Goal: Transaction & Acquisition: Purchase product/service

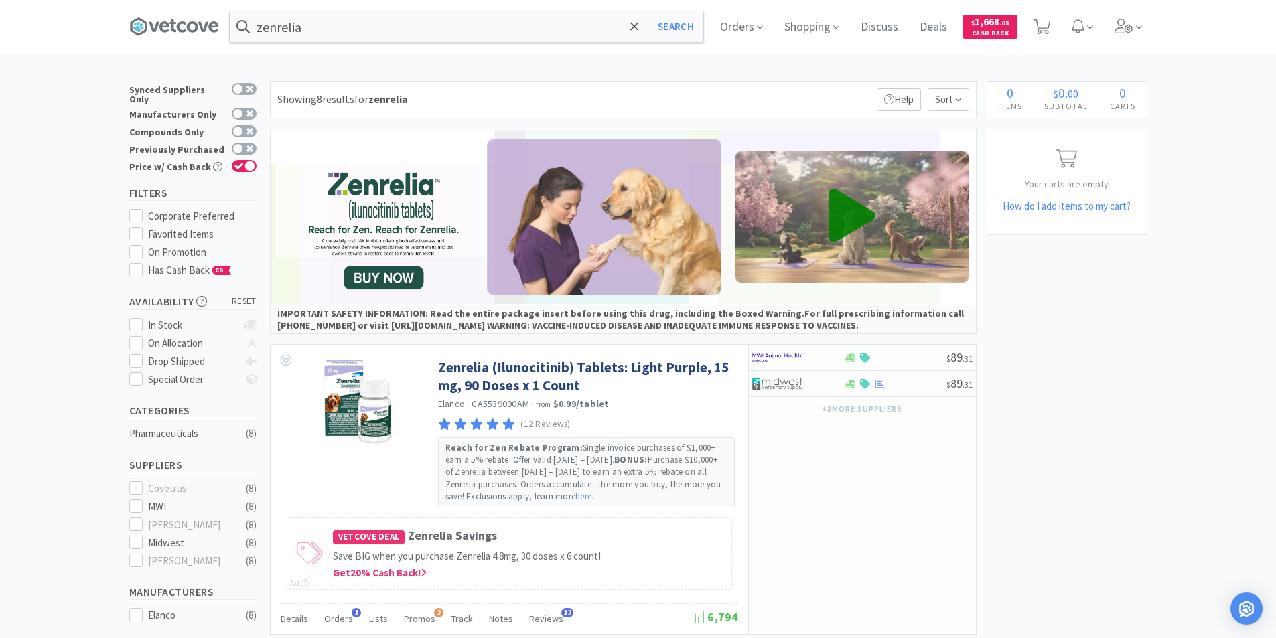
scroll to position [603, 0]
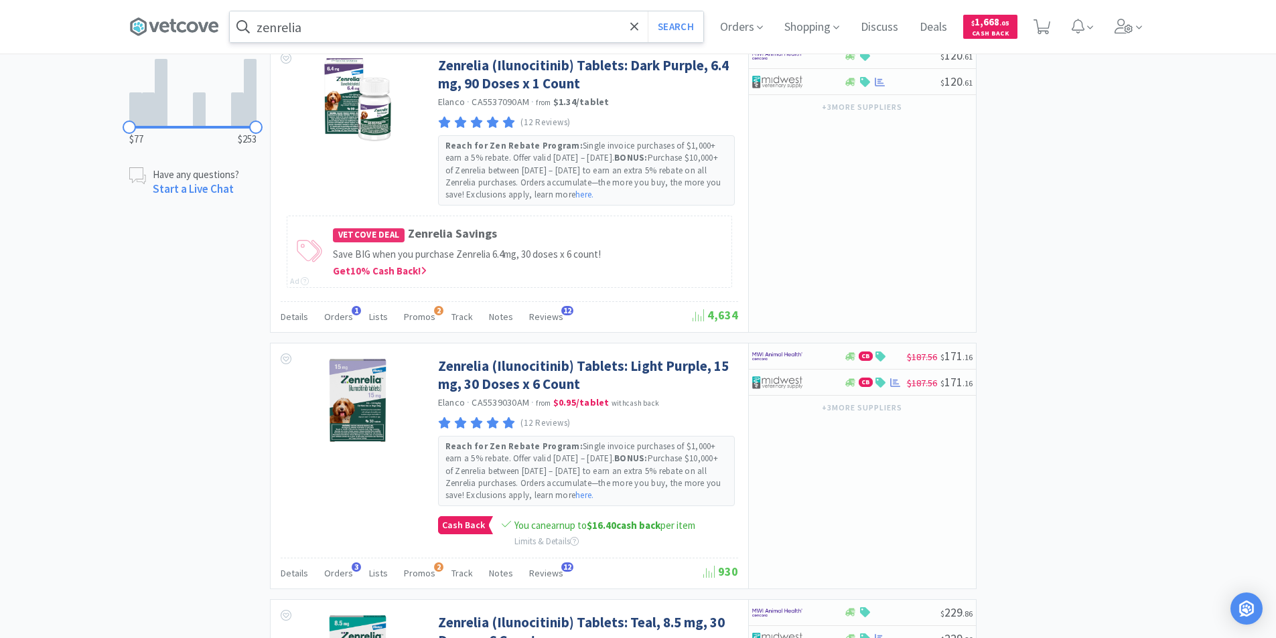
click at [319, 27] on input "zenrelia" at bounding box center [467, 26] width 474 height 31
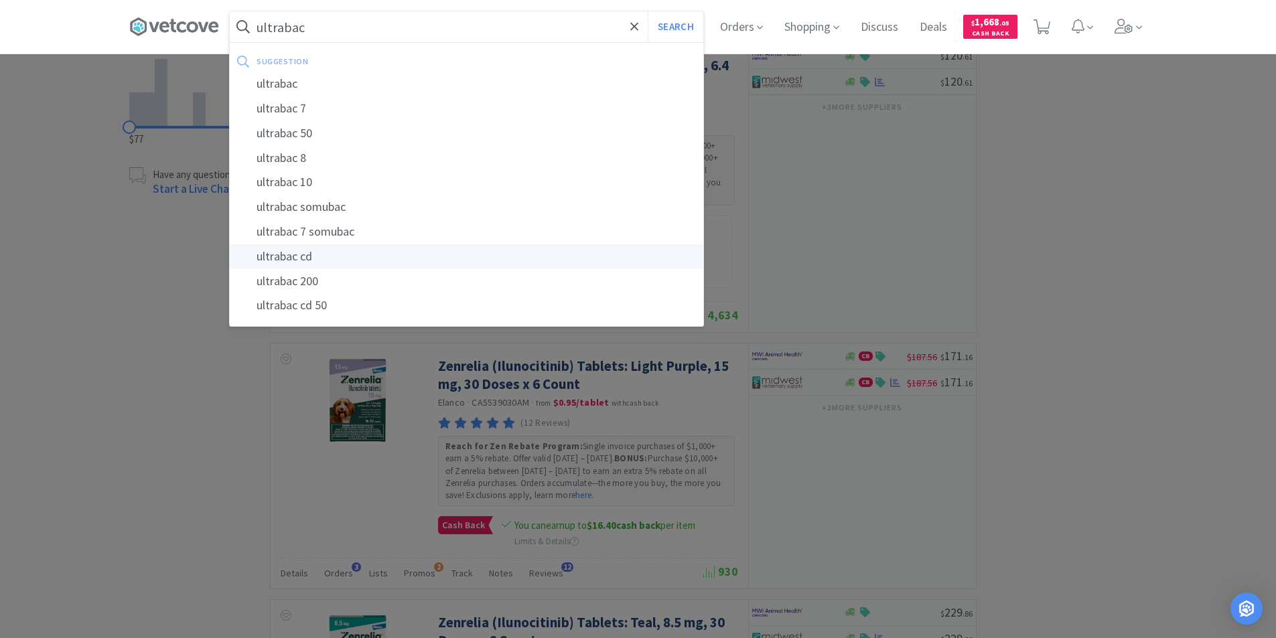
click at [313, 253] on div "ultrabac cd" at bounding box center [467, 256] width 474 height 25
type input "ultrabac cd"
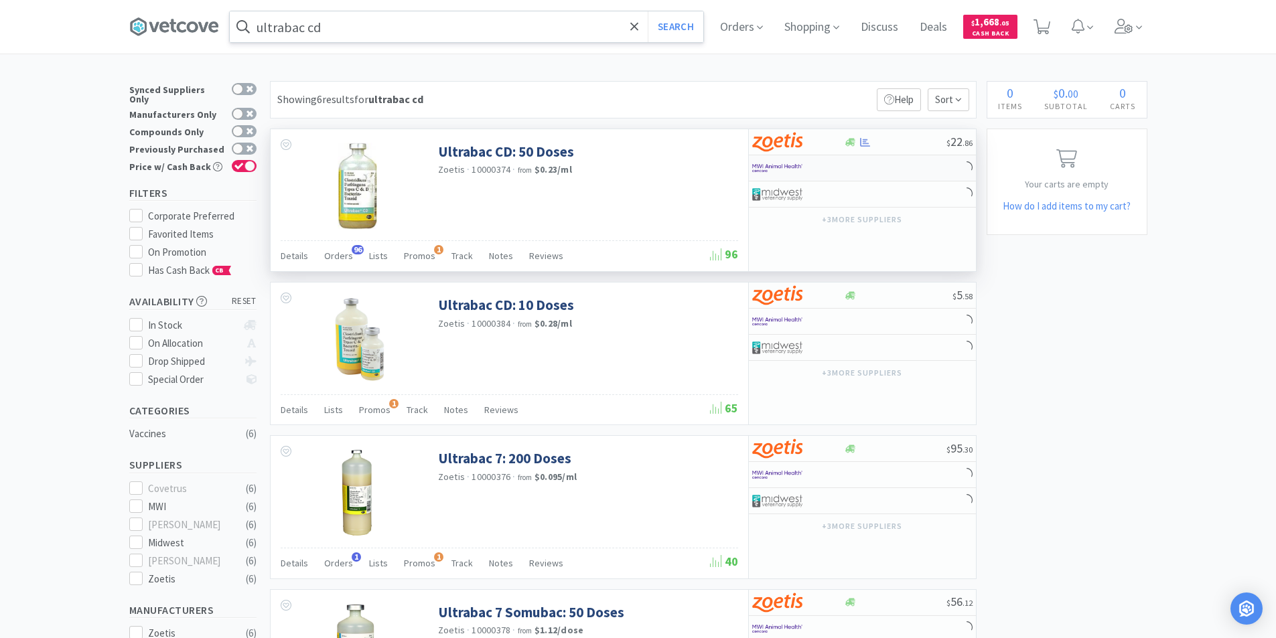
click at [858, 166] on div at bounding box center [862, 168] width 227 height 26
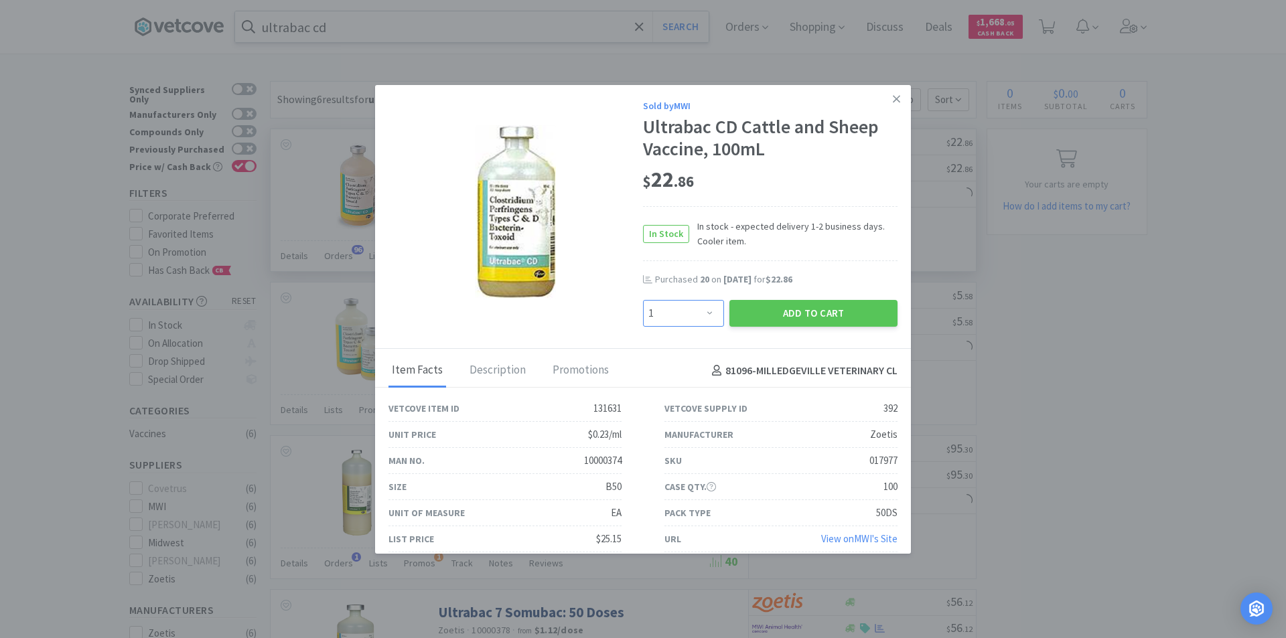
click at [710, 316] on select "Enter Quantity 1 2 3 4 5 6 7 8 9 10 11 12 13 14 15 16 17 18 19 20 Enter Quantity" at bounding box center [683, 313] width 81 height 27
select select "20"
click at [643, 300] on select "Enter Quantity 1 2 3 4 5 6 7 8 9 10 11 12 13 14 15 16 17 18 19 20 Enter Quantity" at bounding box center [683, 313] width 81 height 27
click at [778, 305] on button "Add to Cart" at bounding box center [813, 313] width 168 height 27
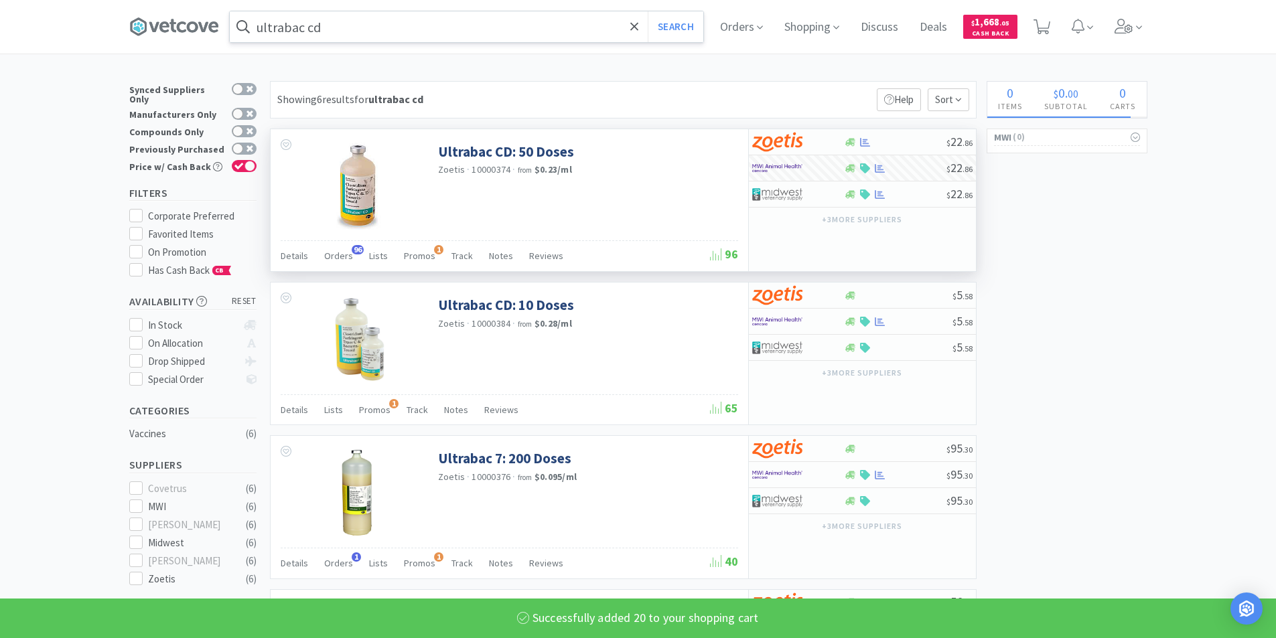
select select "20"
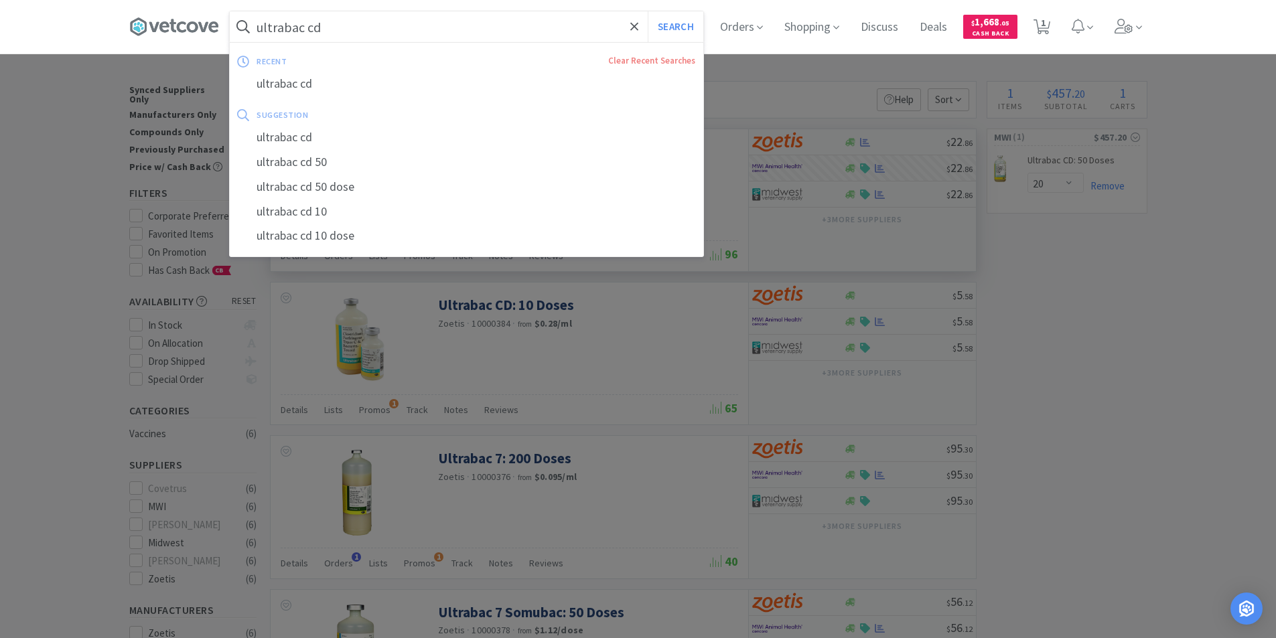
click at [421, 35] on input "ultrabac cd" at bounding box center [467, 26] width 474 height 31
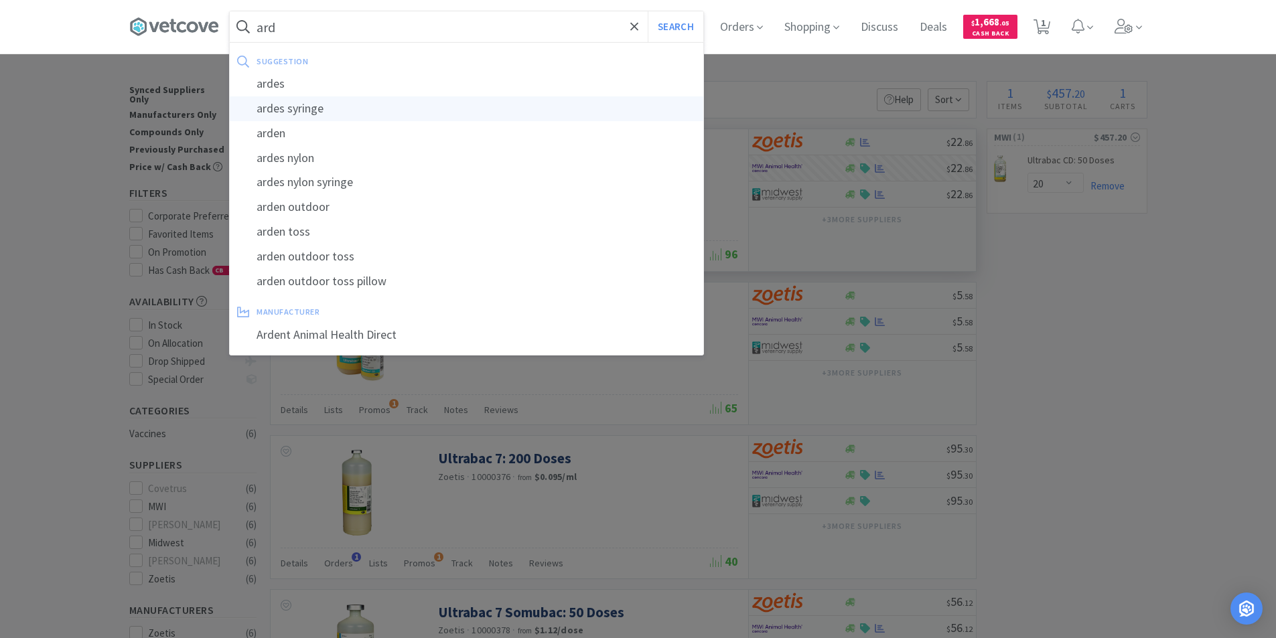
click at [324, 115] on div "ardes syringe" at bounding box center [467, 108] width 474 height 25
type input "ardes syringe"
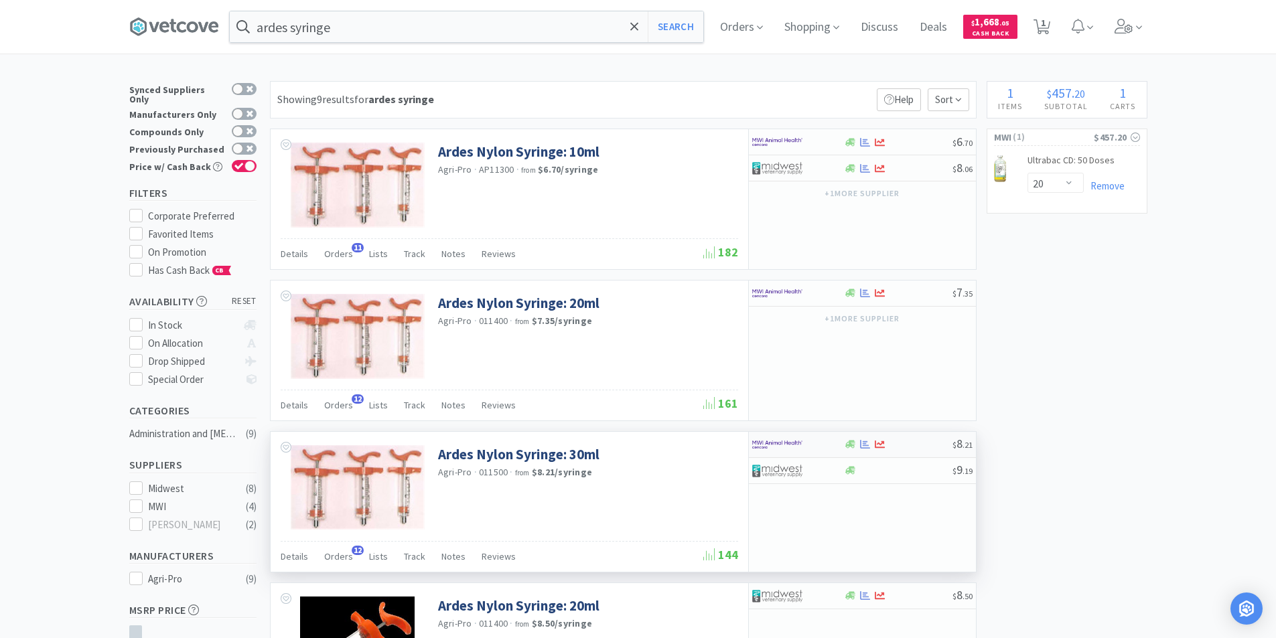
click at [819, 447] on div at bounding box center [789, 444] width 74 height 23
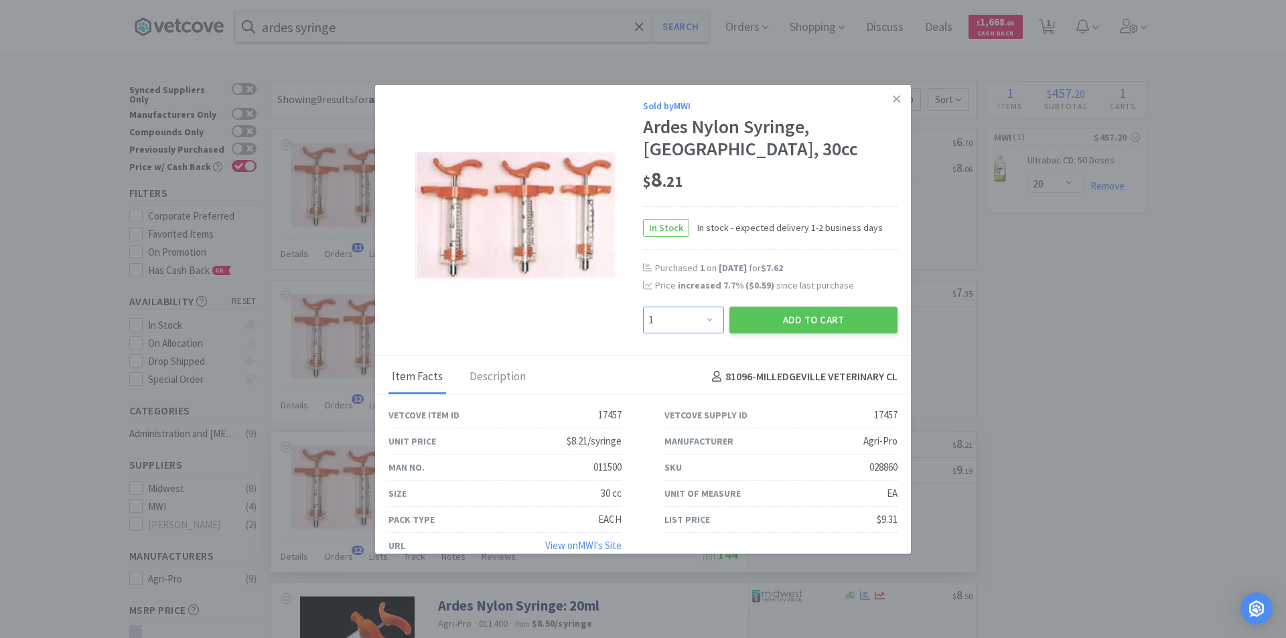
click at [703, 326] on select "Enter Quantity 1 2 3 4 5 6 7 8 9 10 11 12 13 14 15 16 17 18 19 20 Enter Quantity" at bounding box center [683, 320] width 81 height 27
select select "2"
click at [643, 307] on select "Enter Quantity 1 2 3 4 5 6 7 8 9 10 11 12 13 14 15 16 17 18 19 20 Enter Quantity" at bounding box center [683, 320] width 81 height 27
click at [831, 322] on button "Add to Cart" at bounding box center [813, 320] width 168 height 27
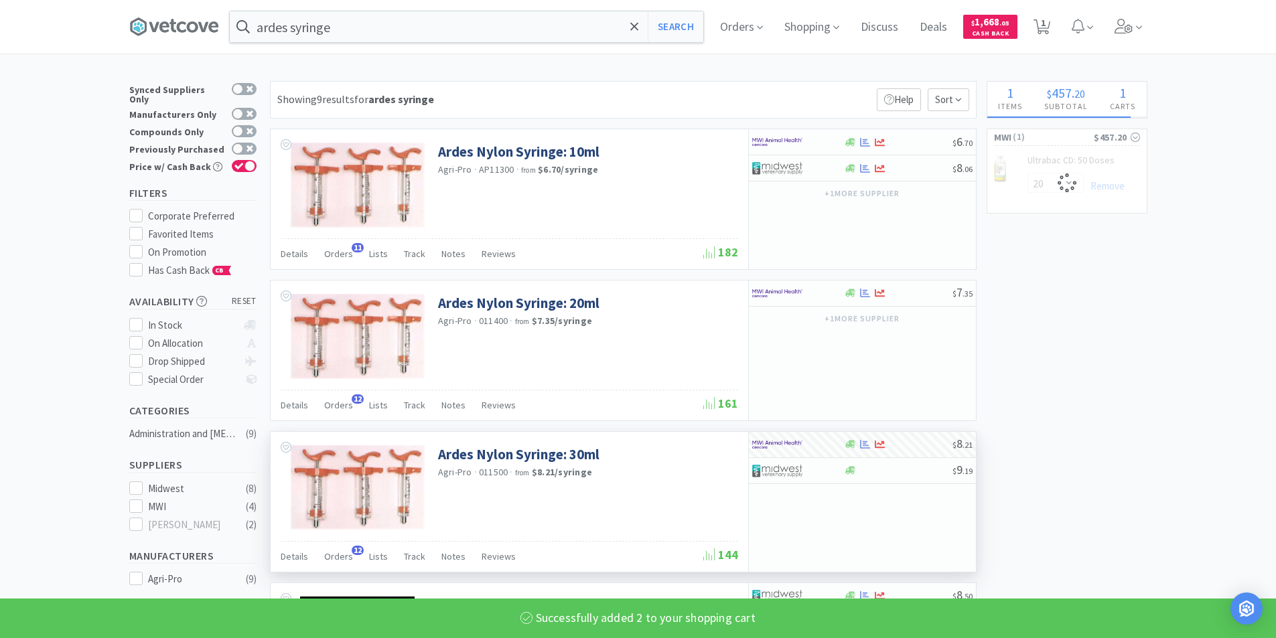
select select "2"
select select "20"
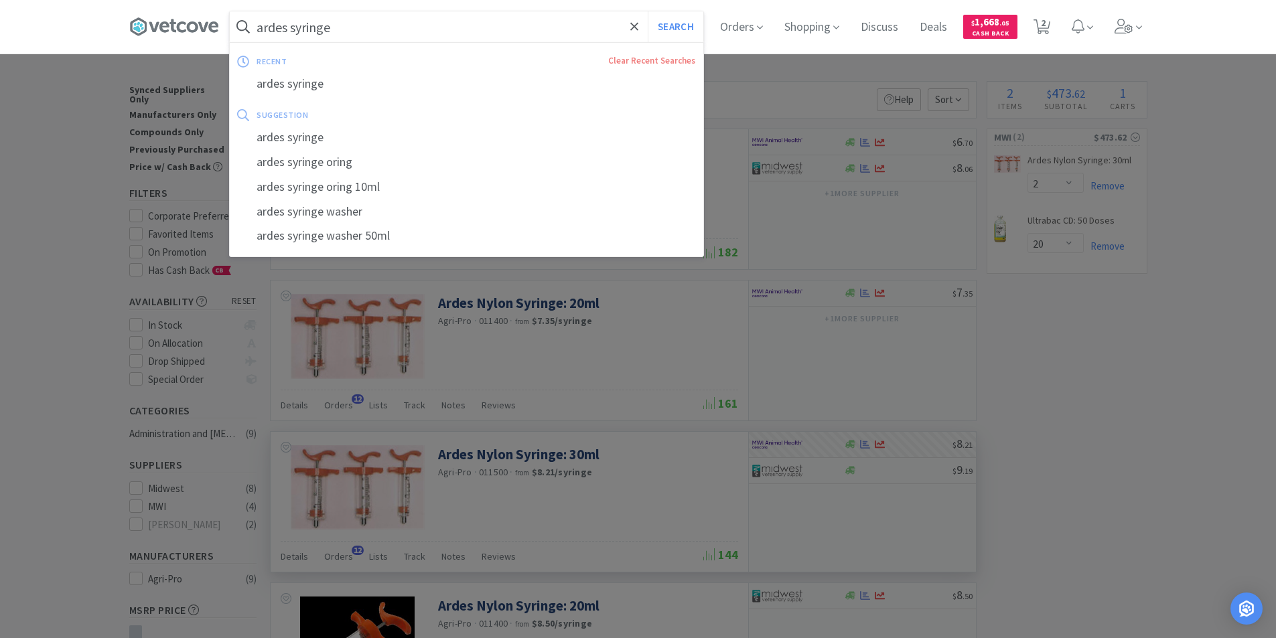
click at [382, 33] on input "ardes syringe" at bounding box center [467, 26] width 474 height 31
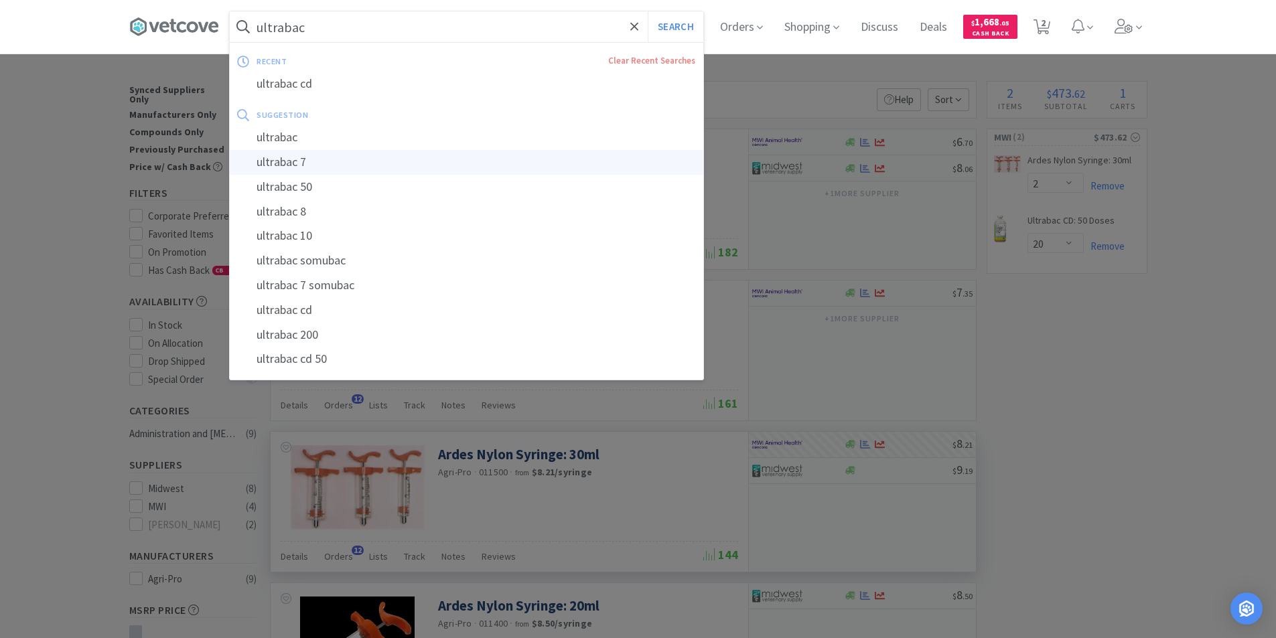
click at [305, 169] on div "ultrabac 7" at bounding box center [467, 162] width 474 height 25
type input "ultrabac 7"
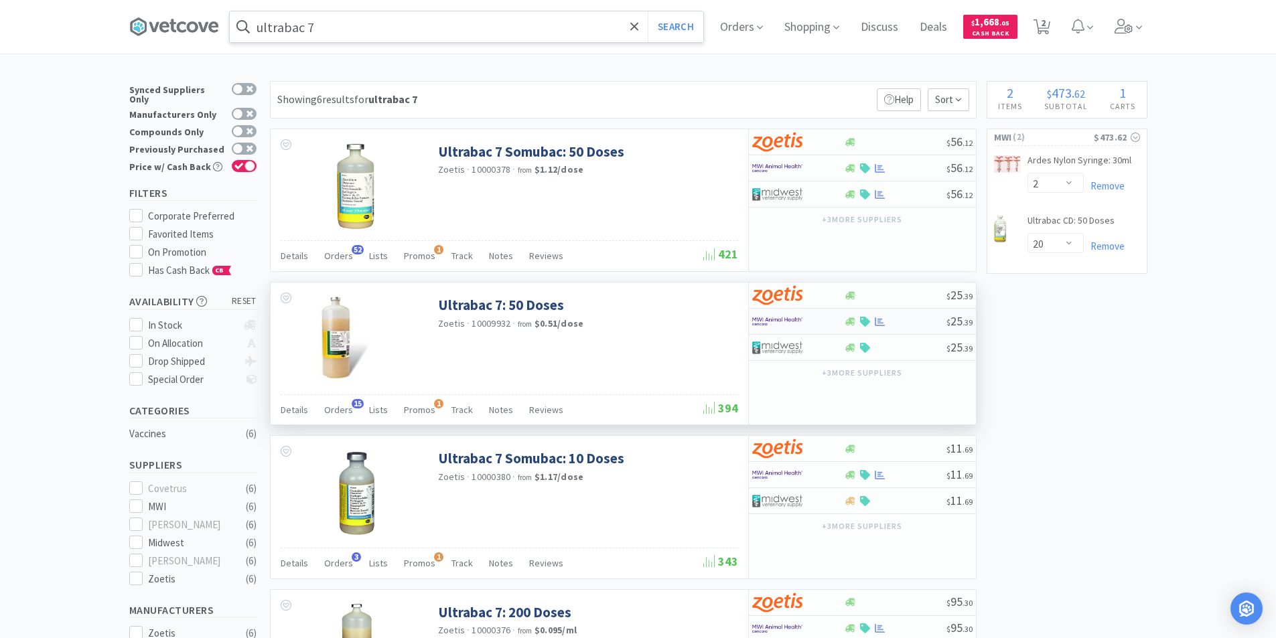
click at [812, 320] on div at bounding box center [789, 321] width 74 height 23
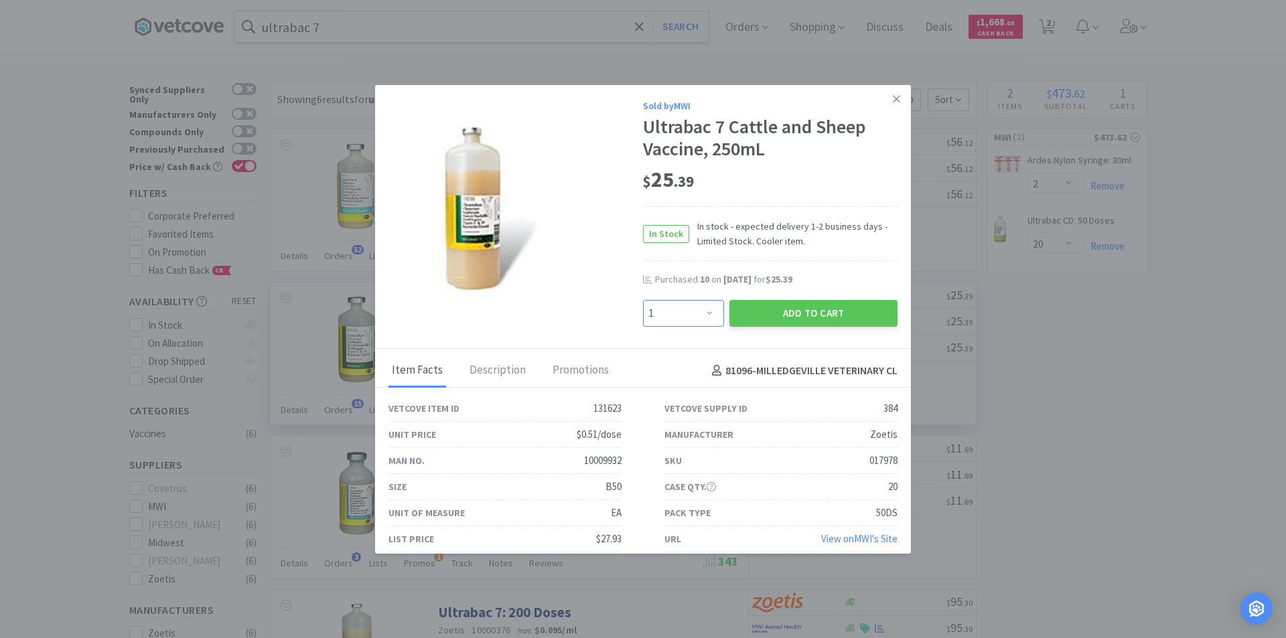
drag, startPoint x: 699, startPoint y: 312, endPoint x: 698, endPoint y: 302, distance: 10.1
click at [699, 312] on select "Enter Quantity 1 2 3 4 5 6 7 8 9 10 11 12 13 14 15 16 17 18 19 20 Enter Quantity" at bounding box center [683, 313] width 81 height 27
select select "3"
click at [643, 300] on select "Enter Quantity 1 2 3 4 5 6 7 8 9 10 11 12 13 14 15 16 17 18 19 20 Enter Quantity" at bounding box center [683, 313] width 81 height 27
click at [782, 311] on button "Add to Cart" at bounding box center [813, 313] width 168 height 27
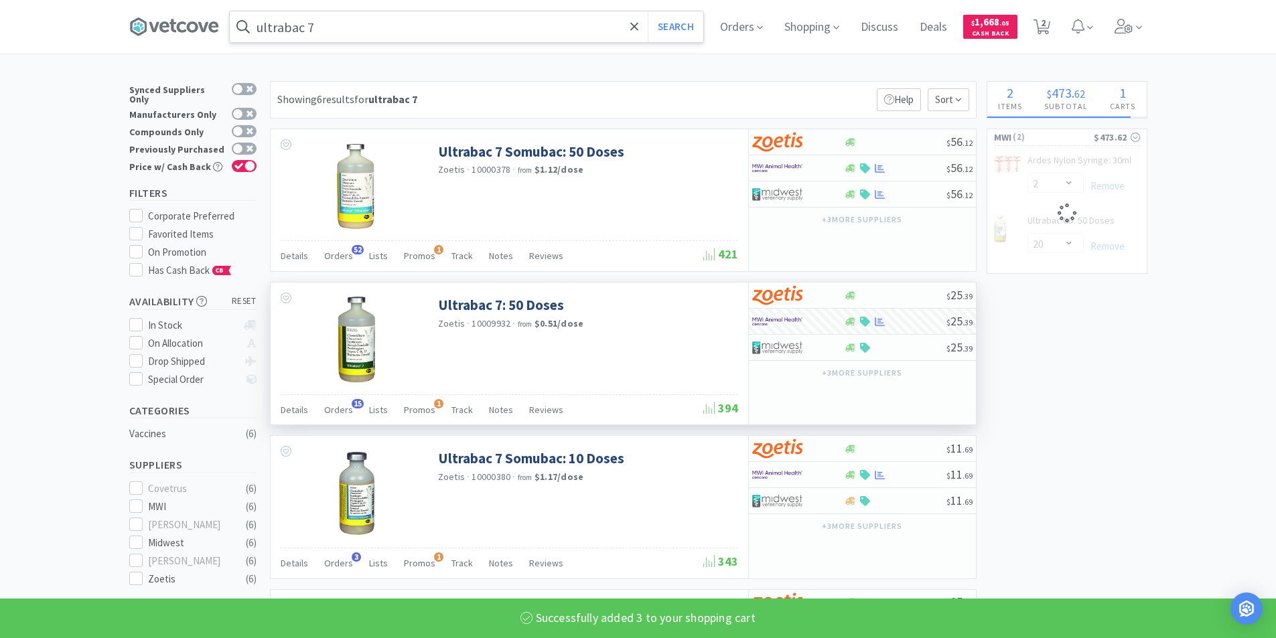
select select "3"
select select "20"
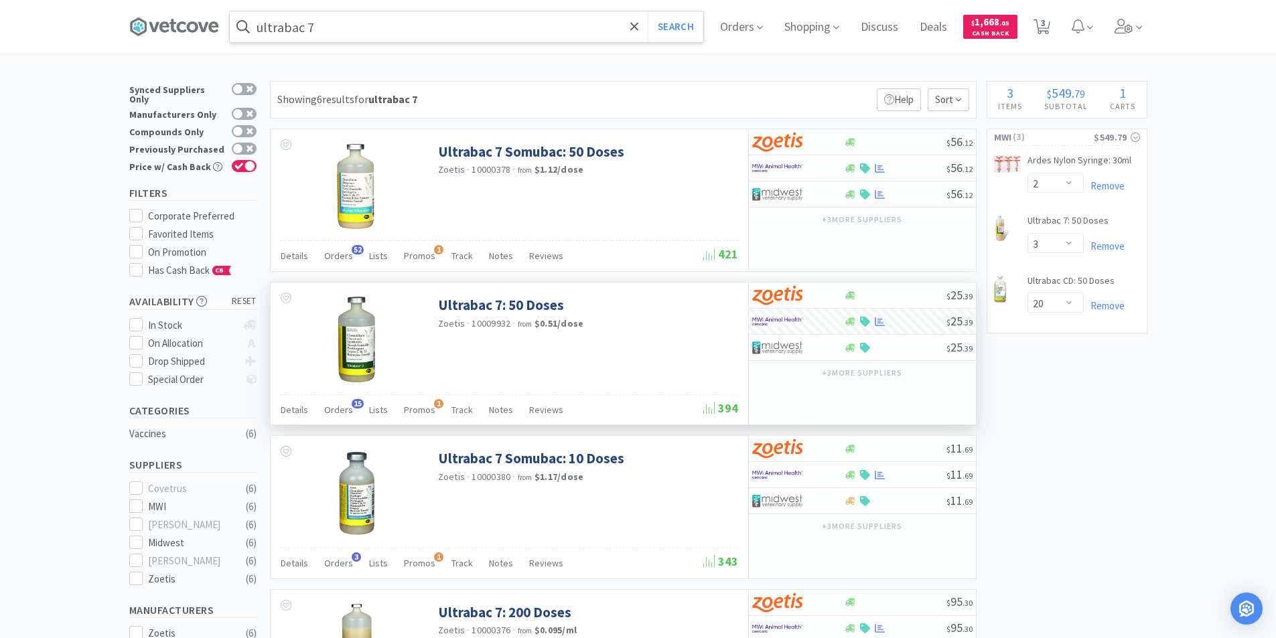
click at [358, 35] on input "ultrabac 7" at bounding box center [467, 26] width 474 height 31
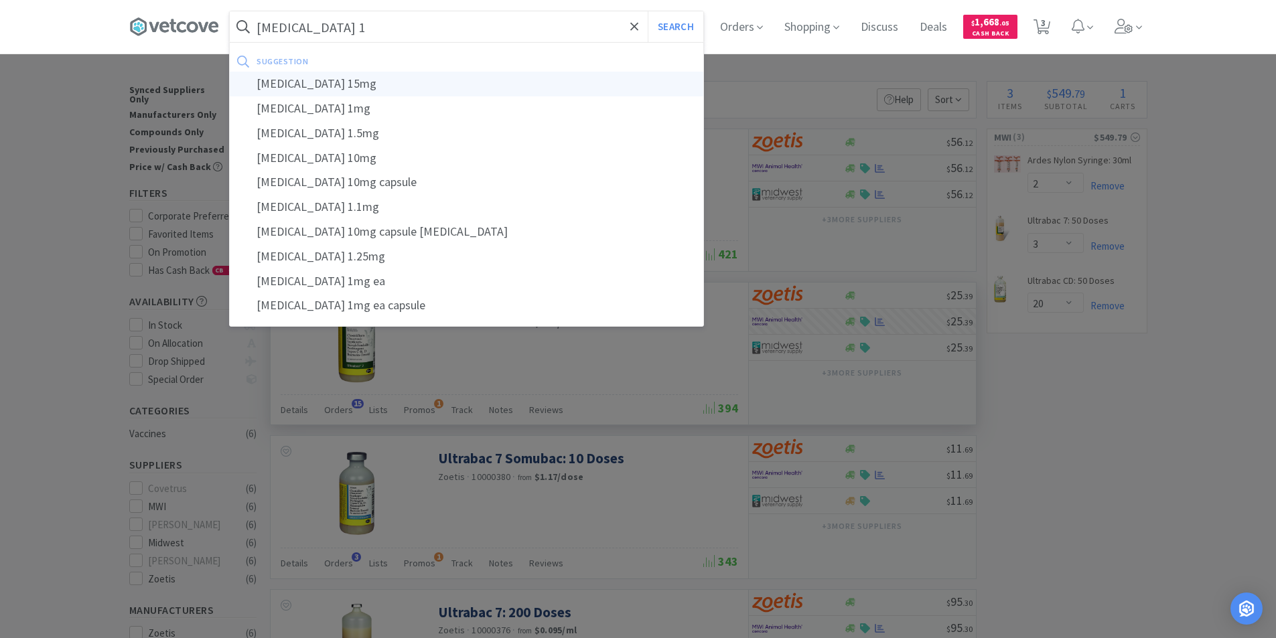
click at [362, 85] on div "[MEDICAL_DATA] 15mg" at bounding box center [467, 84] width 474 height 25
type input "[MEDICAL_DATA] 15mg"
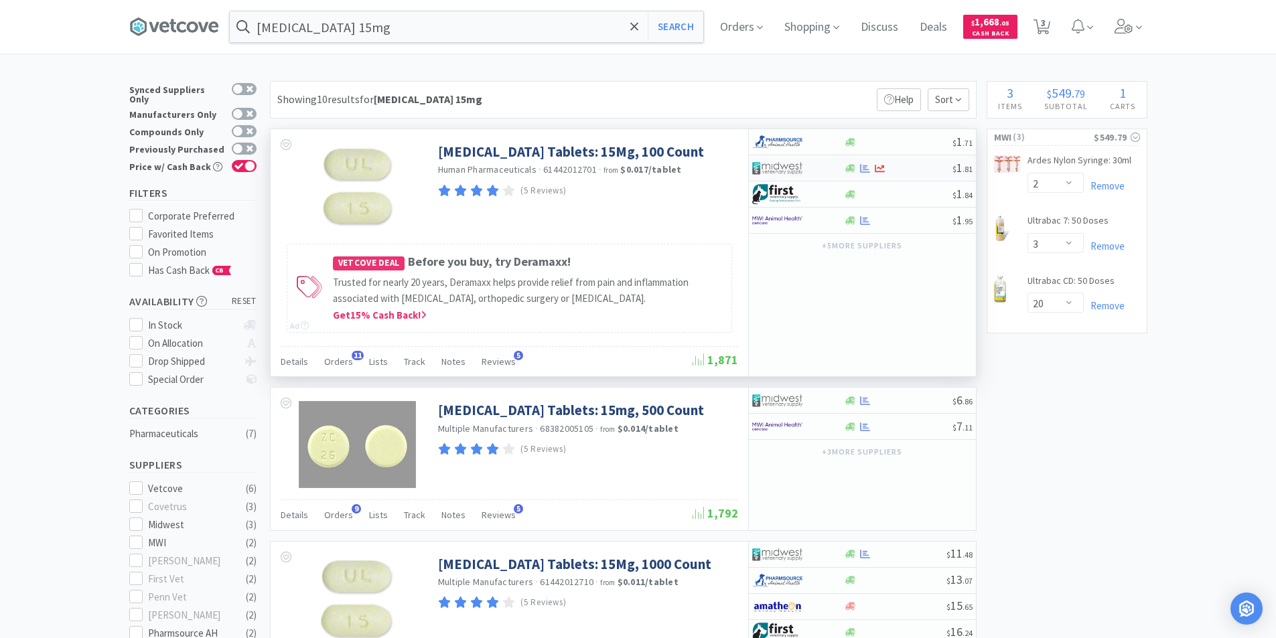
click at [827, 169] on div at bounding box center [798, 168] width 92 height 23
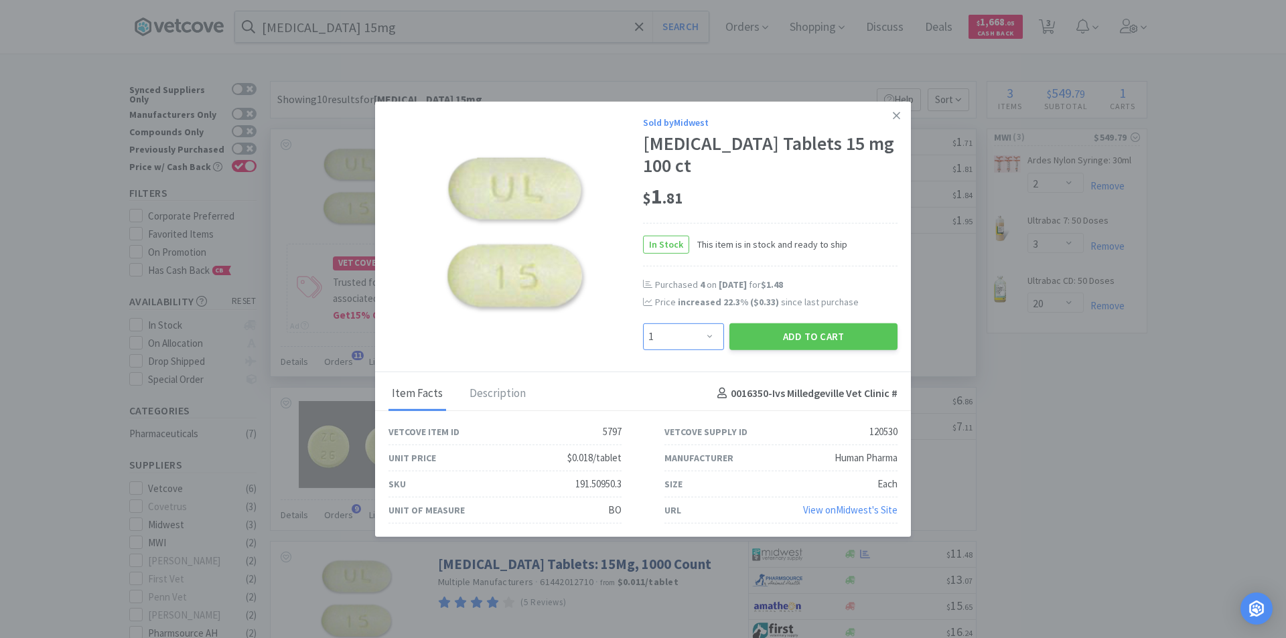
click at [710, 328] on select "Enter Quantity 1 2 3 4 5 6 7 8 9 10 11 12 13 14 15 16 17 18 19 20 Enter Quantity" at bounding box center [683, 336] width 81 height 27
select select "3"
click at [643, 323] on select "Enter Quantity 1 2 3 4 5 6 7 8 9 10 11 12 13 14 15 16 17 18 19 20 Enter Quantity" at bounding box center [683, 336] width 81 height 27
click at [754, 323] on button "Add to Cart" at bounding box center [813, 336] width 168 height 27
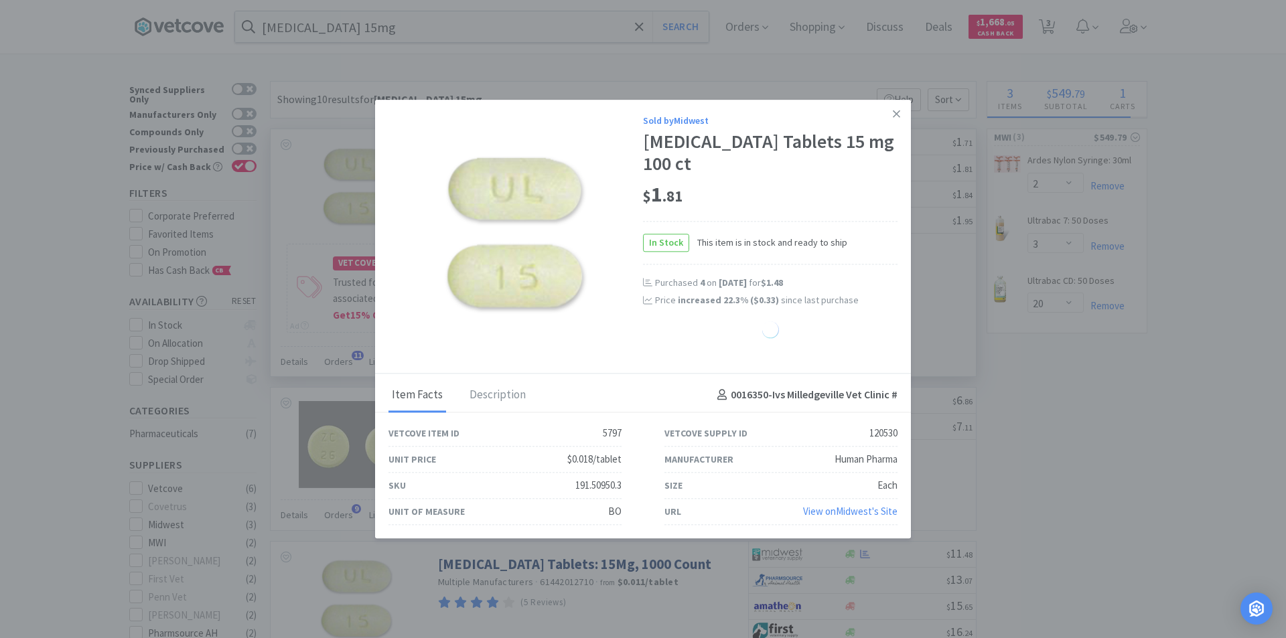
select select "3"
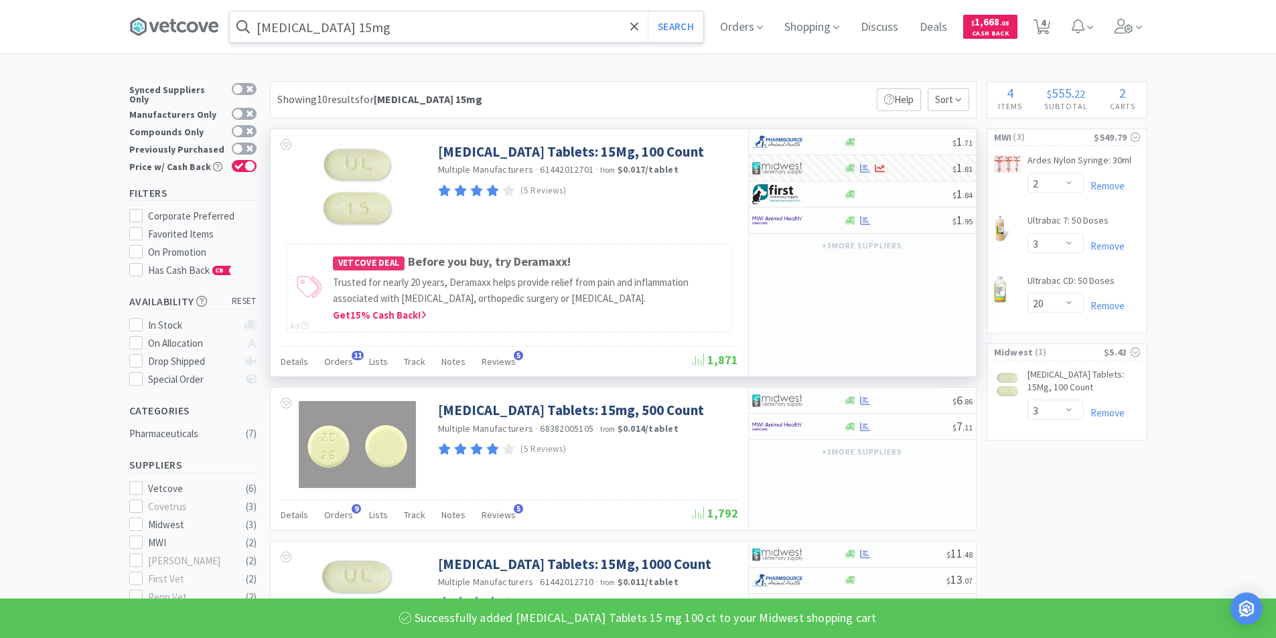
click at [492, 29] on input "[MEDICAL_DATA] 15mg" at bounding box center [467, 26] width 474 height 31
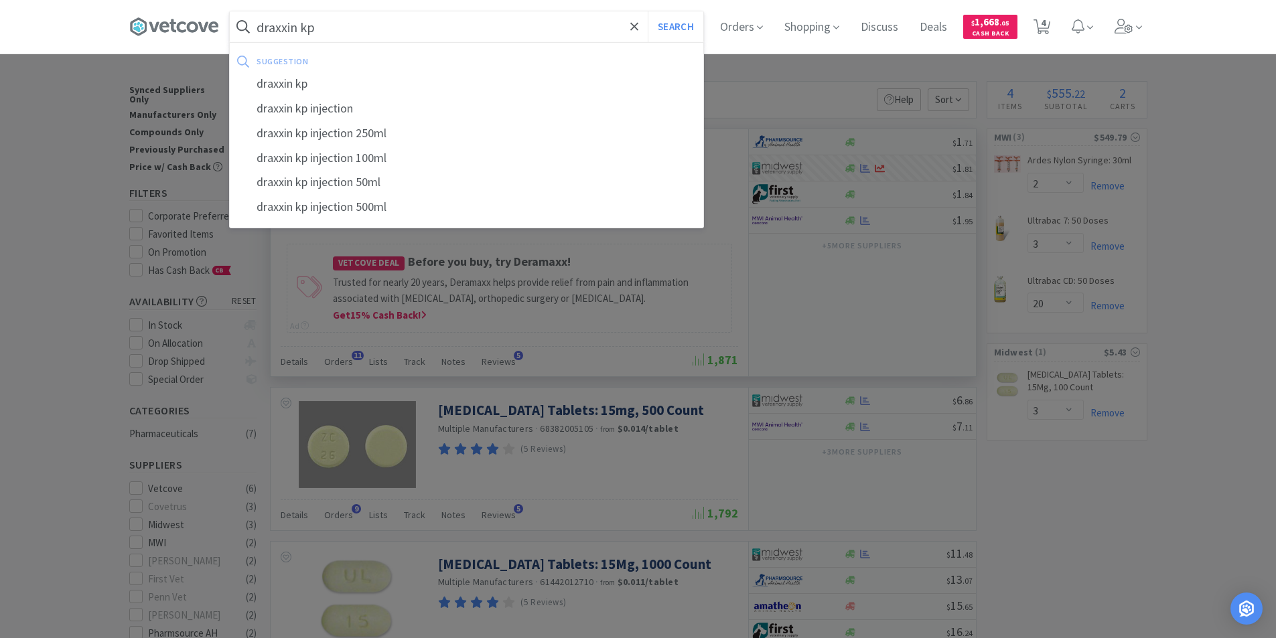
type input "draxxin kp"
click at [648, 11] on button "Search" at bounding box center [676, 26] width 56 height 31
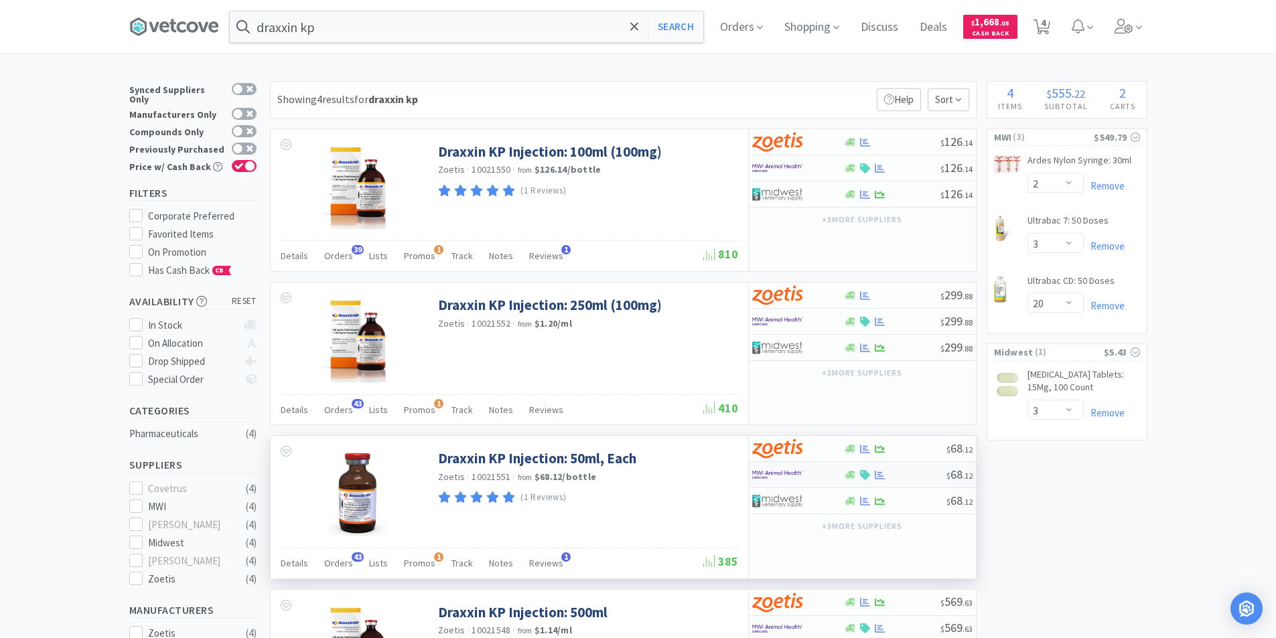
click at [797, 474] on img at bounding box center [777, 475] width 50 height 20
select select "1"
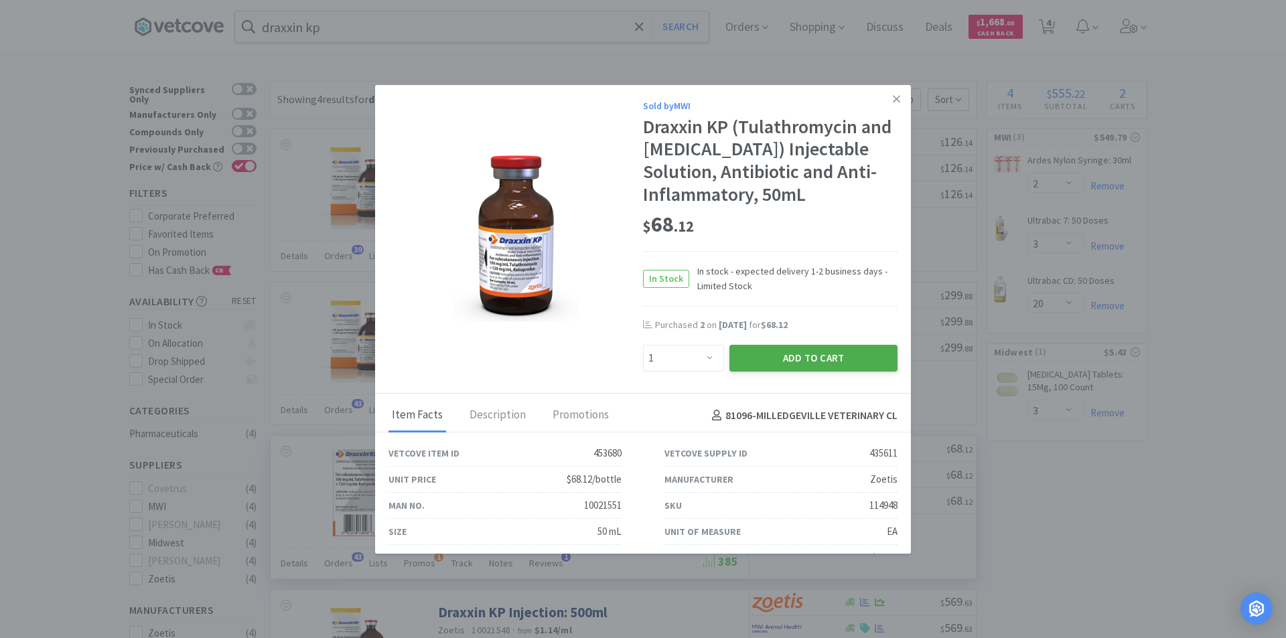
click at [774, 358] on button "Add to Cart" at bounding box center [813, 358] width 168 height 27
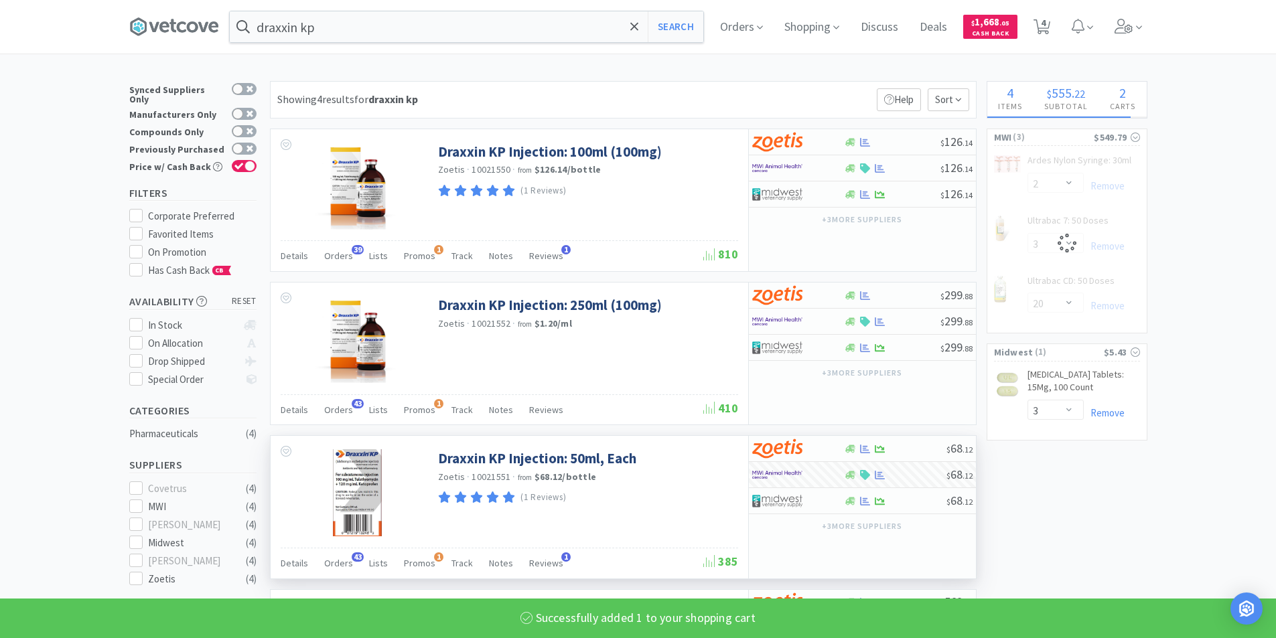
select select "1"
select select "3"
select select "20"
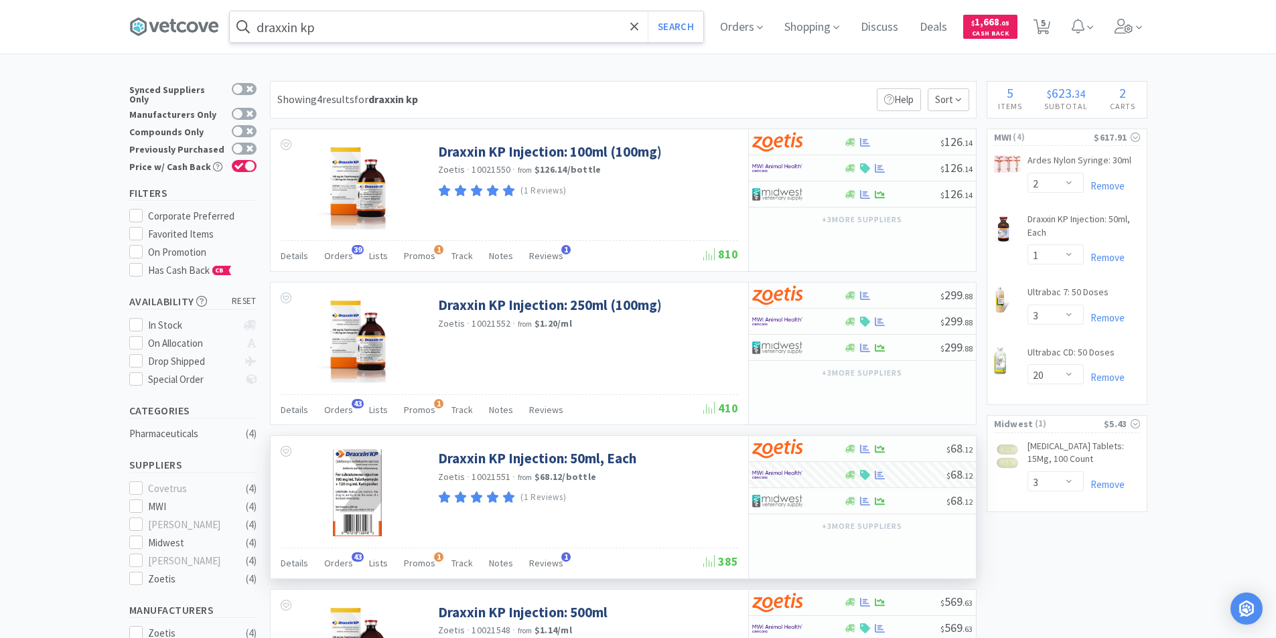
click at [362, 32] on input "draxxin kp" at bounding box center [467, 26] width 474 height 31
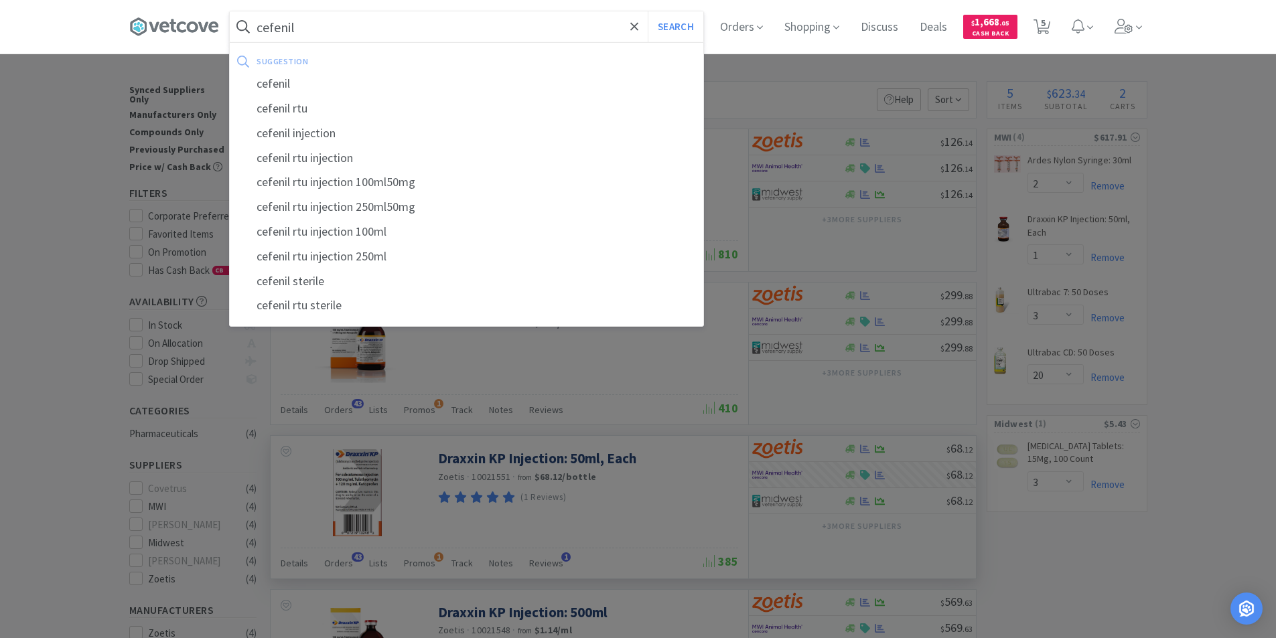
type input "cefenil"
click at [648, 11] on button "Search" at bounding box center [676, 26] width 56 height 31
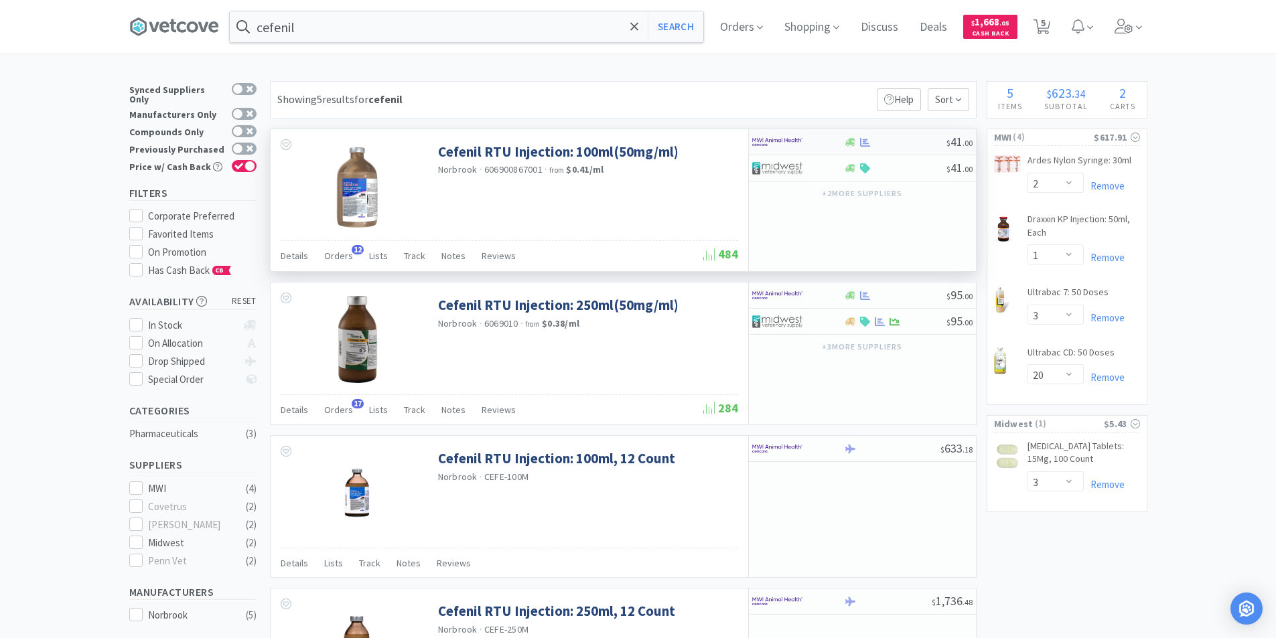
click at [805, 141] on div at bounding box center [789, 142] width 74 height 23
select select "1"
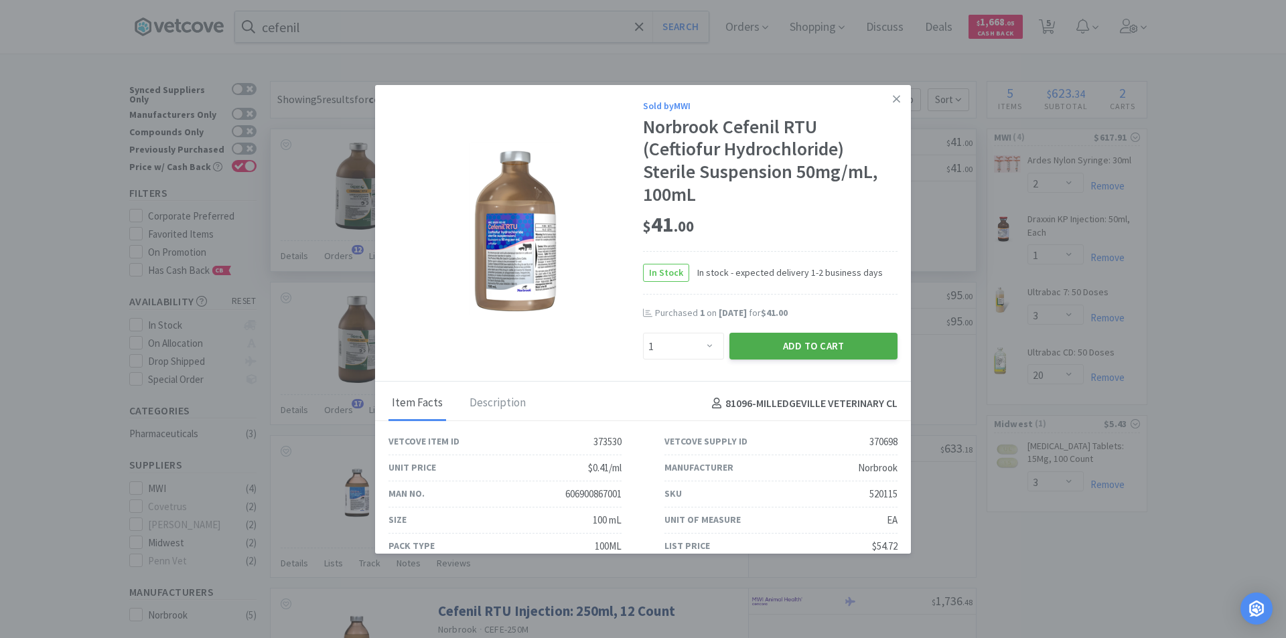
click at [842, 350] on button "Add to Cart" at bounding box center [813, 346] width 168 height 27
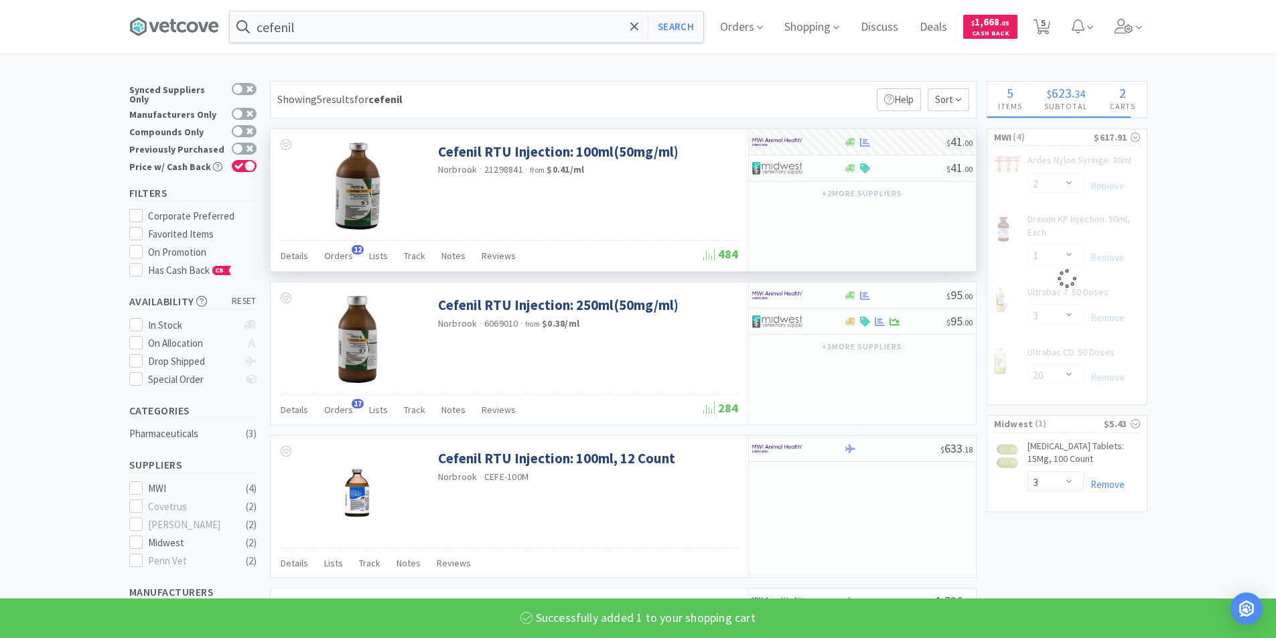
select select "1"
select select "3"
select select "20"
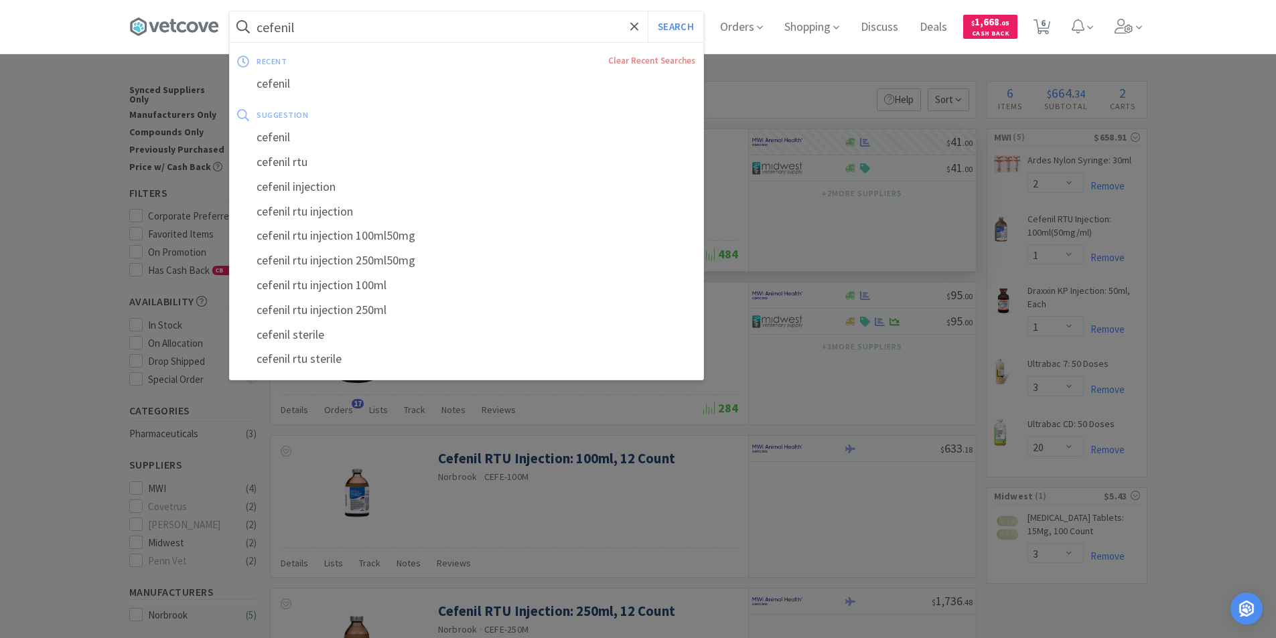
click at [359, 32] on input "cefenil" at bounding box center [467, 26] width 474 height 31
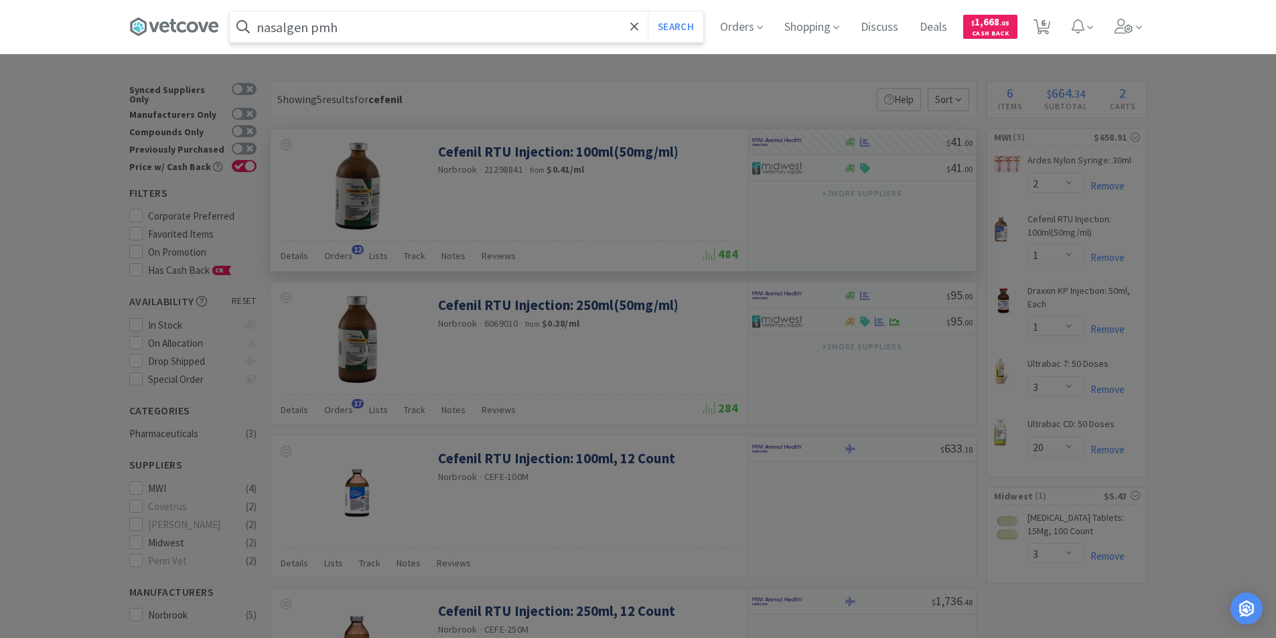
type input "nasalgen pmh"
click at [648, 11] on button "Search" at bounding box center [676, 26] width 56 height 31
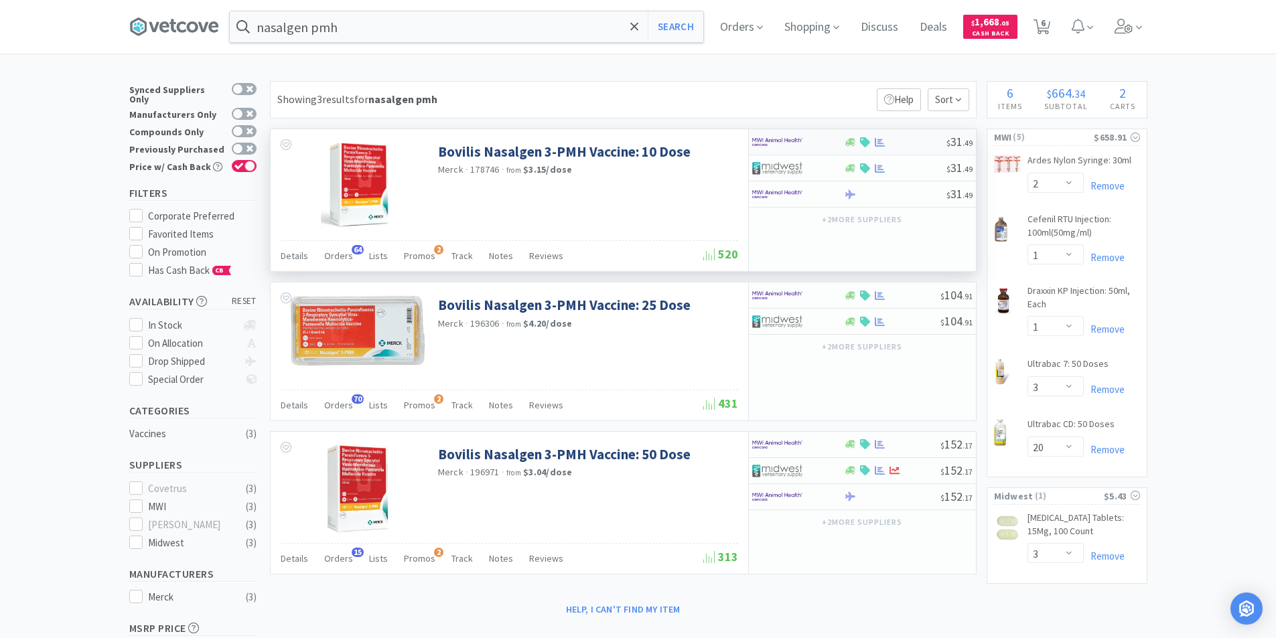
click at [804, 142] on div at bounding box center [789, 142] width 74 height 23
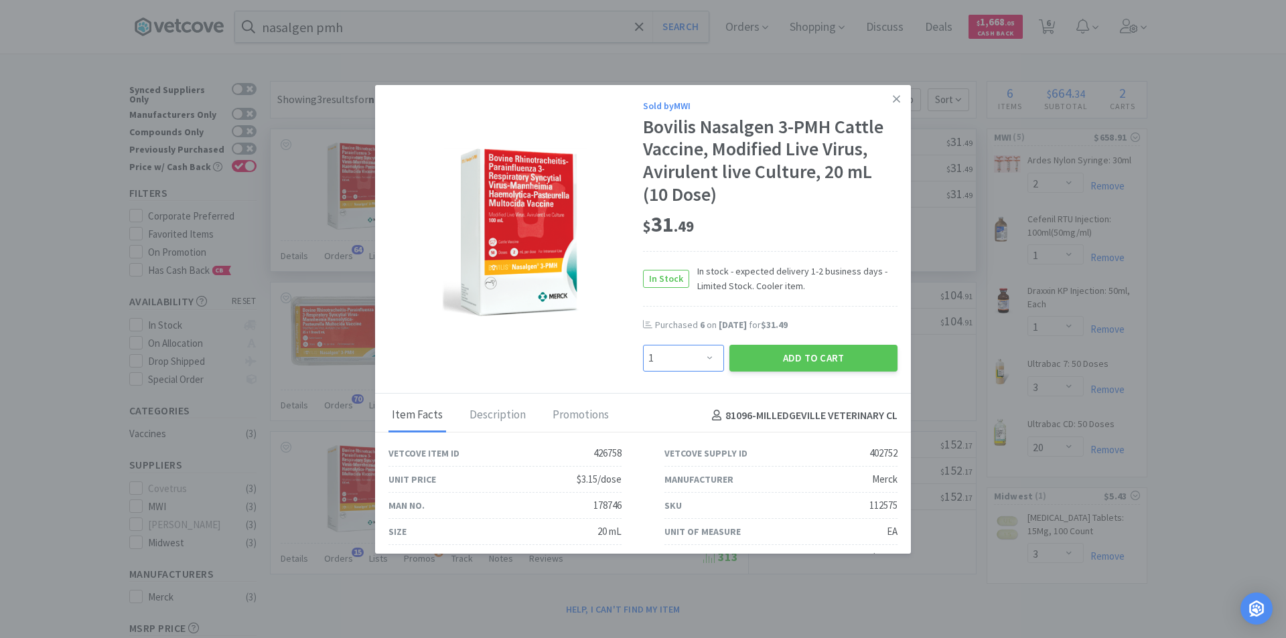
click at [689, 362] on select "Enter Quantity 1 2 3 4 5 6 7 8 9 10 11 12 13 14 15 16 17 18 19 20 Enter Quantity" at bounding box center [683, 358] width 81 height 27
select select "20"
click at [643, 345] on select "Enter Quantity 1 2 3 4 5 6 7 8 9 10 11 12 13 14 15 16 17 18 19 20 Enter Quantity" at bounding box center [683, 358] width 81 height 27
click at [778, 360] on button "Add to Cart" at bounding box center [813, 358] width 168 height 27
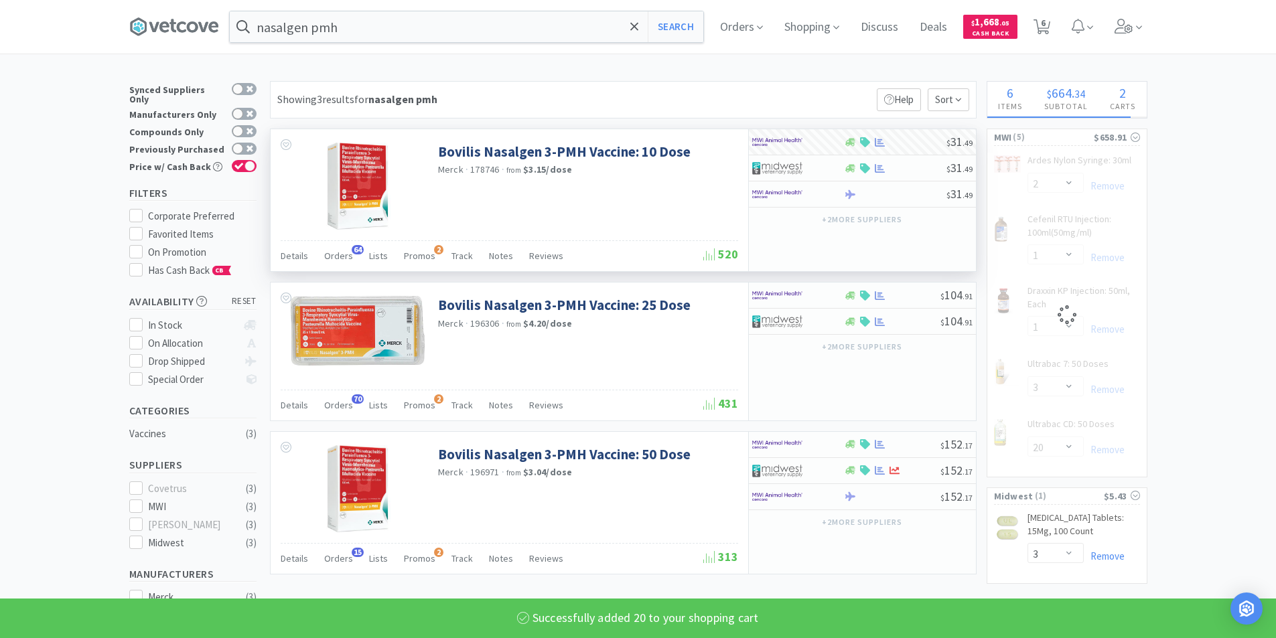
select select "20"
select select "1"
select select "3"
select select "20"
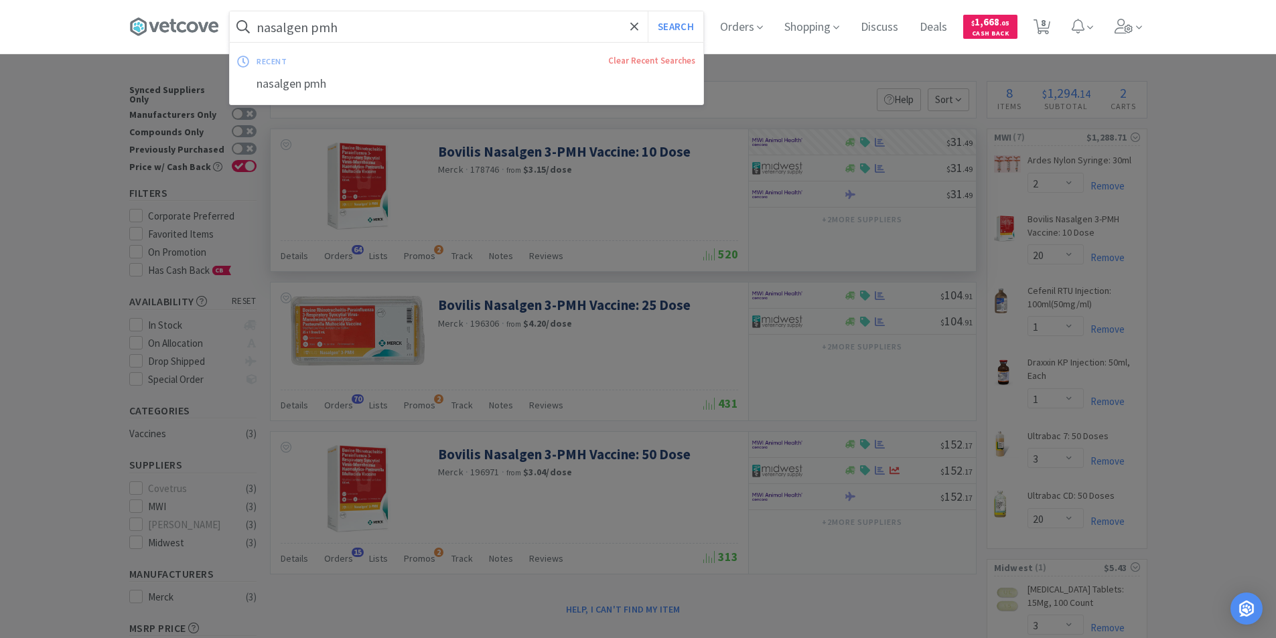
click at [376, 29] on input "nasalgen pmh" at bounding box center [467, 26] width 474 height 31
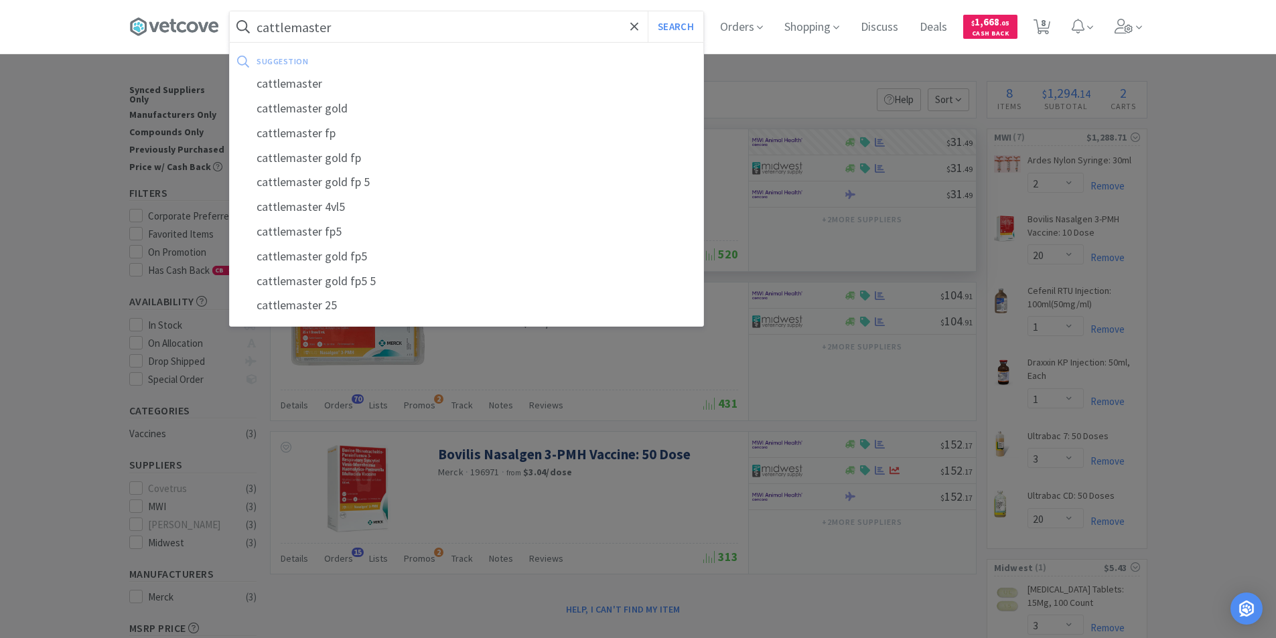
type input "cattlemaster"
click at [648, 11] on button "Search" at bounding box center [676, 26] width 56 height 31
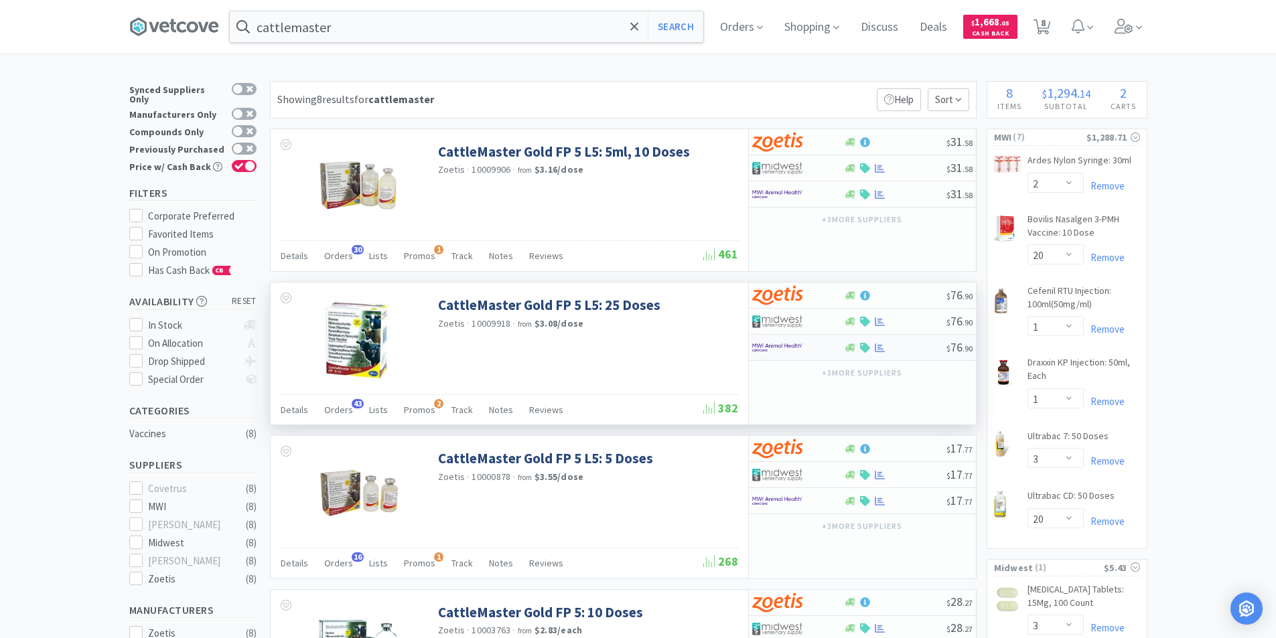
click at [801, 350] on img at bounding box center [777, 348] width 50 height 20
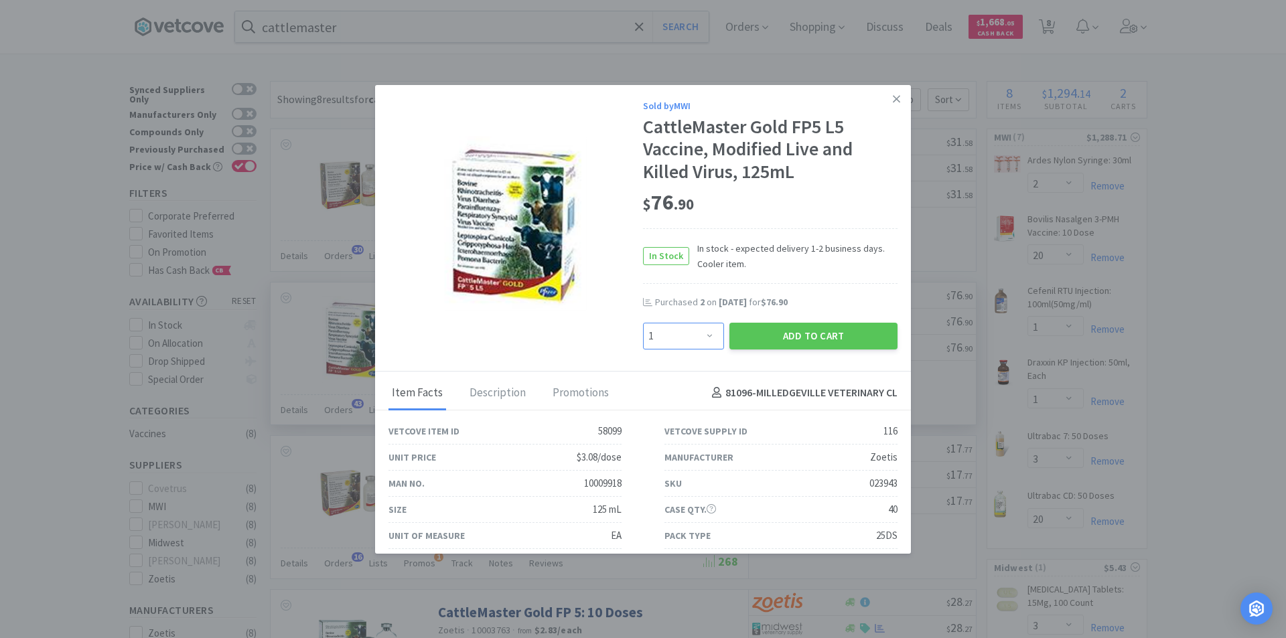
click at [710, 341] on select "Enter Quantity 1 2 3 4 5 6 7 8 9 10 11 12 13 14 15 16 17 18 19 20 Enter Quantity" at bounding box center [683, 336] width 81 height 27
select select "6"
click at [643, 323] on select "Enter Quantity 1 2 3 4 5 6 7 8 9 10 11 12 13 14 15 16 17 18 19 20 Enter Quantity" at bounding box center [683, 336] width 81 height 27
click at [780, 333] on button "Add to Cart" at bounding box center [813, 336] width 168 height 27
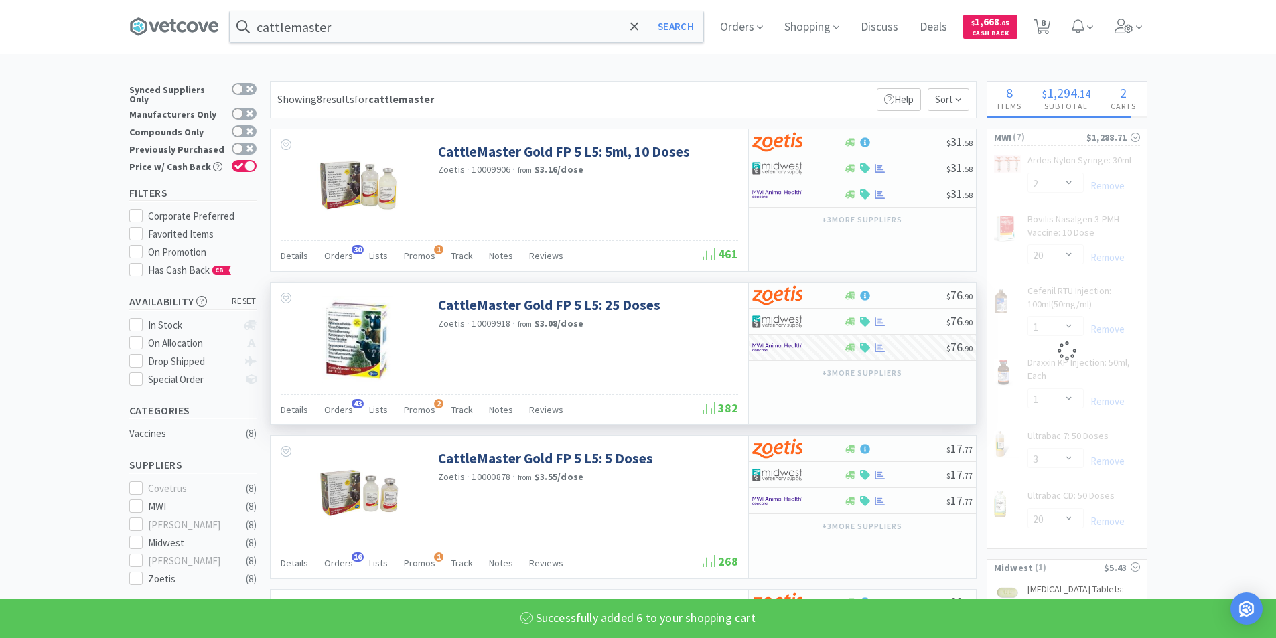
select select "6"
select select "1"
select select "3"
select select "20"
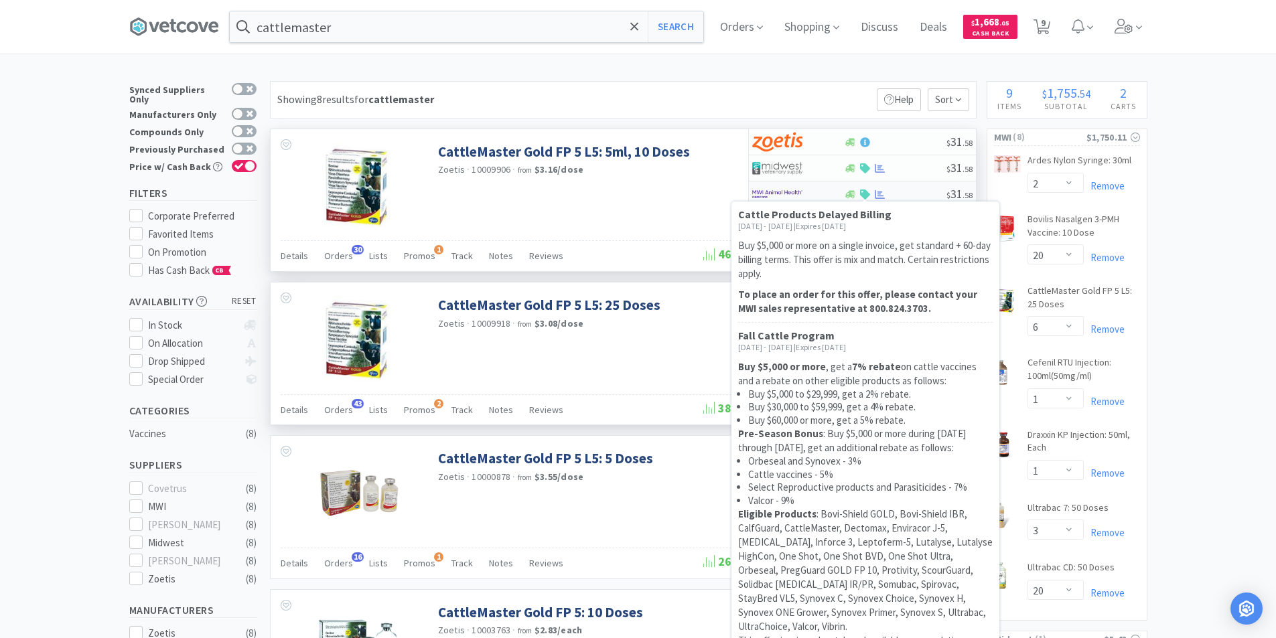
click at [863, 190] on icon at bounding box center [865, 195] width 10 height 10
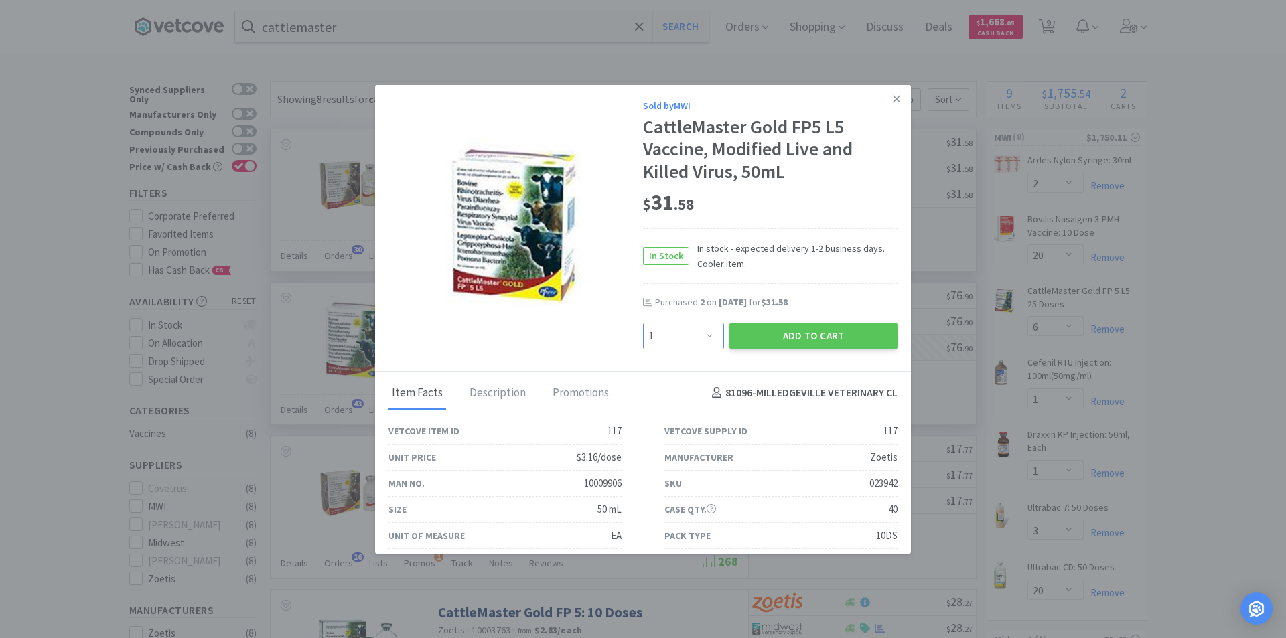
click at [704, 340] on select "Enter Quantity 1 2 3 4 5 6 7 8 9 10 11 12 13 14 15 16 17 18 19 20 Enter Quantity" at bounding box center [683, 336] width 81 height 27
select select "4"
click at [643, 323] on select "Enter Quantity 1 2 3 4 5 6 7 8 9 10 11 12 13 14 15 16 17 18 19 20 Enter Quantity" at bounding box center [683, 336] width 81 height 27
click at [766, 326] on button "Add to Cart" at bounding box center [813, 336] width 168 height 27
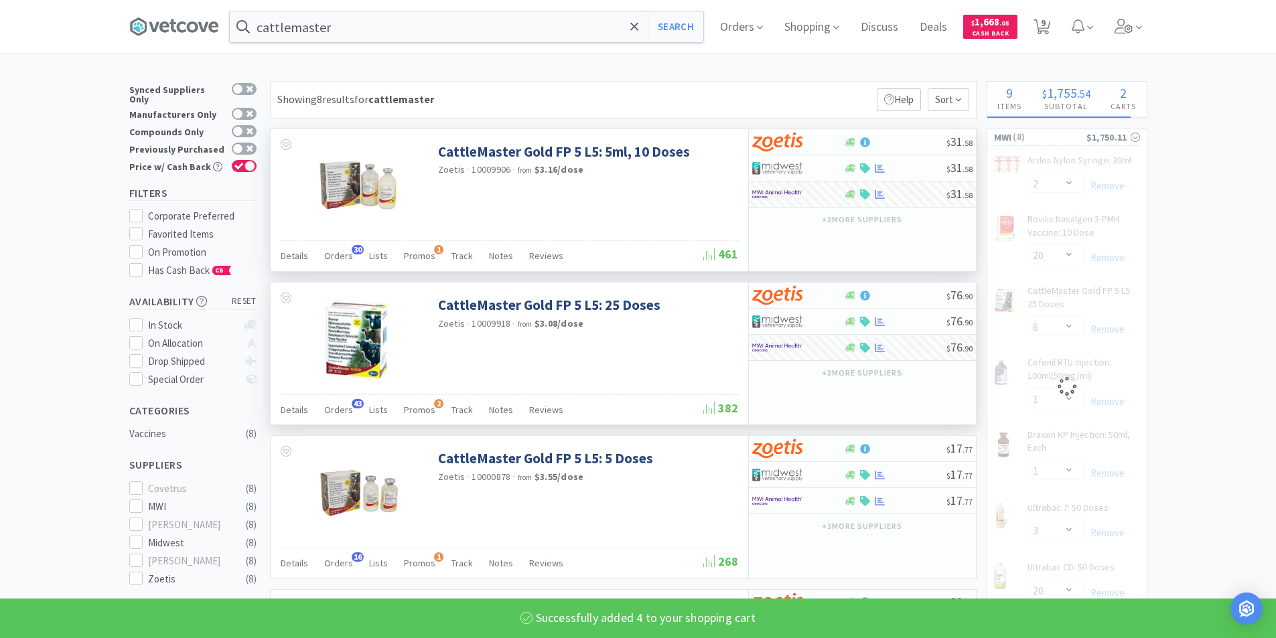
select select "4"
select select "1"
select select "3"
select select "20"
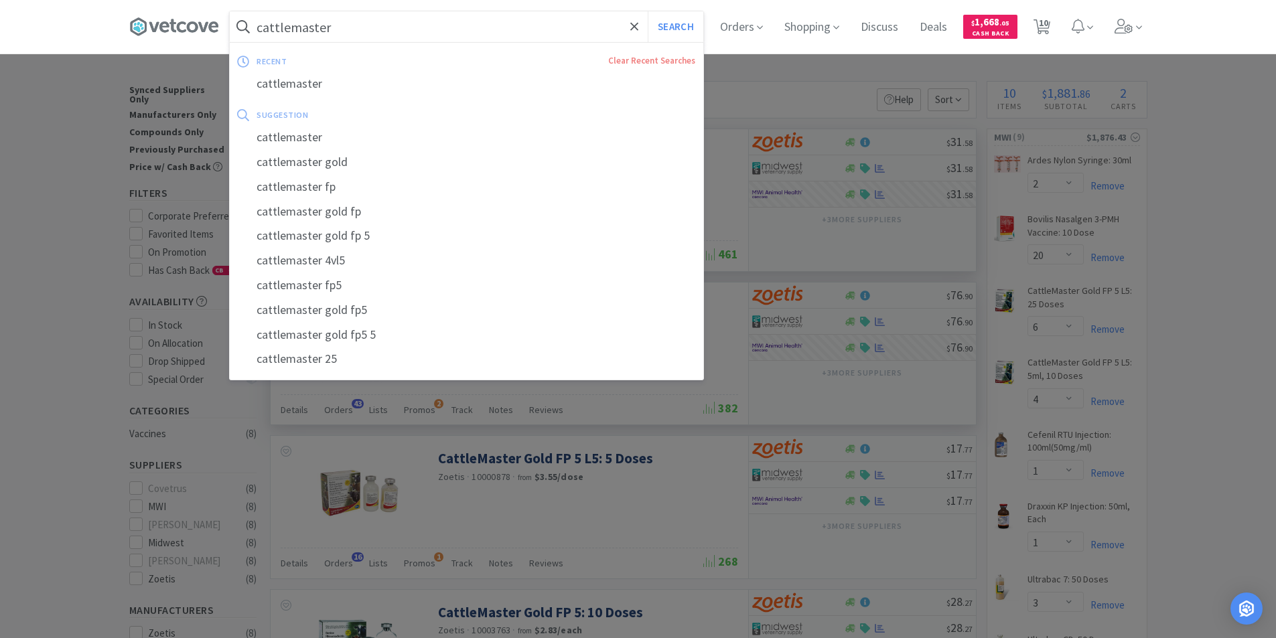
click at [388, 14] on input "cattlemaster" at bounding box center [467, 26] width 474 height 31
type input "draxxin"
click at [648, 11] on button "Search" at bounding box center [676, 26] width 56 height 31
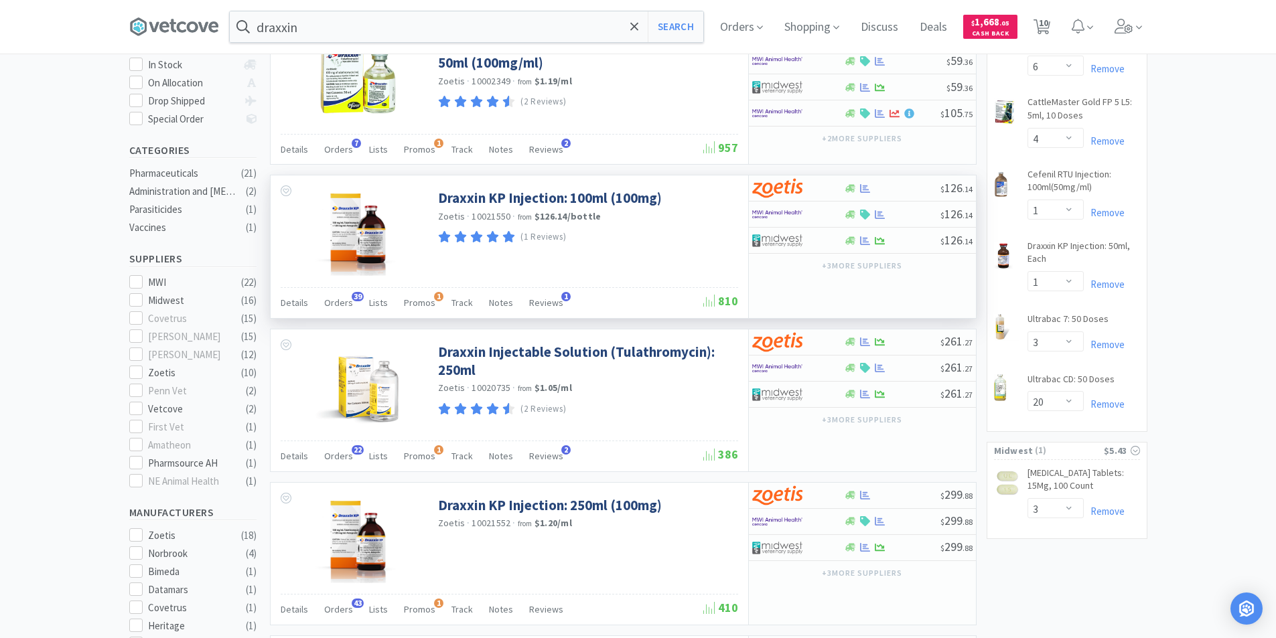
scroll to position [268, 0]
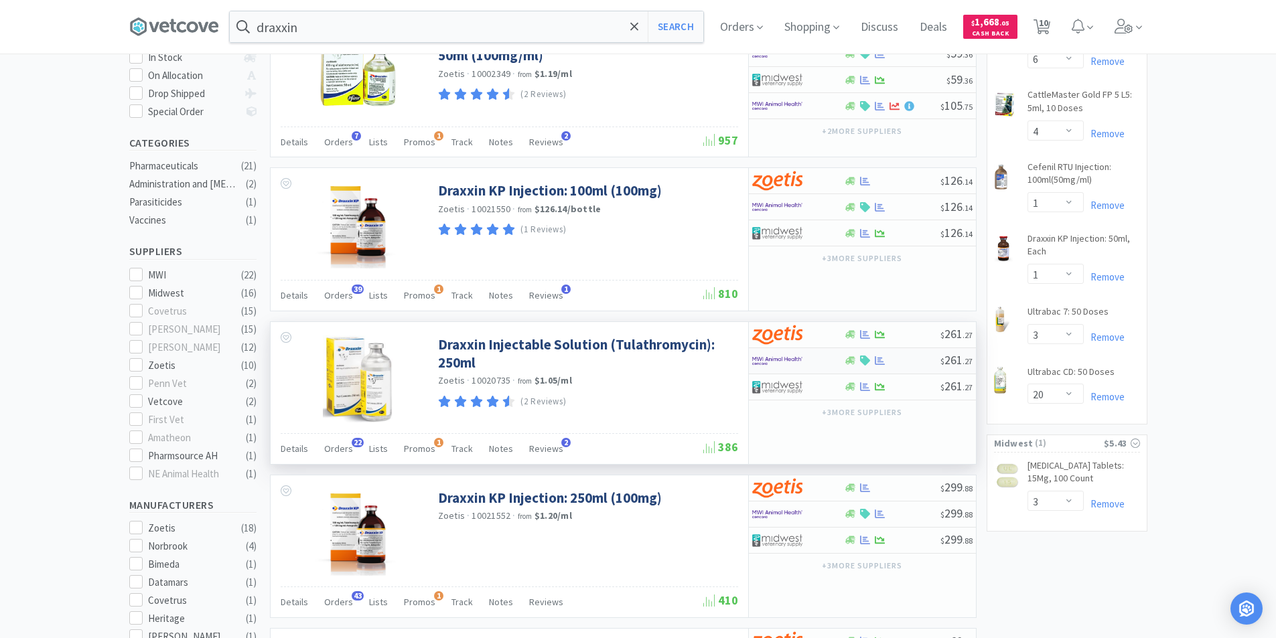
click at [802, 356] on img at bounding box center [777, 361] width 50 height 20
select select "1"
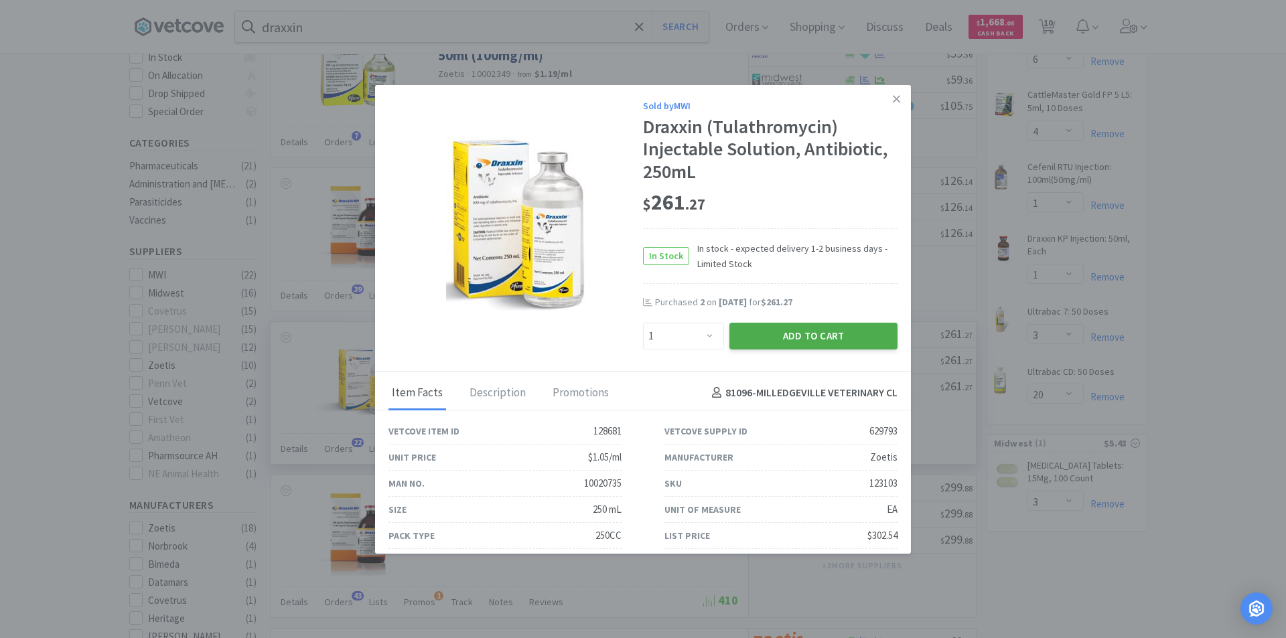
click at [796, 337] on button "Add to Cart" at bounding box center [813, 336] width 168 height 27
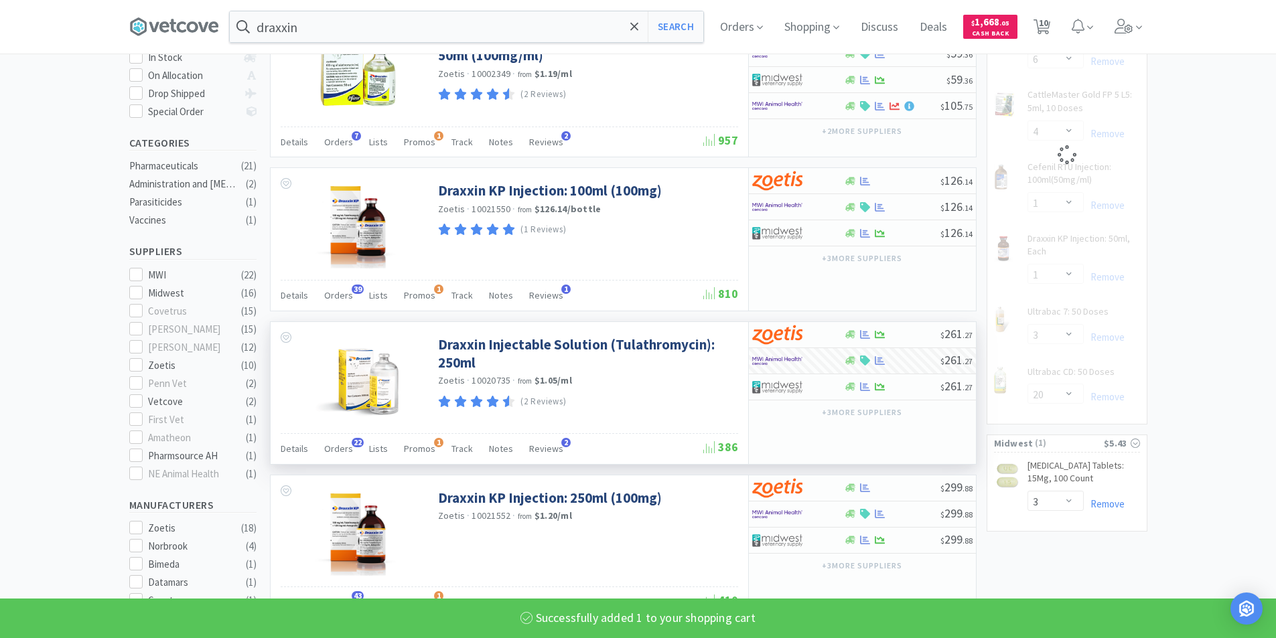
select select "1"
select select "3"
select select "20"
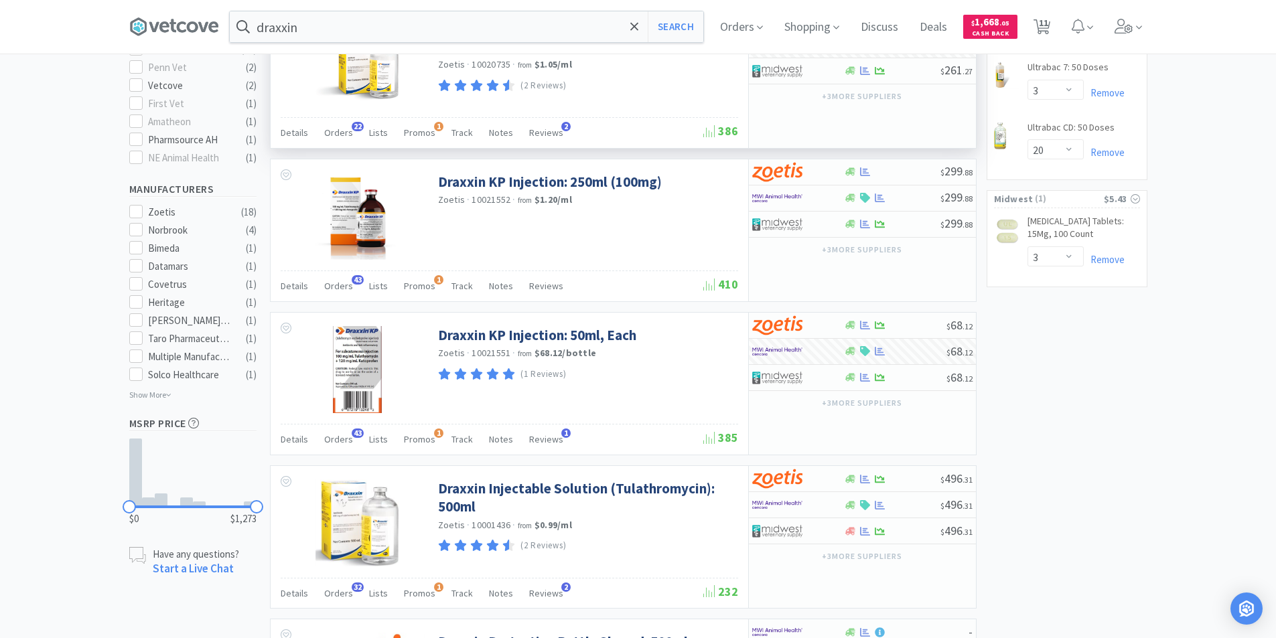
scroll to position [670, 0]
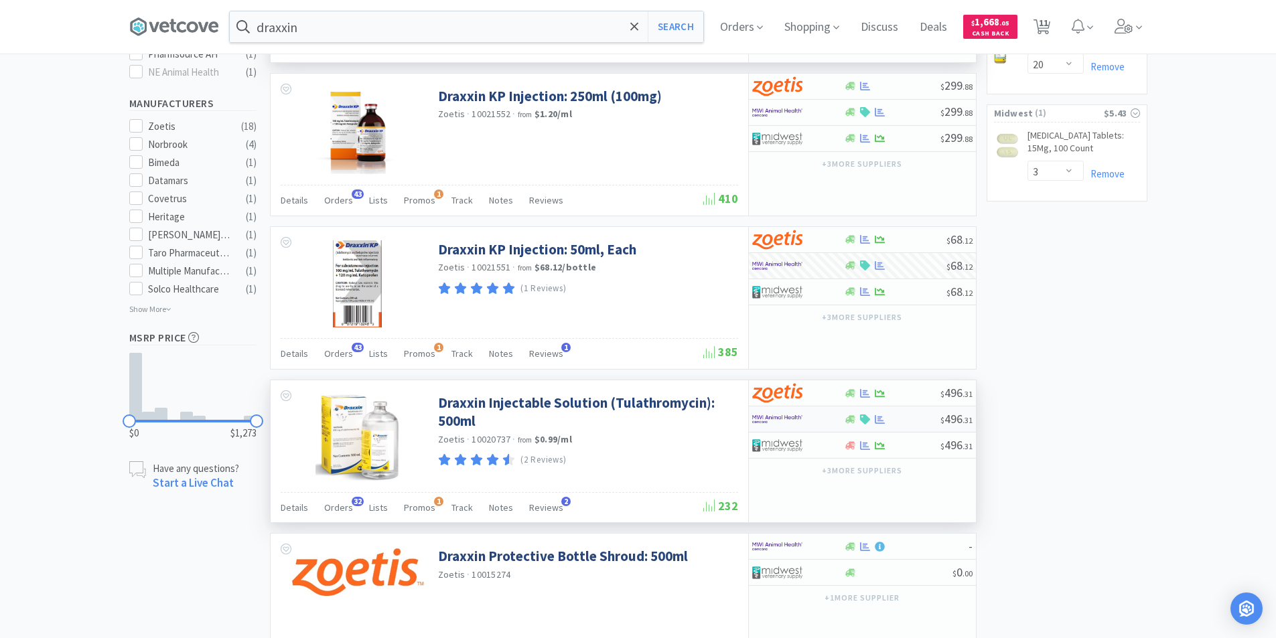
click at [816, 418] on div at bounding box center [789, 419] width 74 height 23
select select "1"
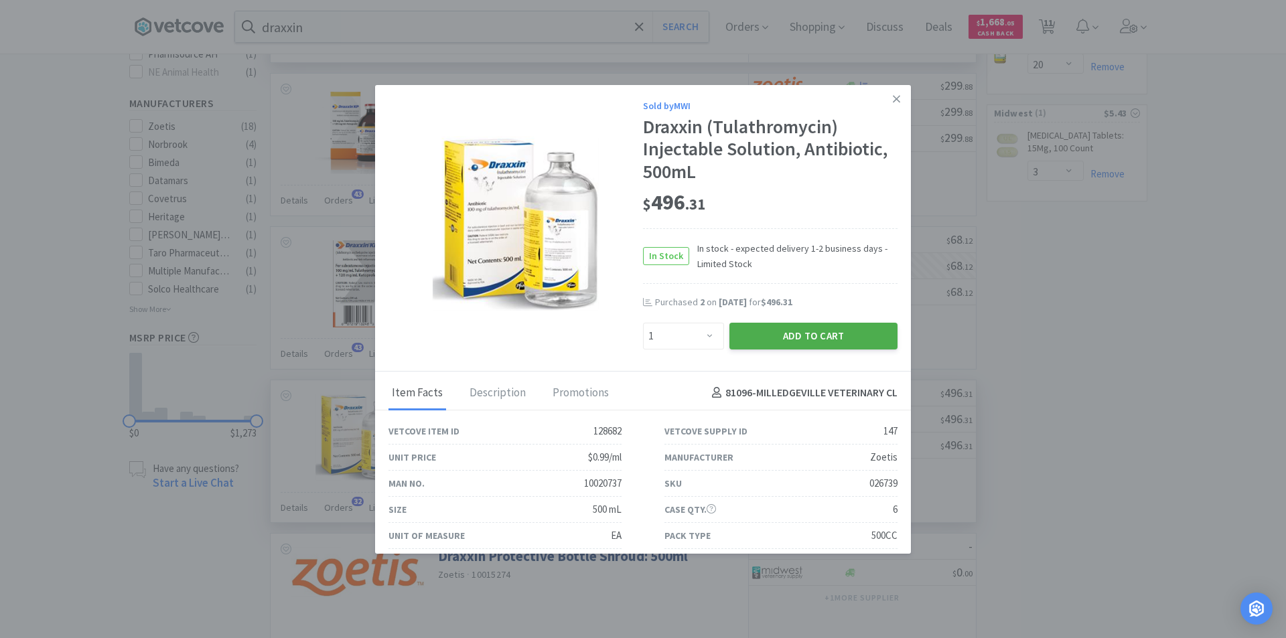
click at [746, 342] on button "Add to Cart" at bounding box center [813, 336] width 168 height 27
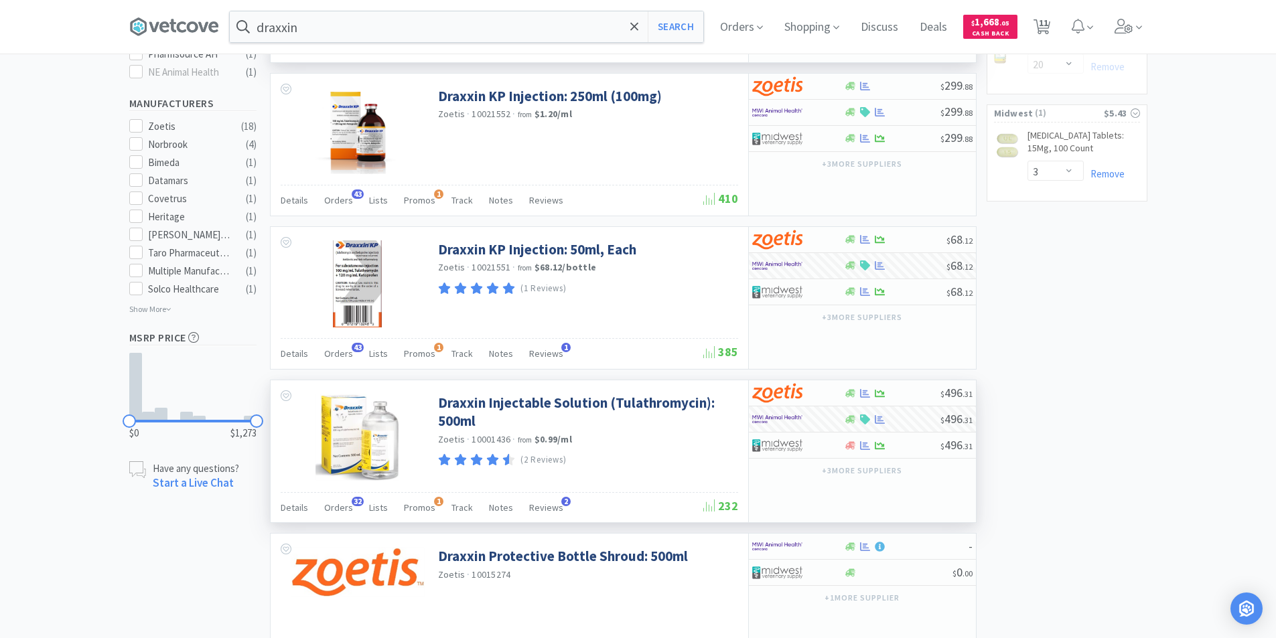
select select "1"
select select "3"
select select "20"
click at [312, 29] on input "draxxin" at bounding box center [467, 26] width 474 height 31
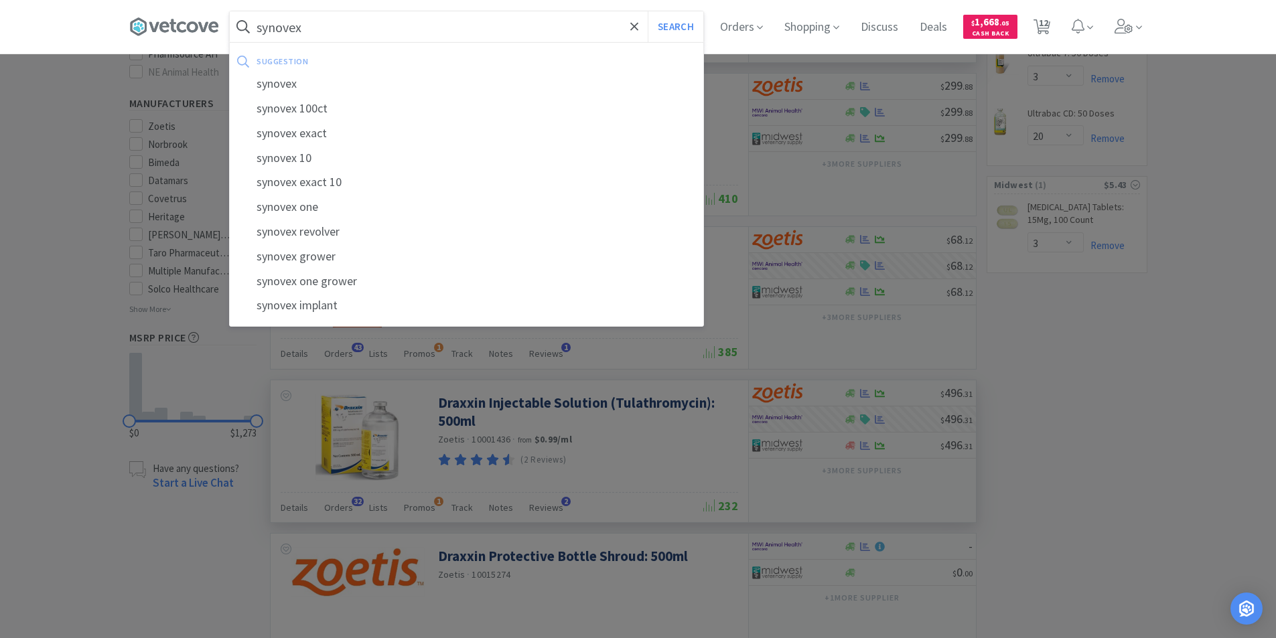
type input "synovex"
click at [648, 11] on button "Search" at bounding box center [676, 26] width 56 height 31
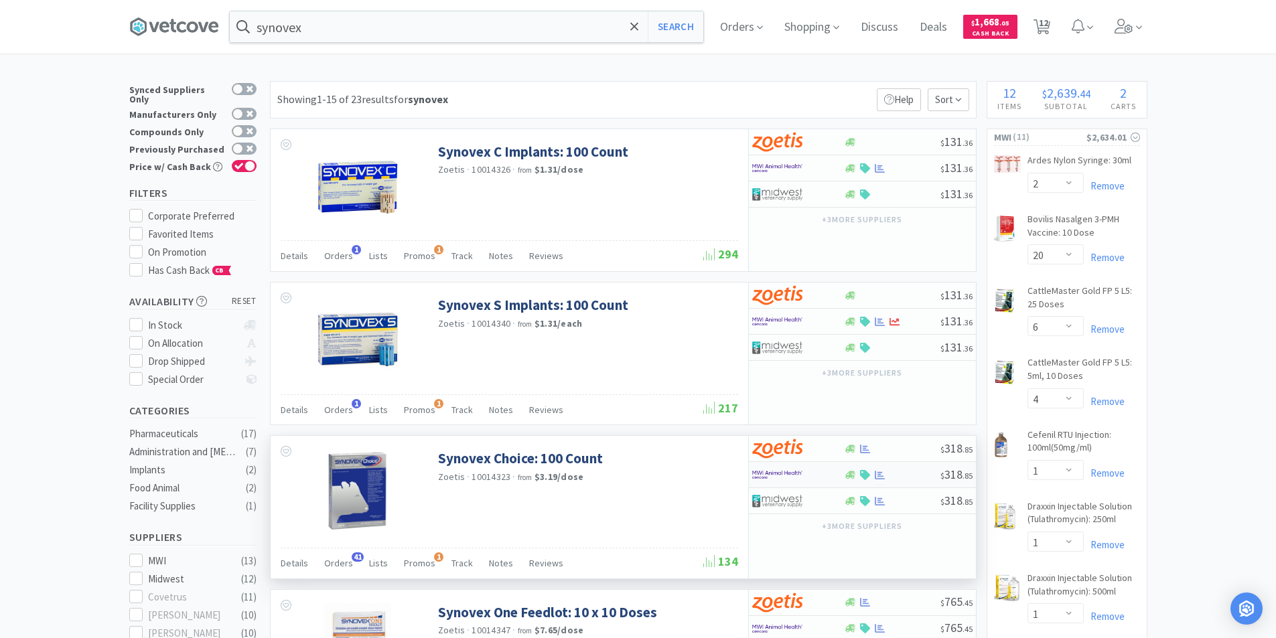
click at [805, 473] on div at bounding box center [789, 475] width 74 height 23
select select "1"
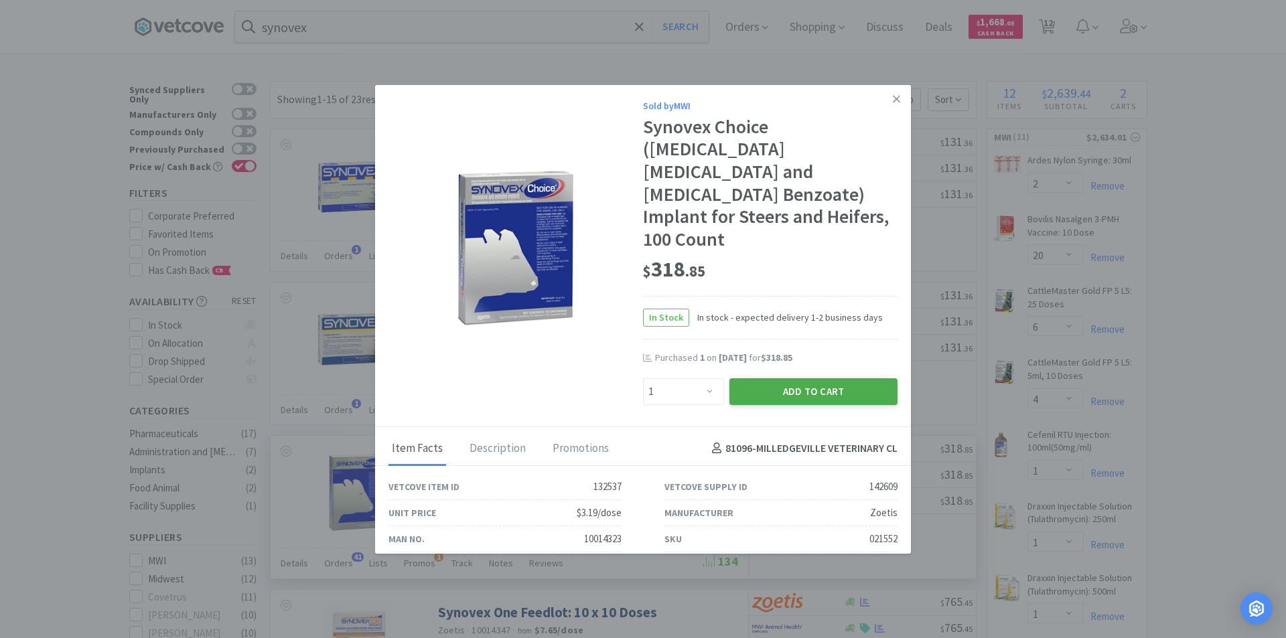
click at [774, 378] on button "Add to Cart" at bounding box center [813, 391] width 168 height 27
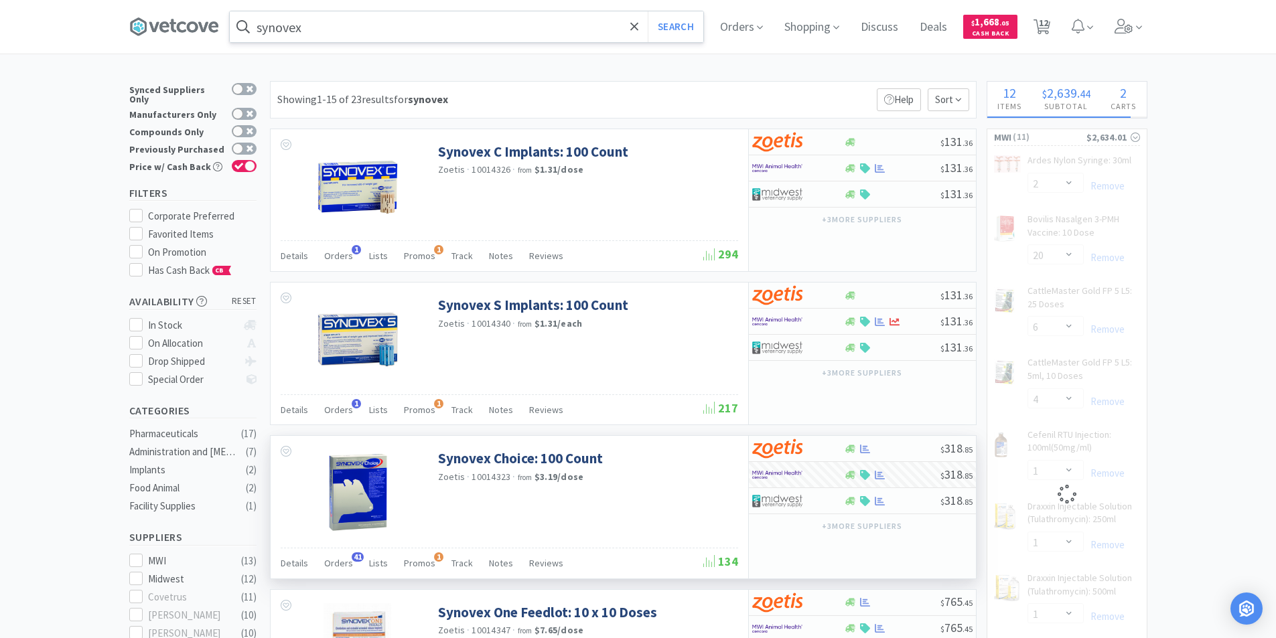
click at [387, 31] on input "synovex" at bounding box center [467, 26] width 474 height 31
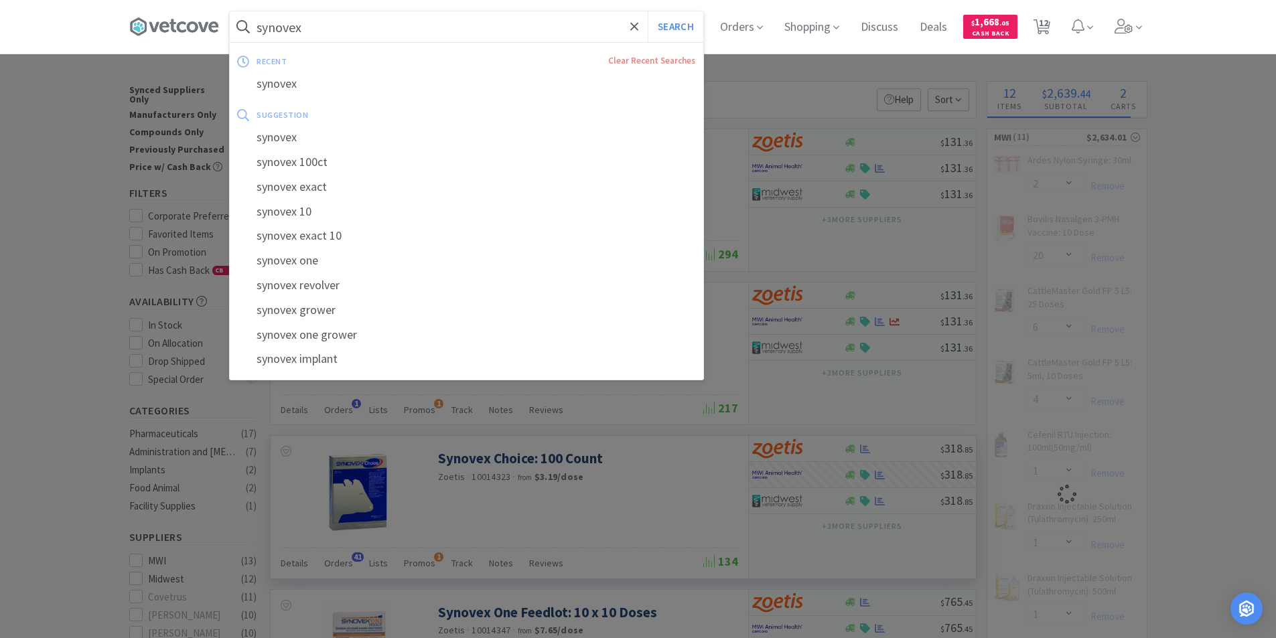
select select "1"
select select "3"
select select "20"
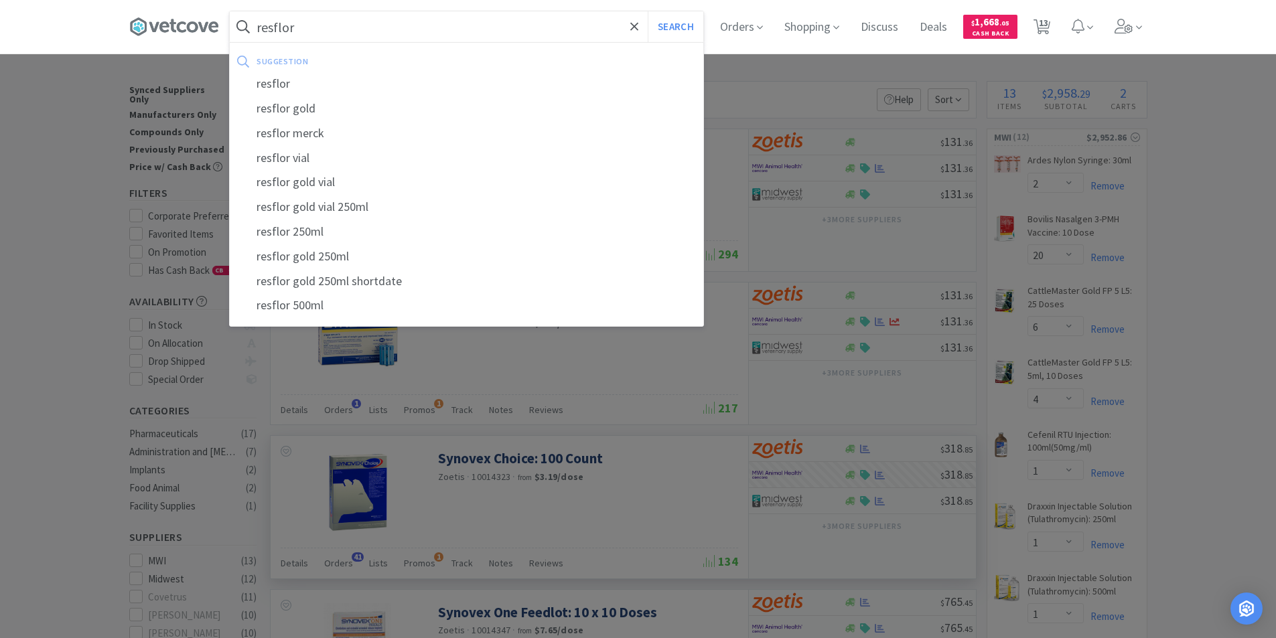
type input "resflor"
click at [648, 11] on button "Search" at bounding box center [676, 26] width 56 height 31
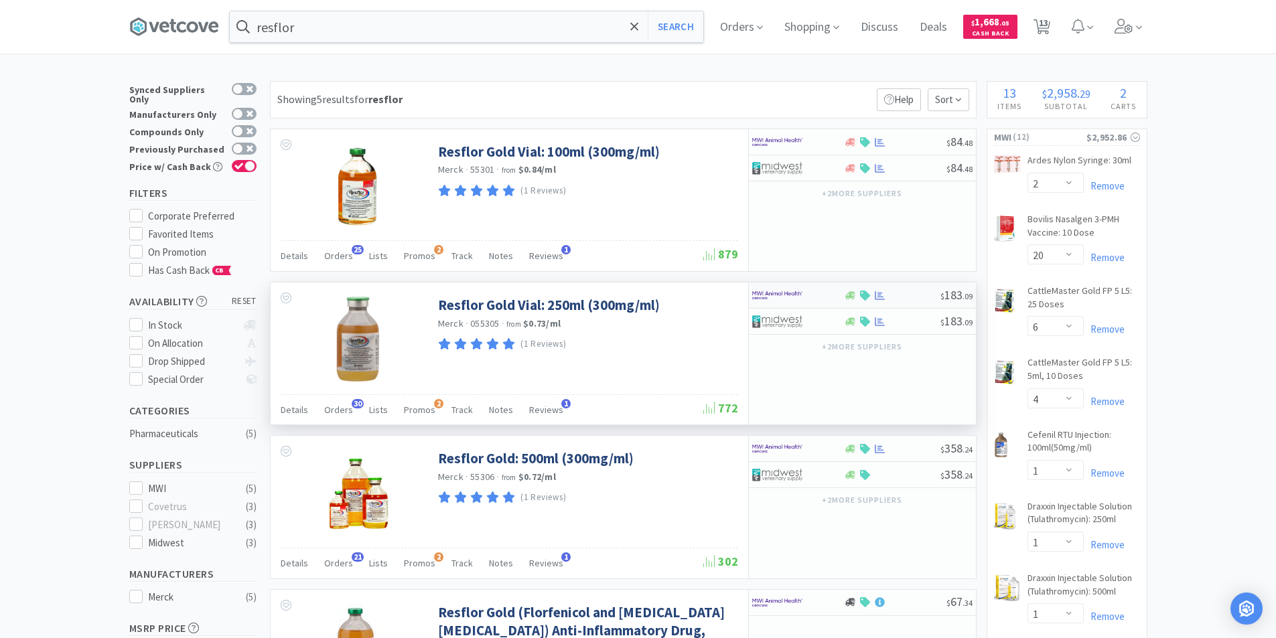
click at [841, 297] on div at bounding box center [798, 295] width 92 height 23
select select "1"
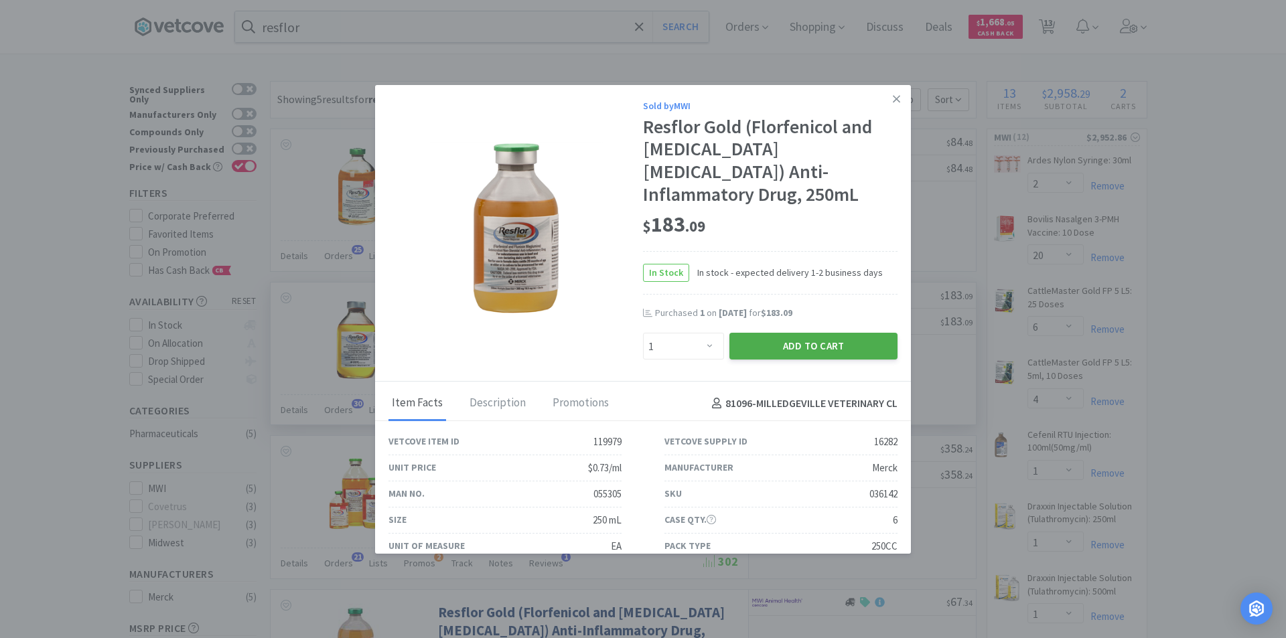
click at [754, 333] on button "Add to Cart" at bounding box center [813, 346] width 168 height 27
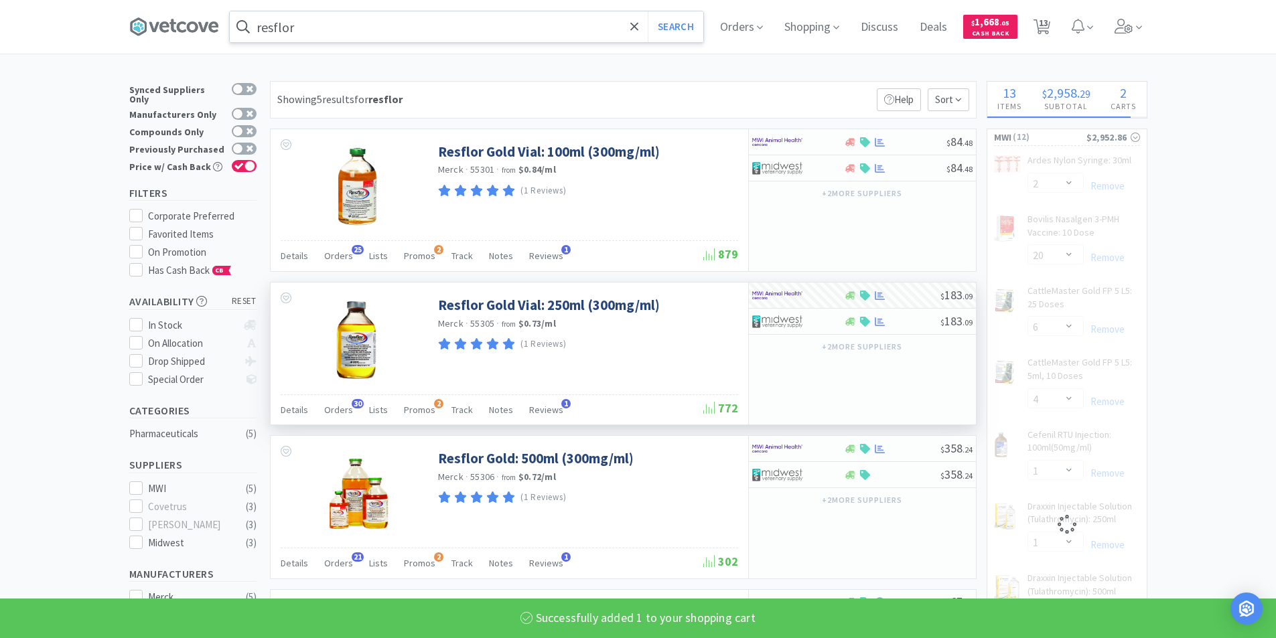
click at [332, 35] on input "resflor" at bounding box center [467, 26] width 474 height 31
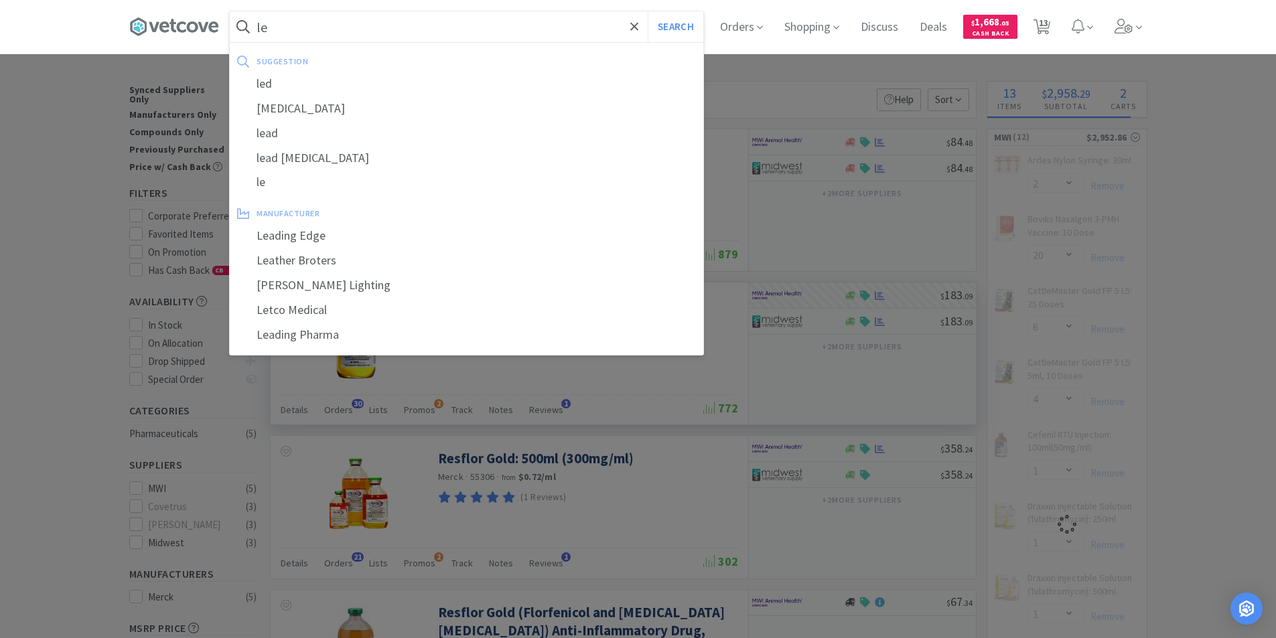
type input "lep"
select select "1"
select select "3"
select select "20"
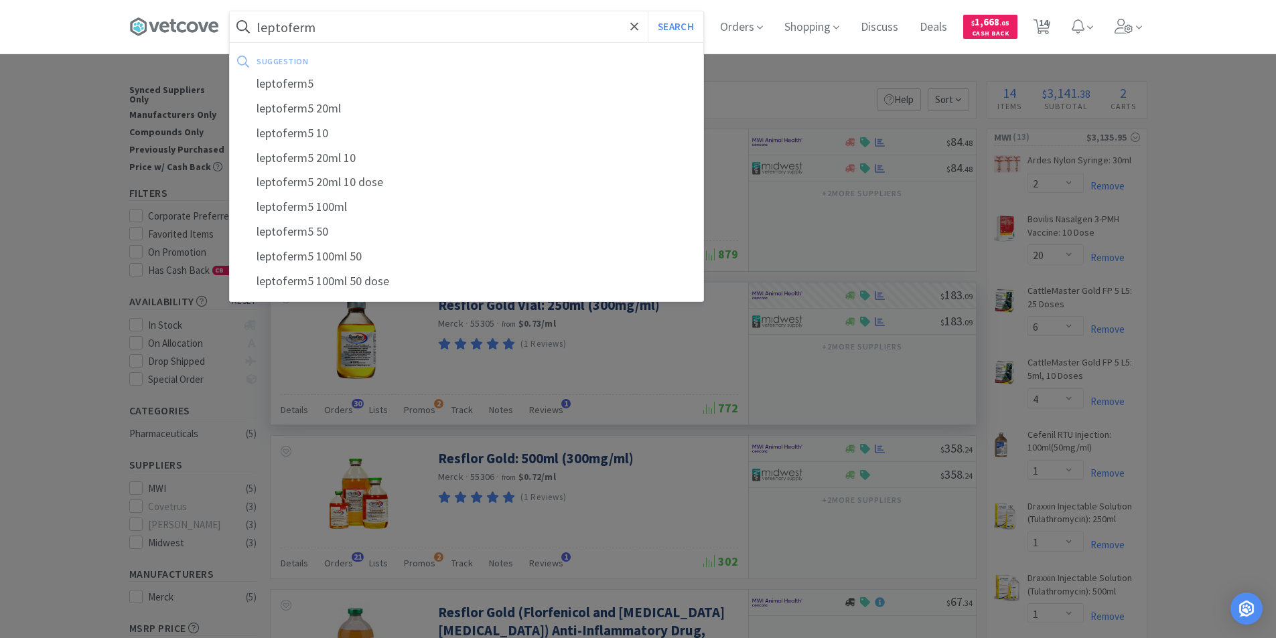
type input "leptoferm"
click at [648, 11] on button "Search" at bounding box center [676, 26] width 56 height 31
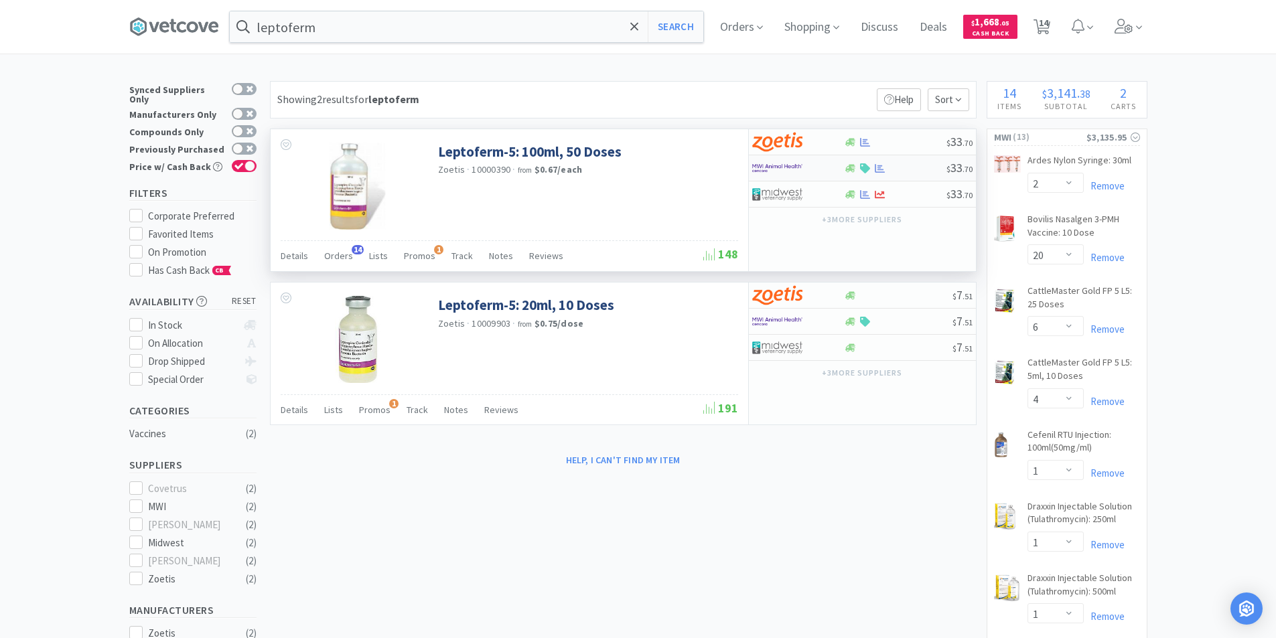
click at [908, 169] on div at bounding box center [895, 168] width 102 height 10
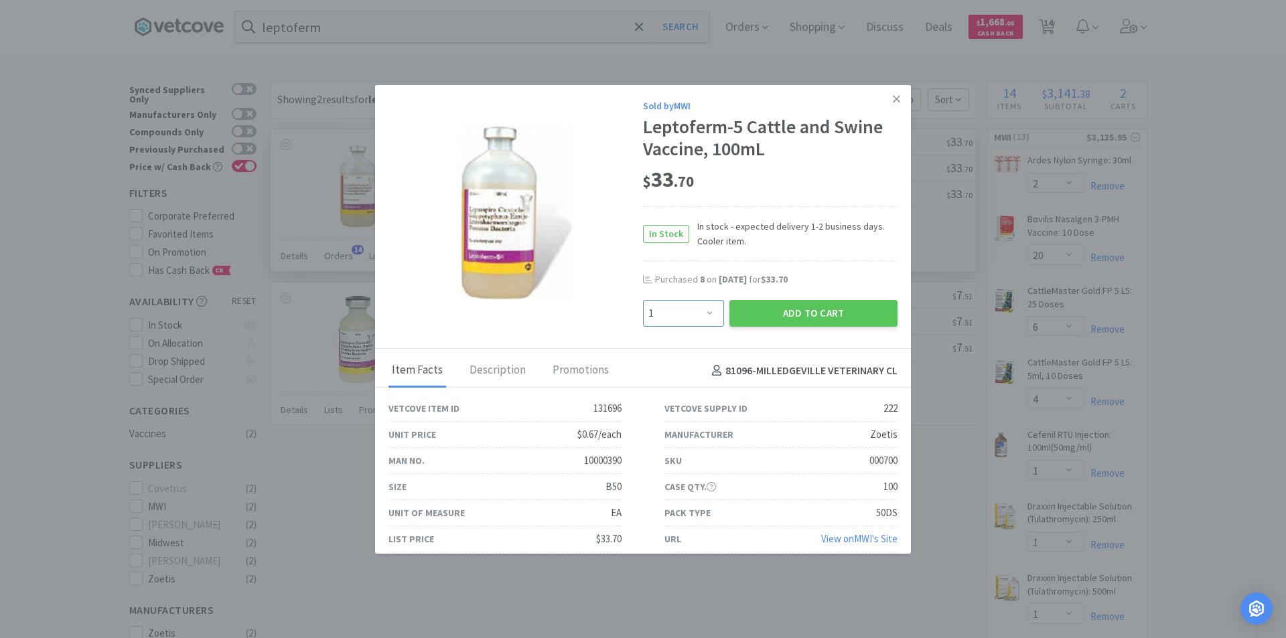
click at [701, 314] on select "Enter Quantity 1 2 3 4 5 6 7 8 9 10 11 12 13 14 15 16 17 18 19 20 Enter Quantity" at bounding box center [683, 313] width 81 height 27
select select "3"
click at [643, 300] on select "Enter Quantity 1 2 3 4 5 6 7 8 9 10 11 12 13 14 15 16 17 18 19 20 Enter Quantity" at bounding box center [683, 313] width 81 height 27
click at [777, 318] on button "Add to Cart" at bounding box center [813, 313] width 168 height 27
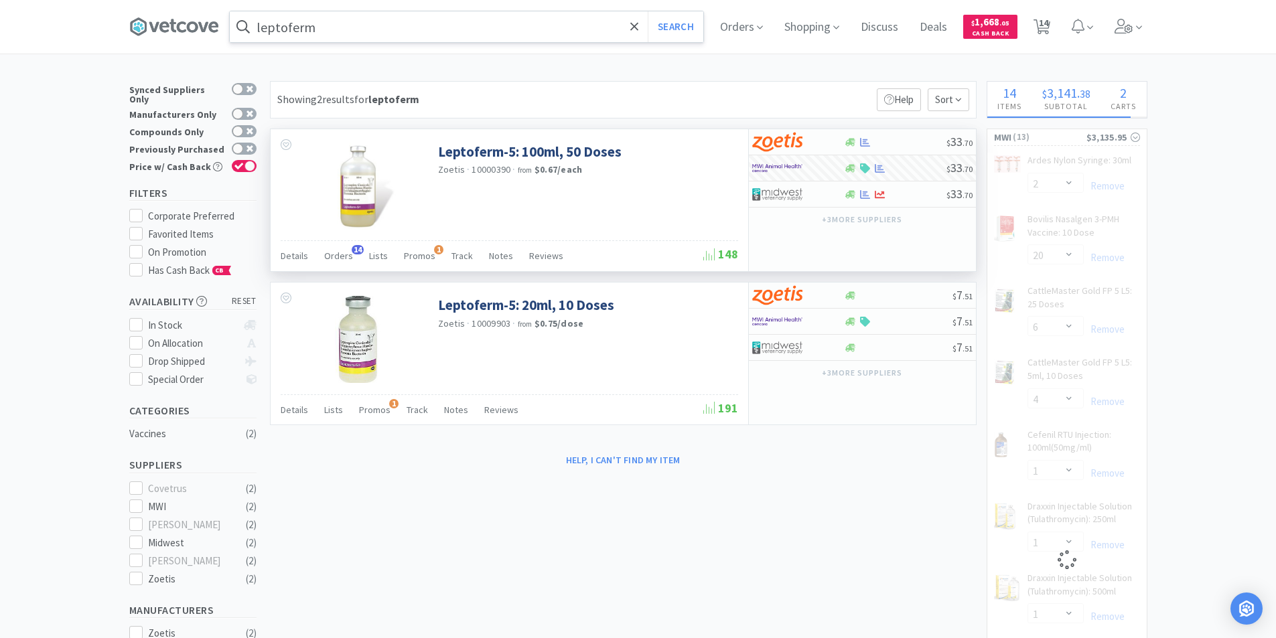
click at [317, 31] on input "leptoferm" at bounding box center [467, 26] width 474 height 31
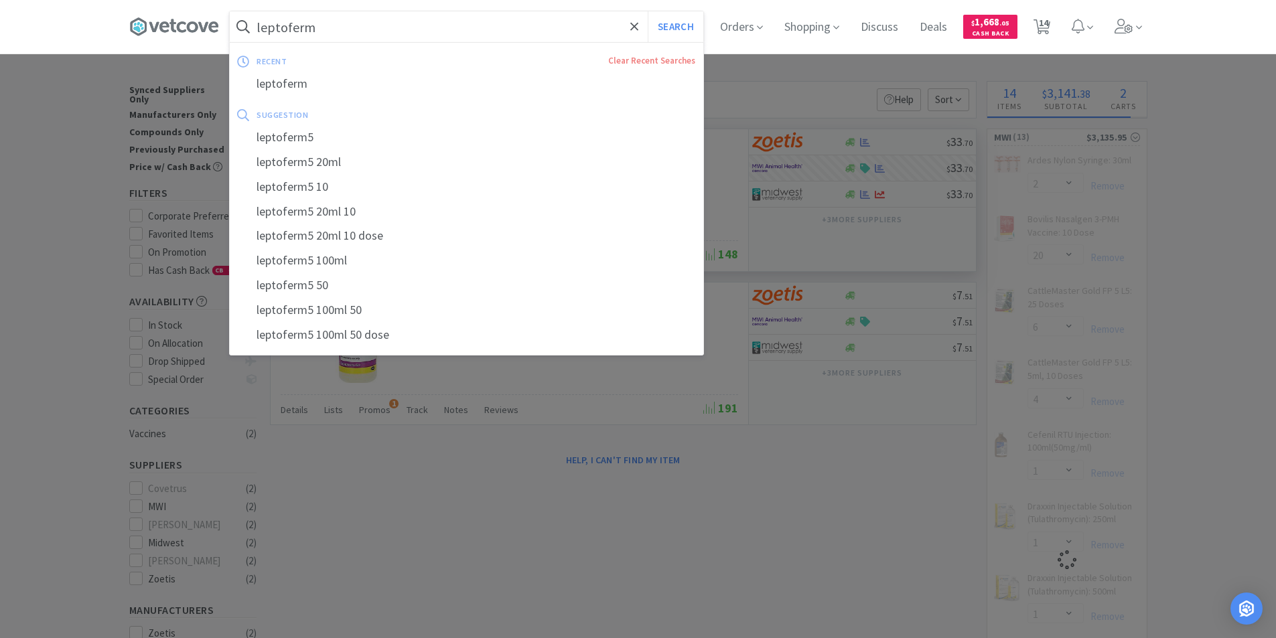
select select "3"
select select "1"
select select "3"
select select "20"
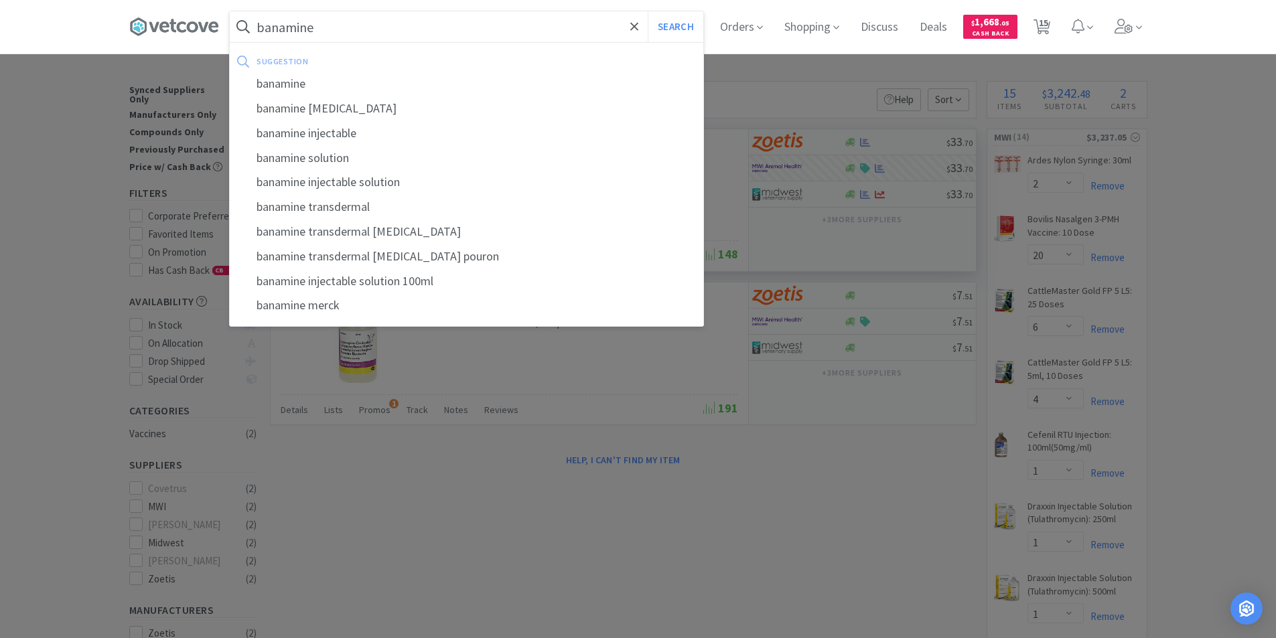
type input "banamine"
click at [648, 11] on button "Search" at bounding box center [676, 26] width 56 height 31
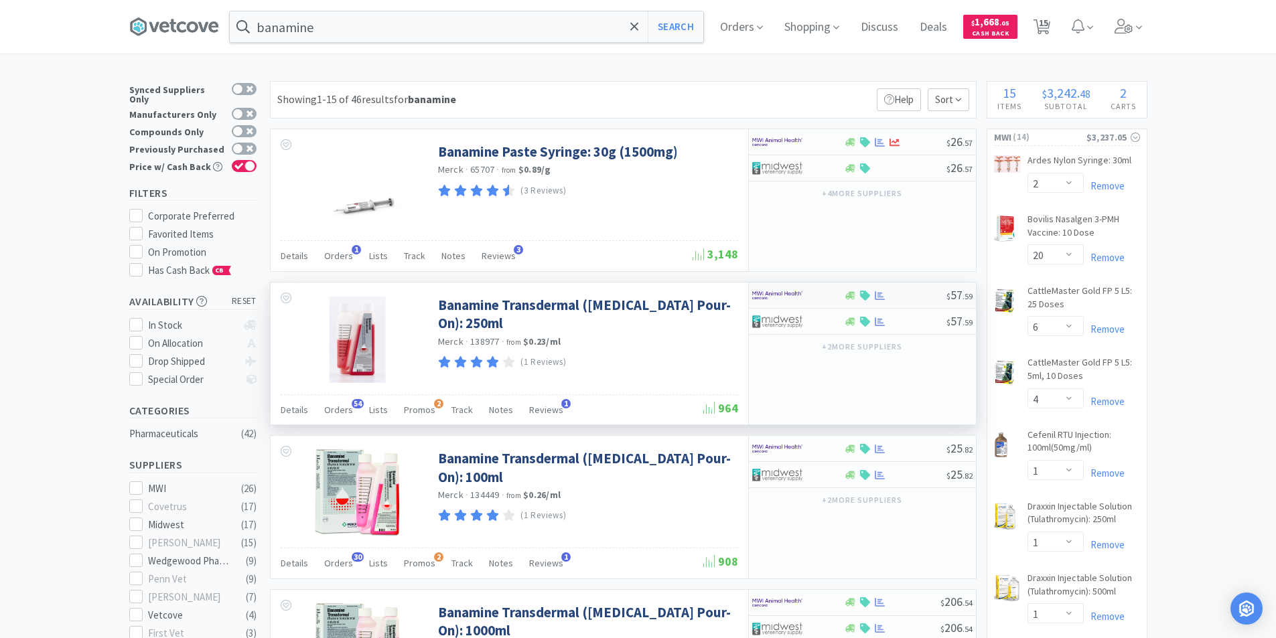
click at [859, 295] on div at bounding box center [865, 296] width 13 height 10
select select "1"
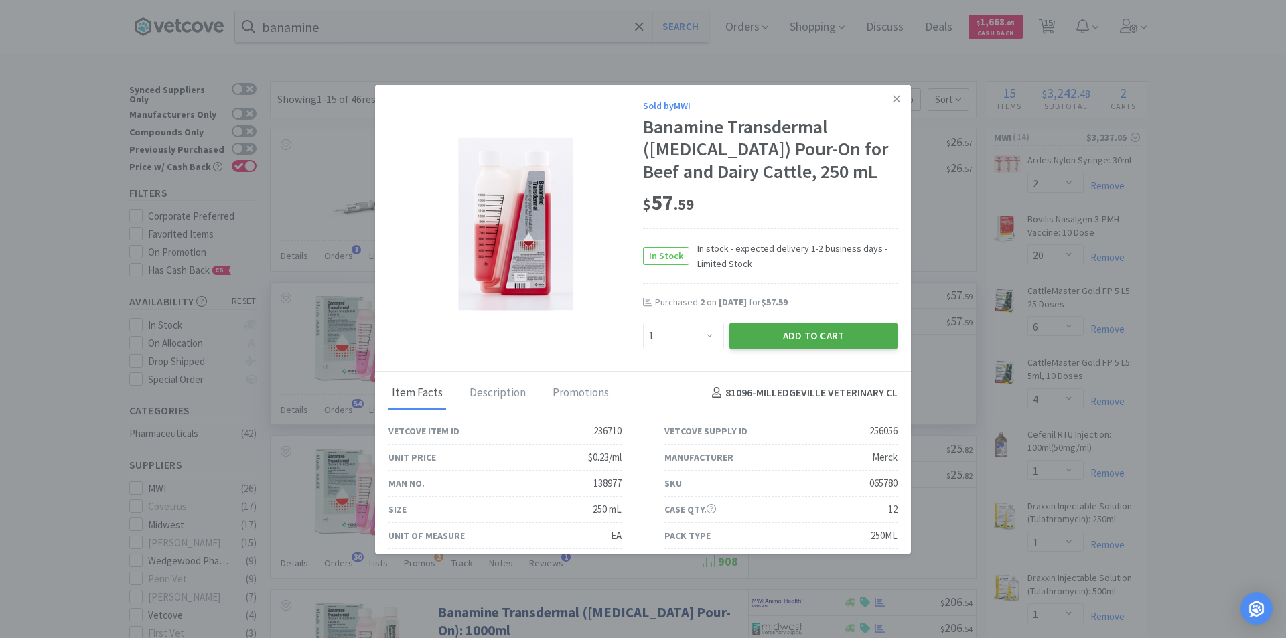
click at [786, 334] on button "Add to Cart" at bounding box center [813, 336] width 168 height 27
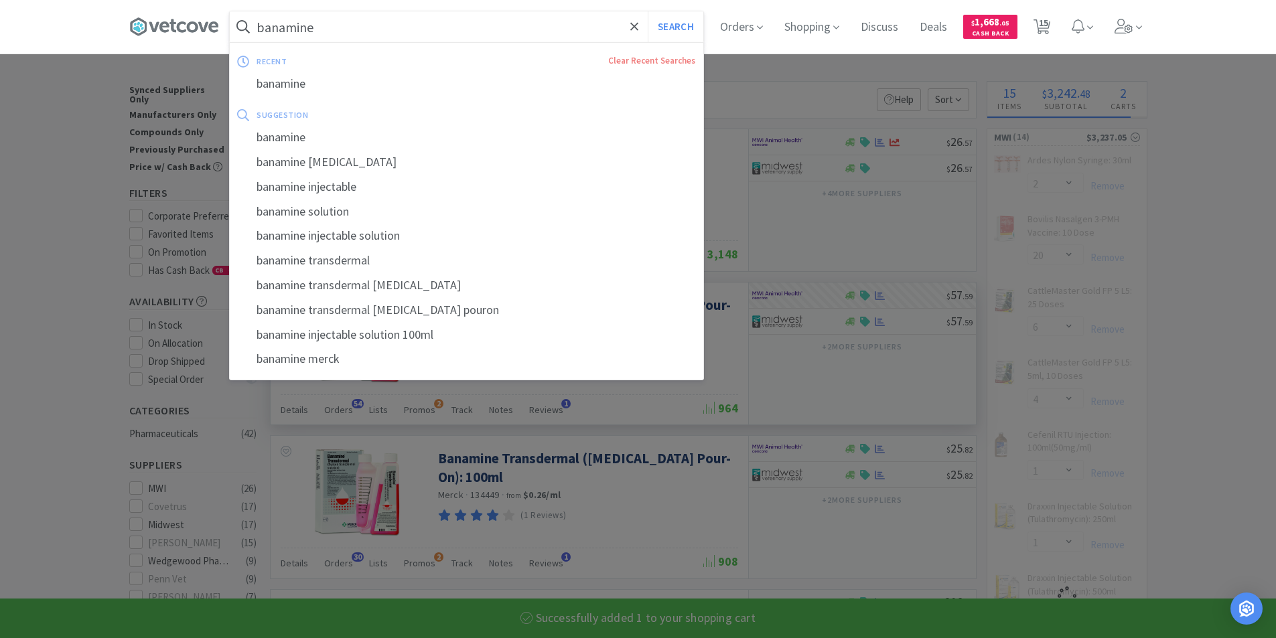
click at [396, 31] on input "banamine" at bounding box center [467, 26] width 474 height 31
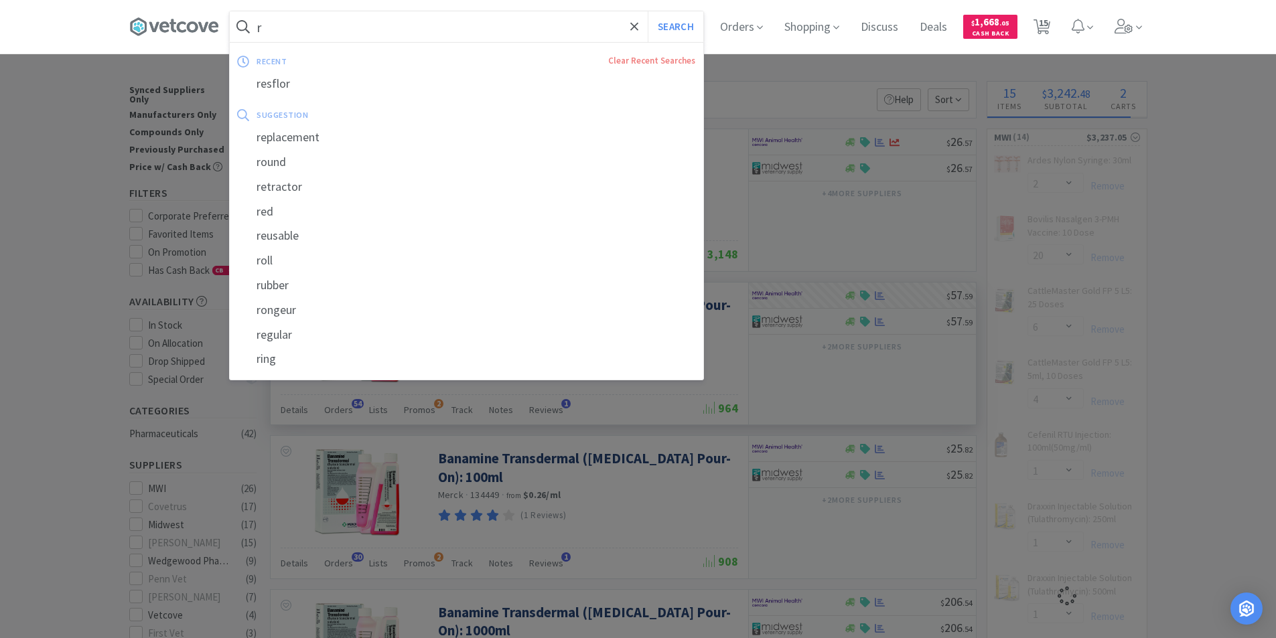
type input "rb"
select select "1"
select select "20"
select select "6"
select select "4"
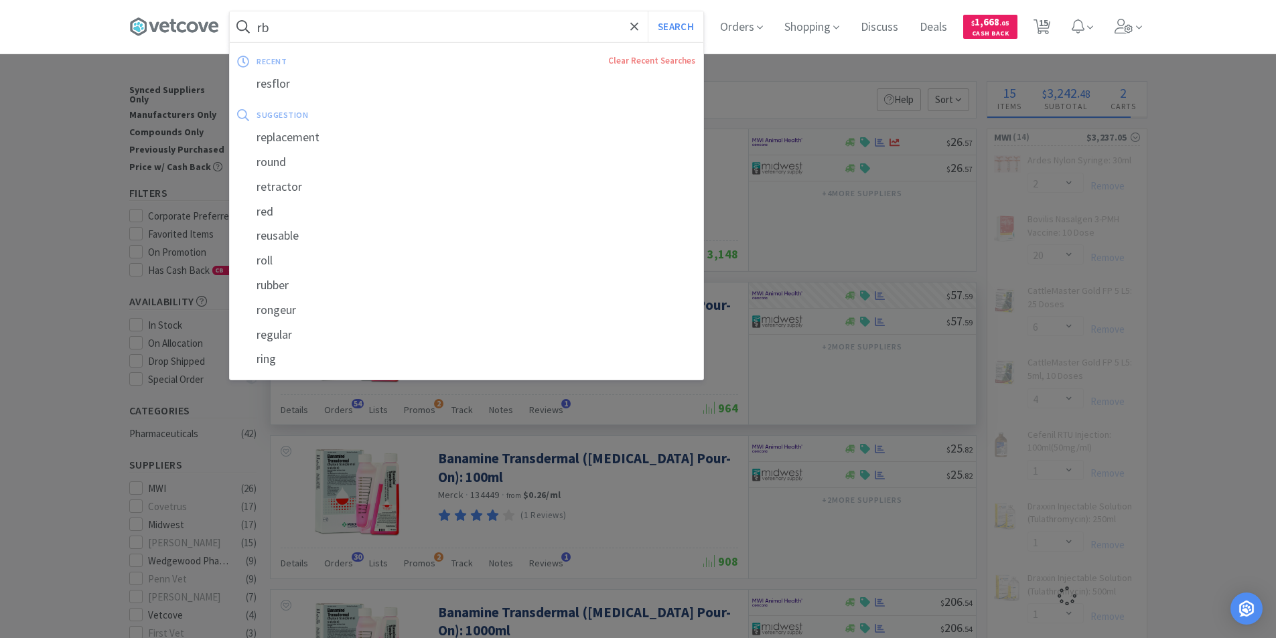
select select "1"
select select "3"
select select "1"
select select "3"
select select "20"
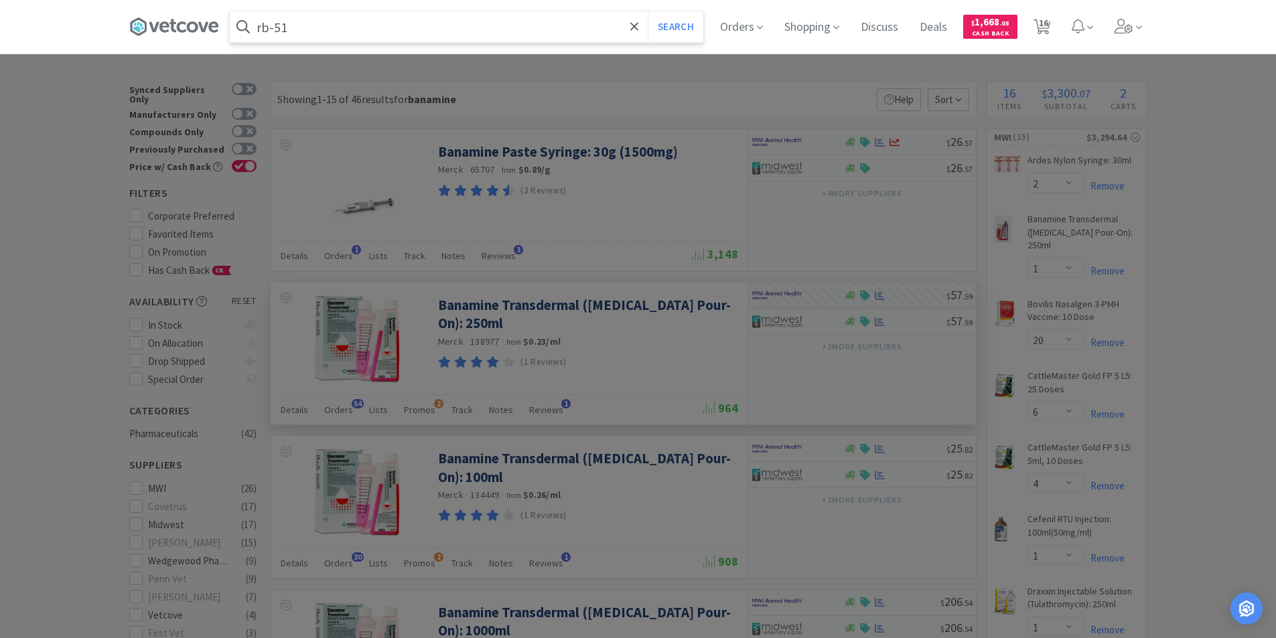
type input "rb-51"
click at [648, 11] on button "Search" at bounding box center [676, 26] width 56 height 31
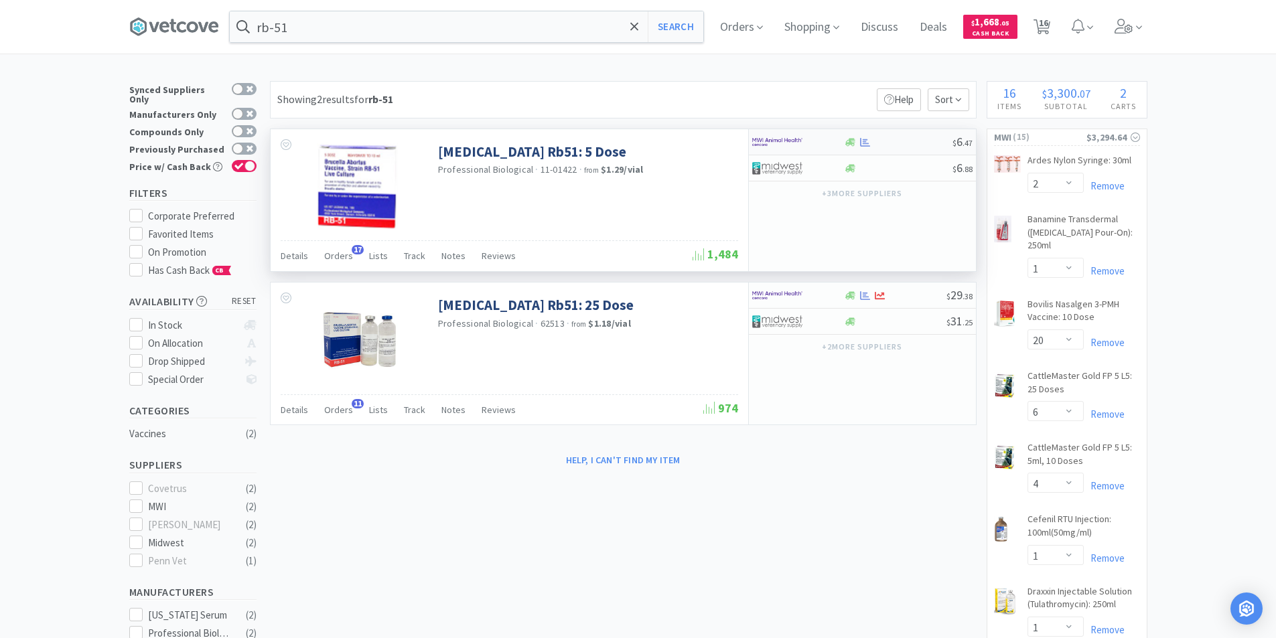
click at [813, 143] on div at bounding box center [789, 142] width 74 height 23
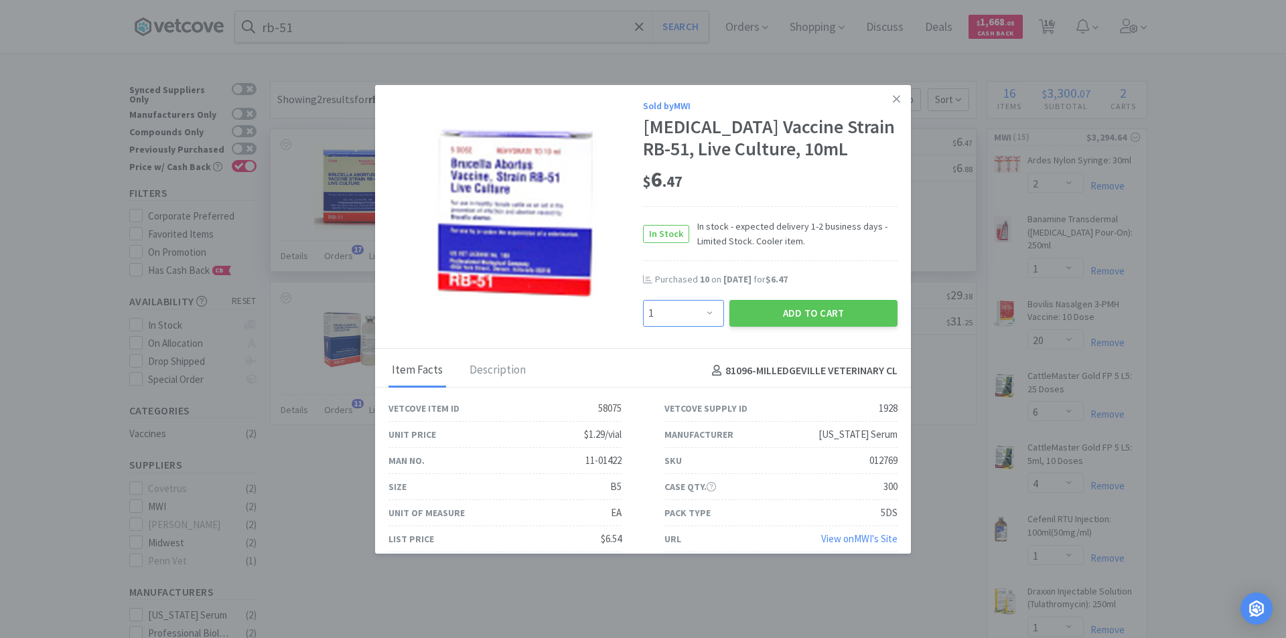
click at [691, 327] on select "Enter Quantity 1 2 3 4 5 6 7 8 9 10 11 12 13 14 15 16 17 18 19 20 Enter Quantity" at bounding box center [683, 313] width 81 height 27
select select "10"
click at [643, 322] on select "Enter Quantity 1 2 3 4 5 6 7 8 9 10 11 12 13 14 15 16 17 18 19 20 Enter Quantity" at bounding box center [683, 313] width 81 height 27
click at [798, 327] on button "Add to Cart" at bounding box center [813, 313] width 168 height 27
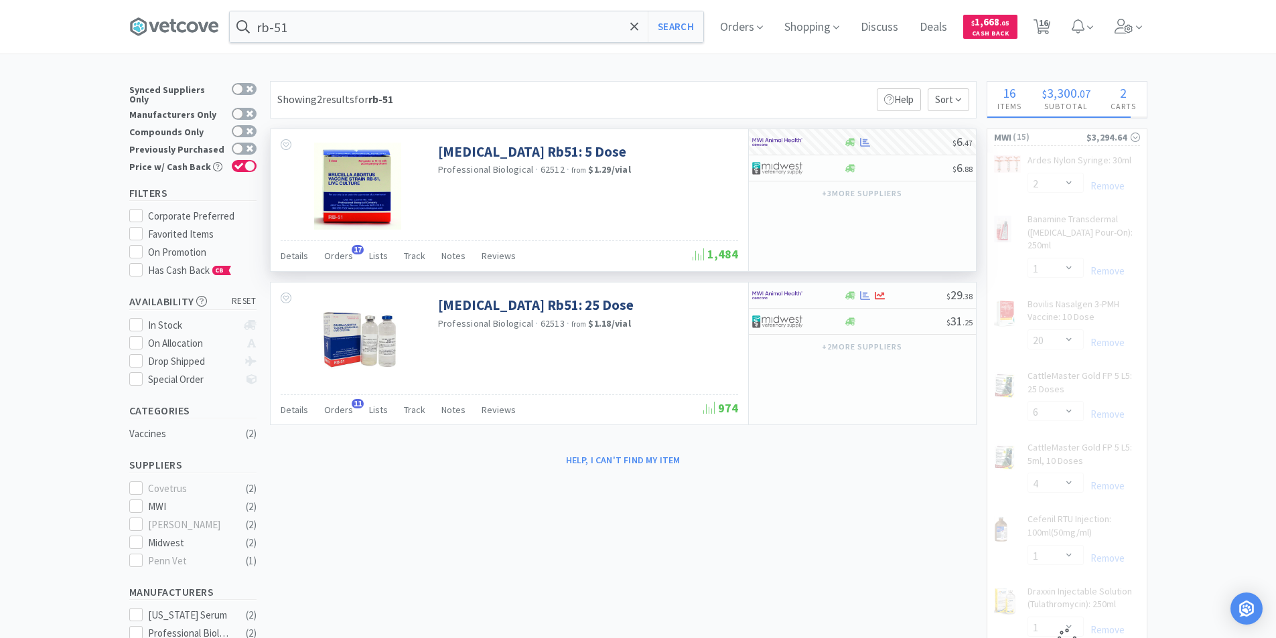
select select "10"
select select "6"
select select "4"
select select "1"
select select "3"
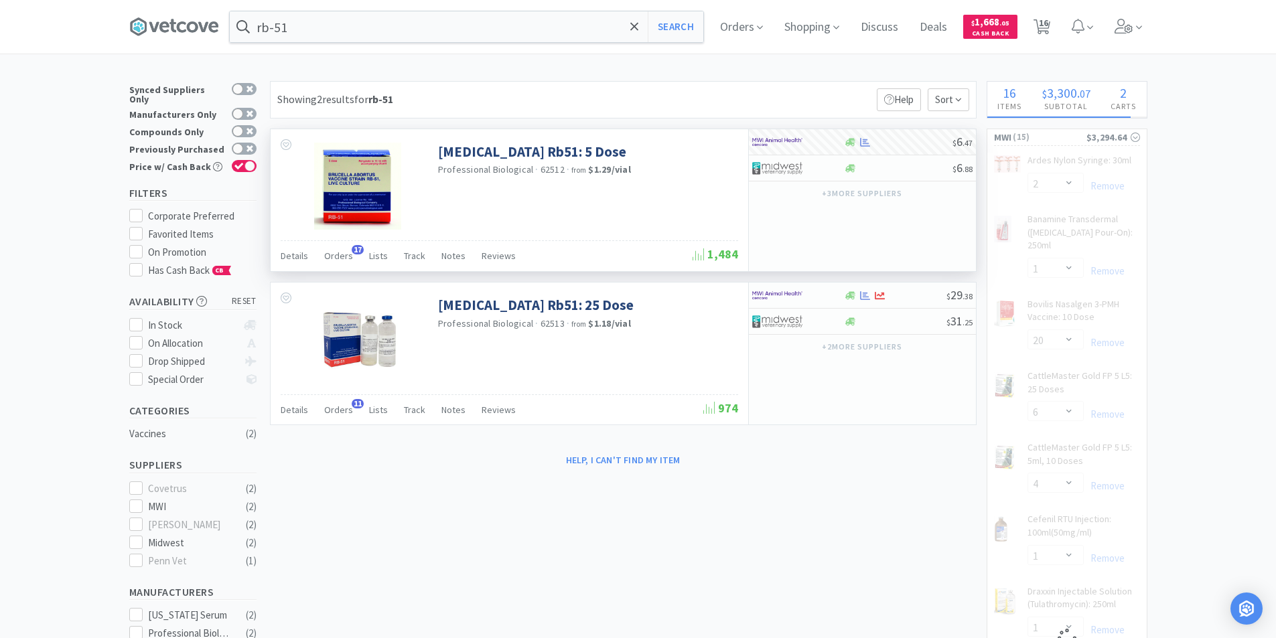
select select "1"
select select "3"
select select "20"
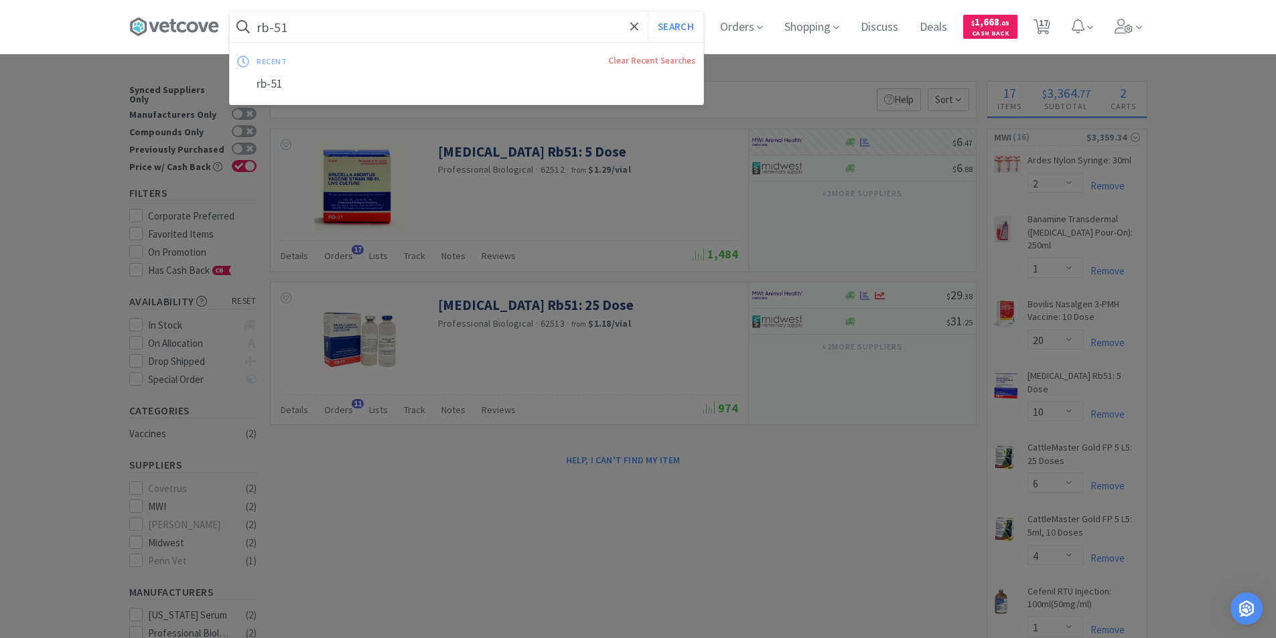
click at [392, 35] on input "rb-51" at bounding box center [467, 26] width 474 height 31
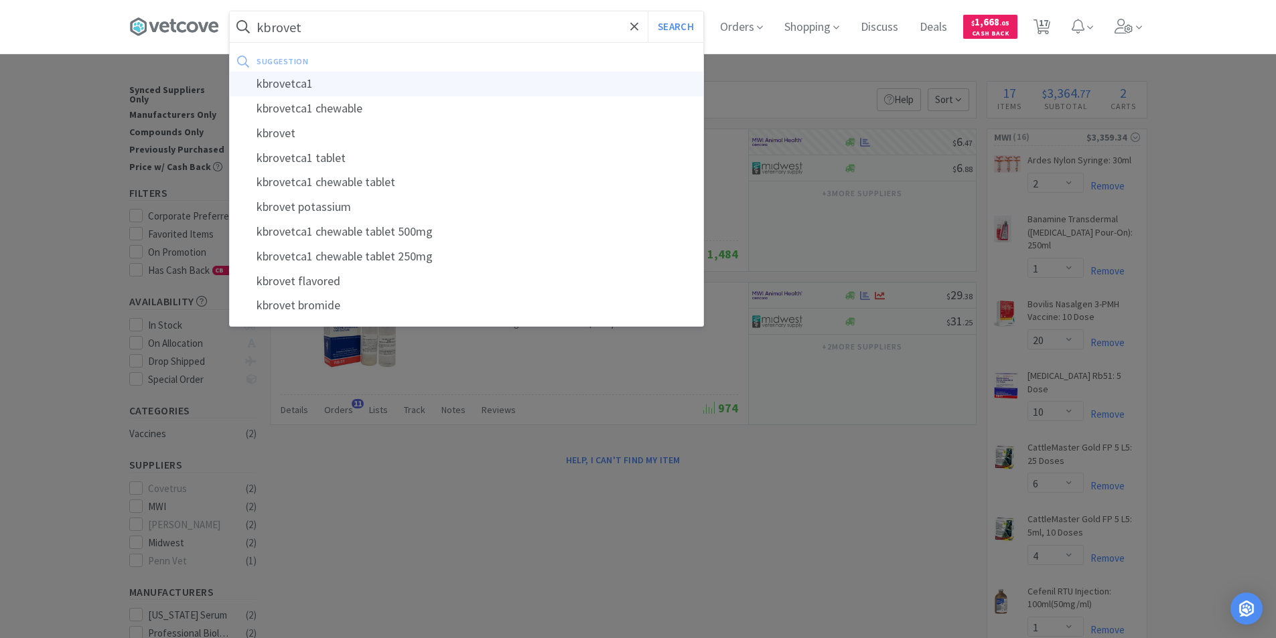
click at [354, 84] on div "kbrovetca1" at bounding box center [467, 84] width 474 height 25
type input "kbrovetca1"
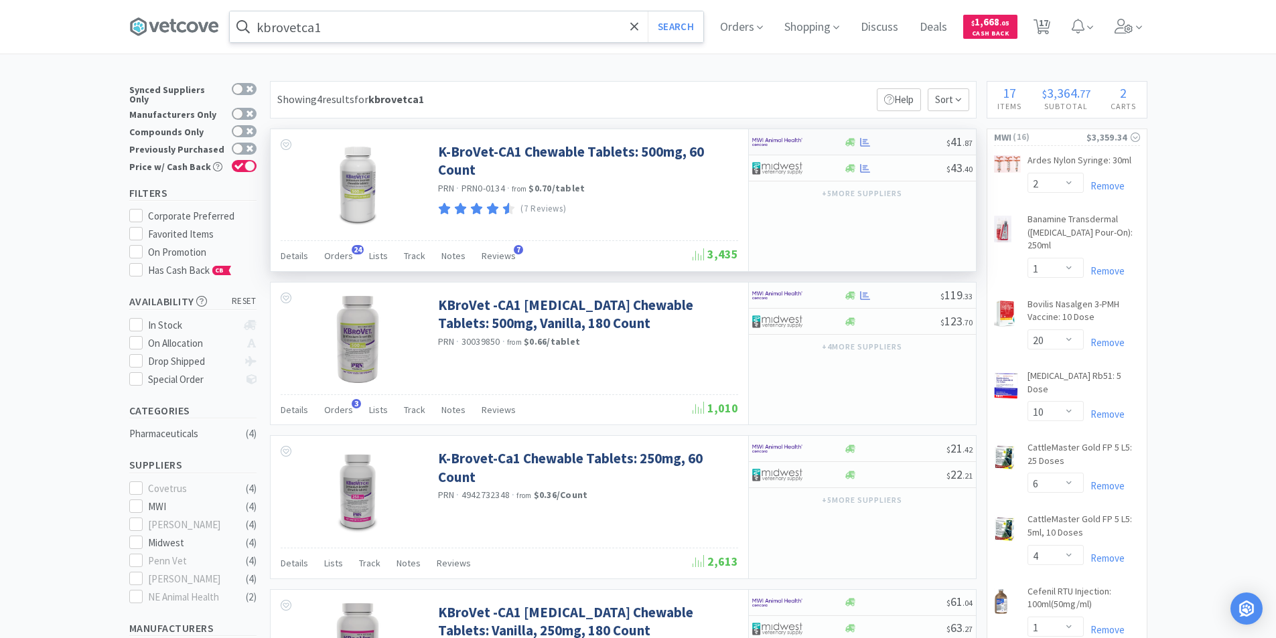
click at [842, 144] on div at bounding box center [798, 142] width 92 height 23
select select "1"
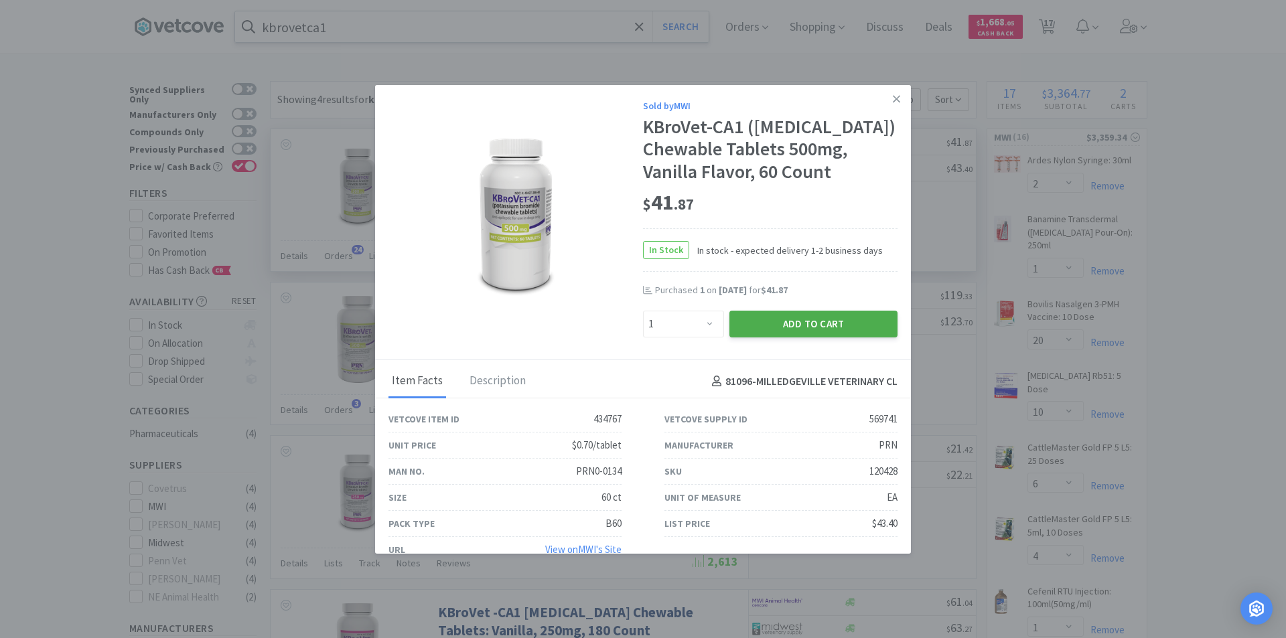
click at [761, 338] on button "Add to Cart" at bounding box center [813, 324] width 168 height 27
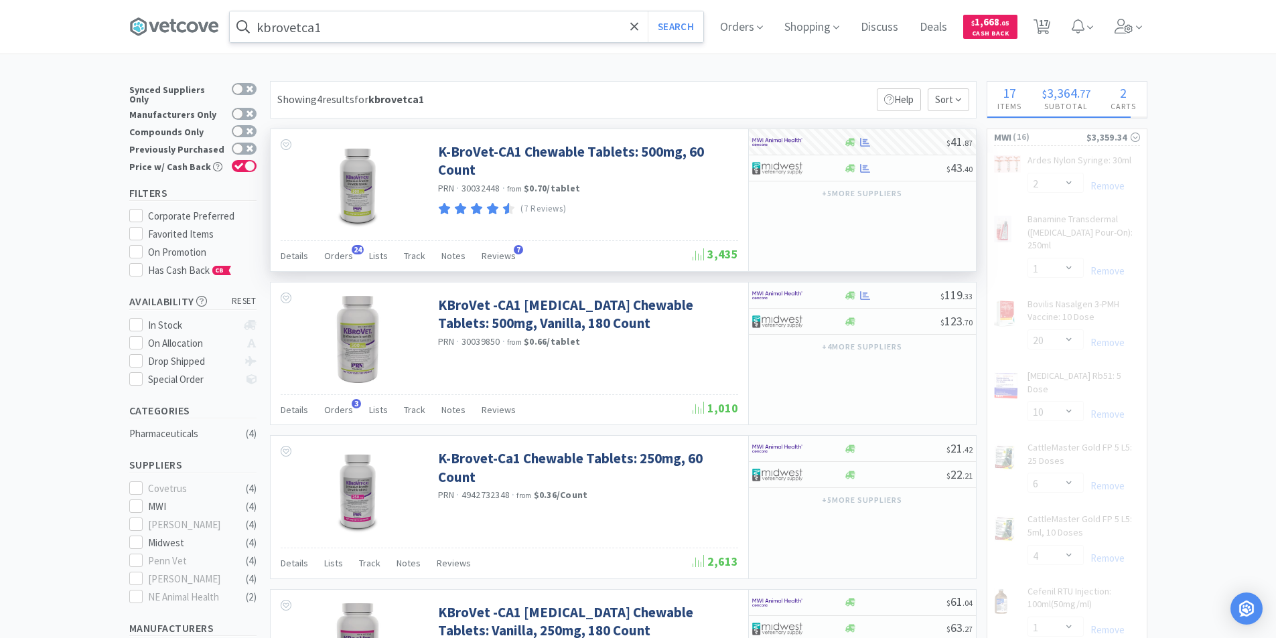
select select "1"
select select "3"
select select "1"
select select "3"
select select "20"
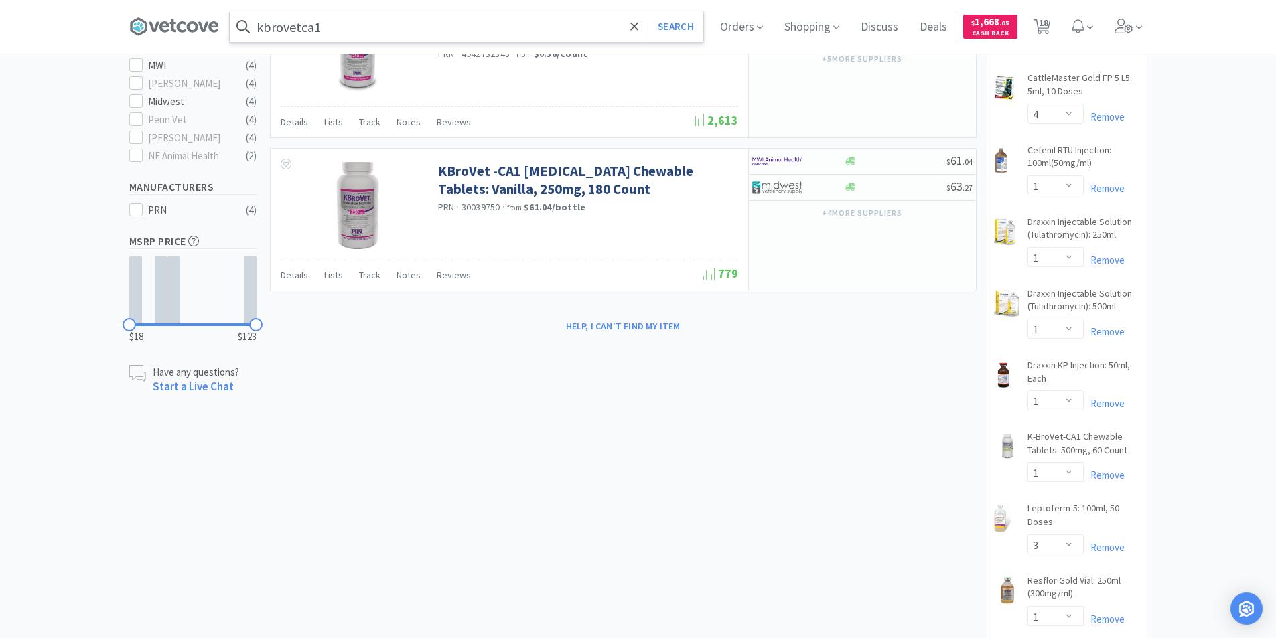
scroll to position [439, 0]
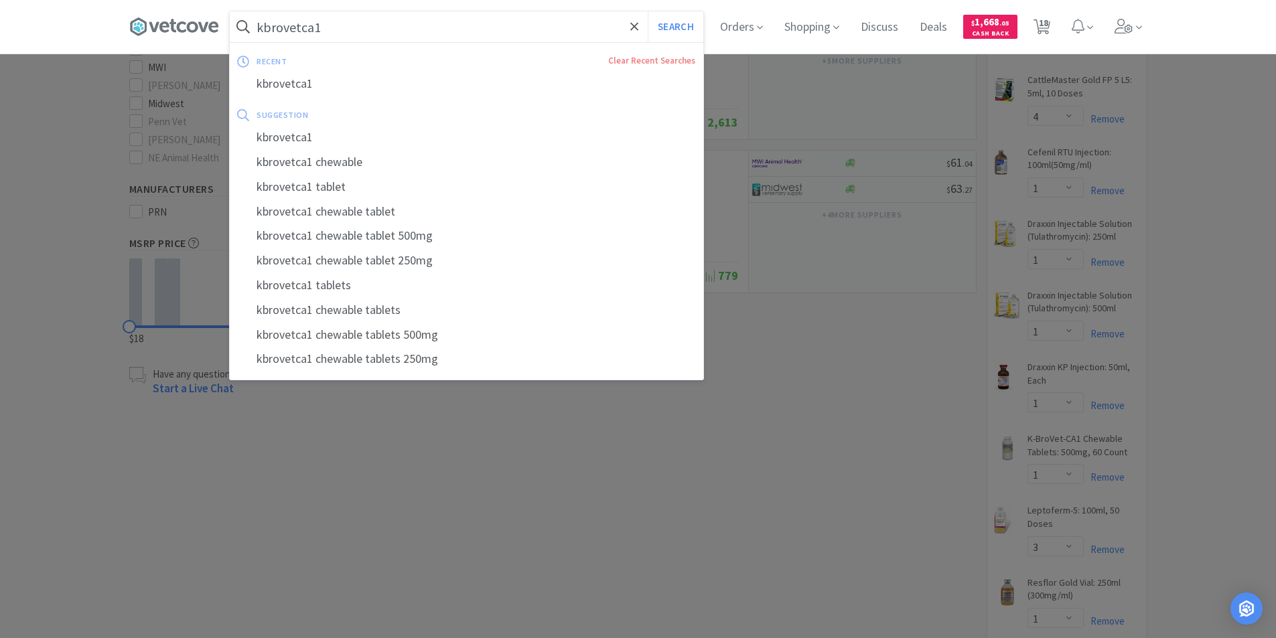
click at [364, 36] on input "kbrovetca1" at bounding box center [467, 26] width 474 height 31
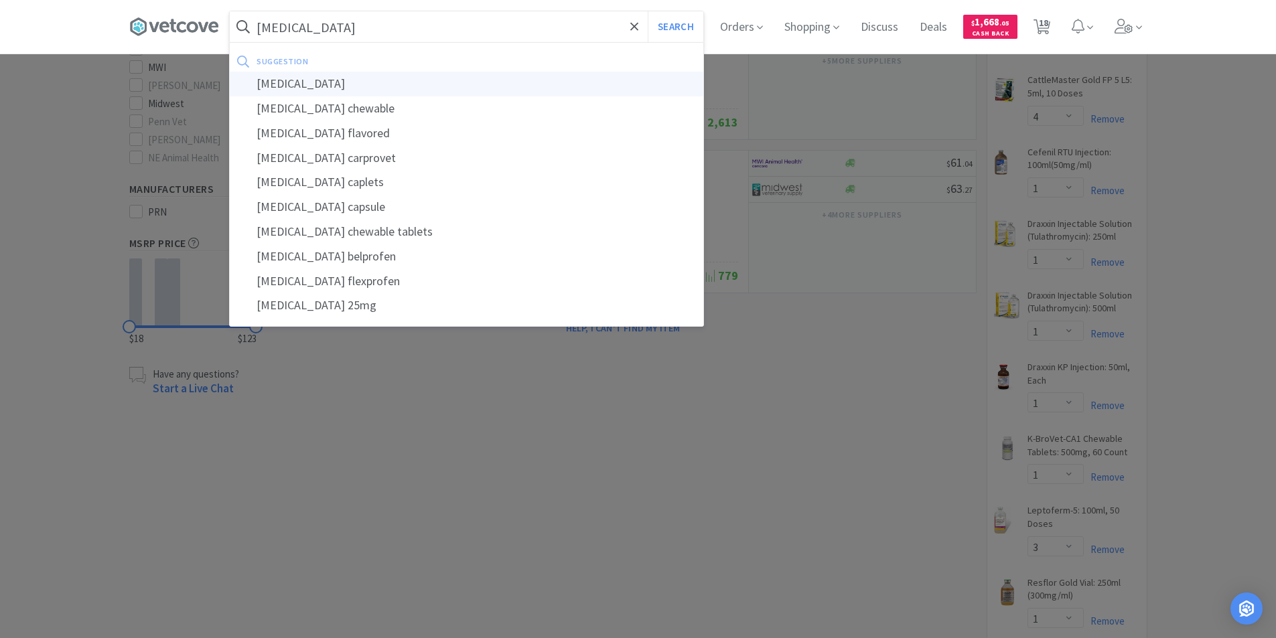
type input "[MEDICAL_DATA]"
click at [301, 82] on div "[MEDICAL_DATA]" at bounding box center [467, 84] width 474 height 25
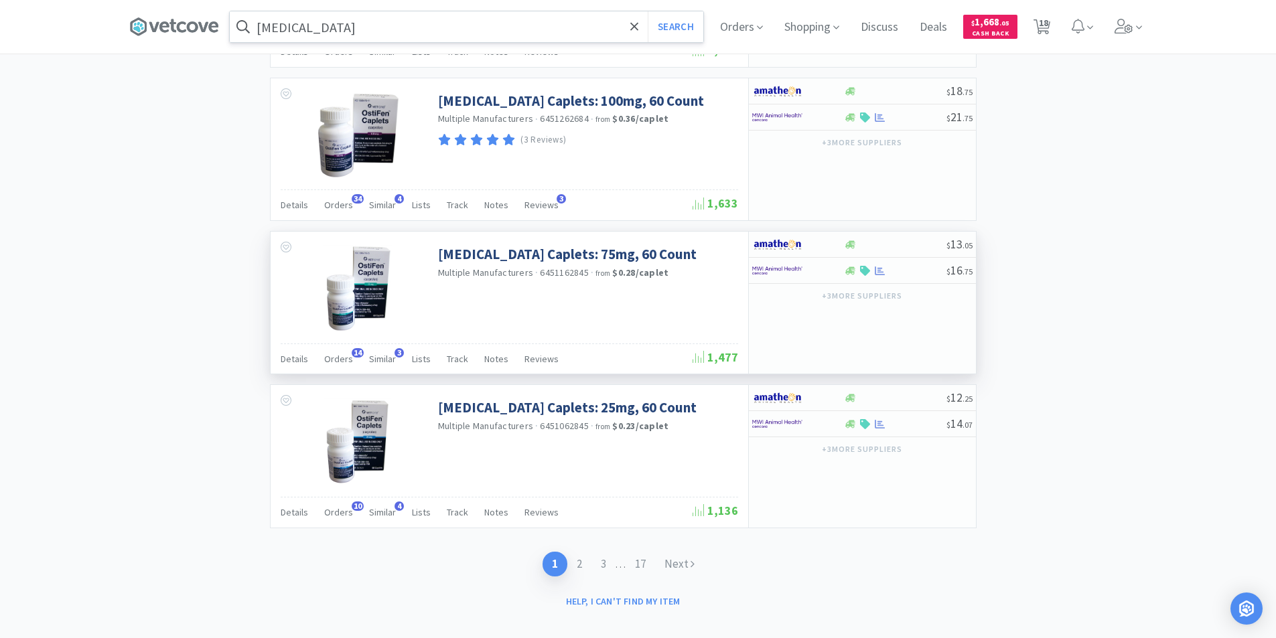
scroll to position [2475, 0]
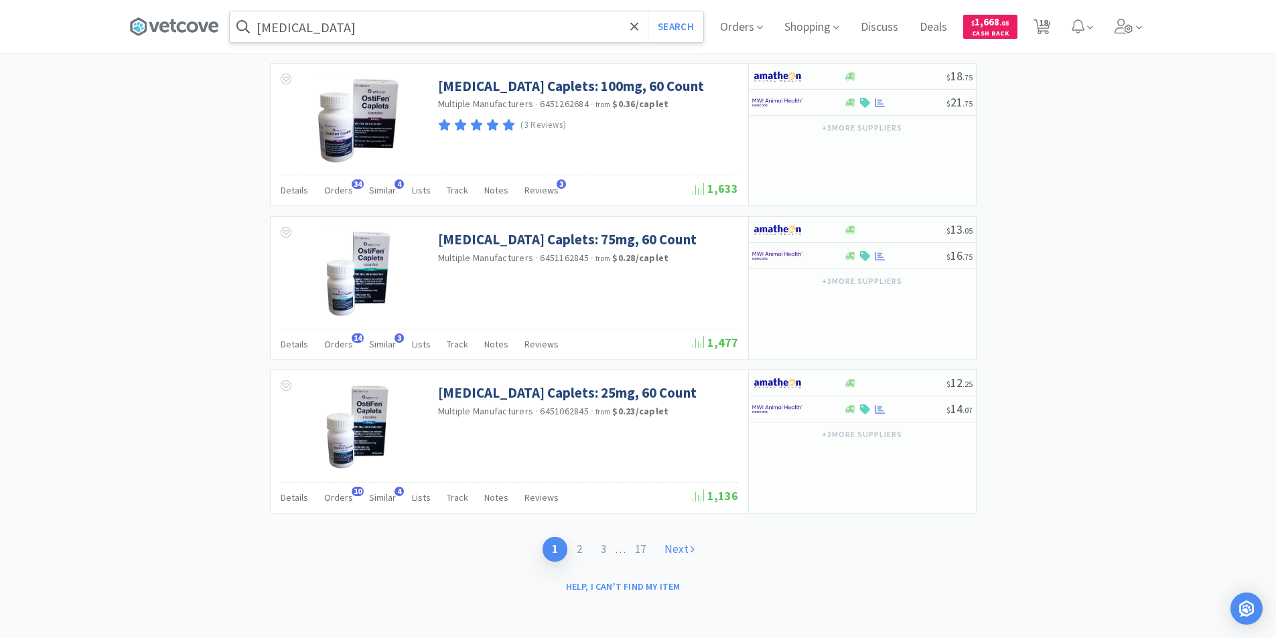
click at [682, 547] on link "Next" at bounding box center [679, 549] width 49 height 25
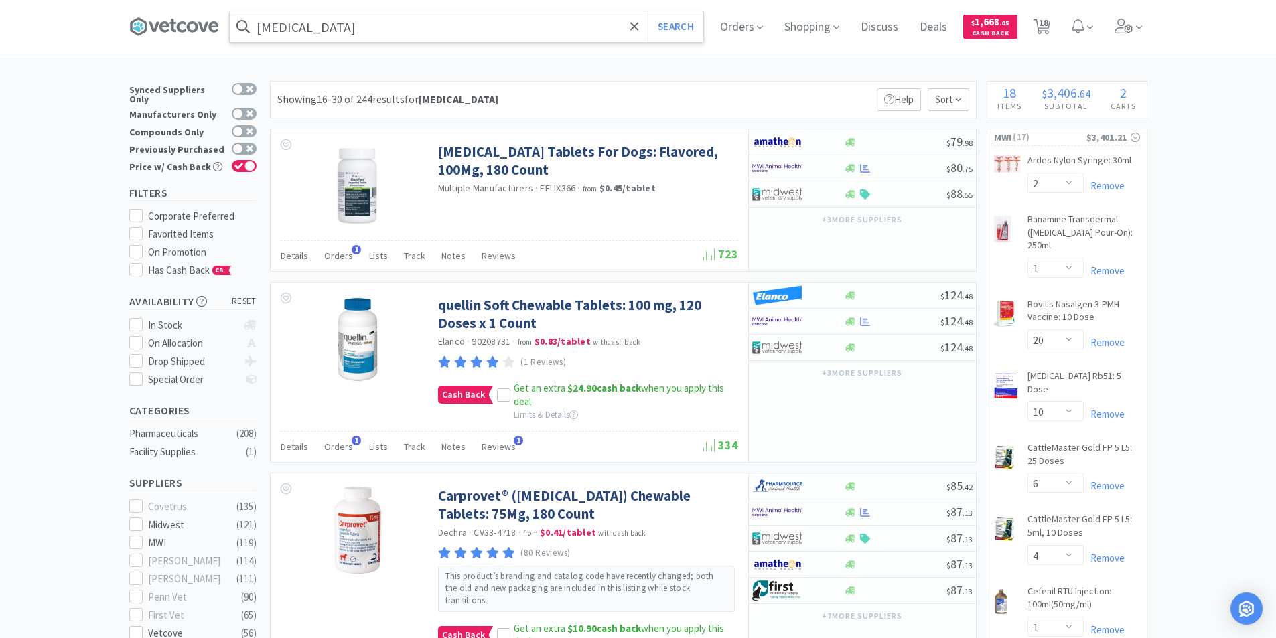
click at [337, 34] on input "[MEDICAL_DATA]" at bounding box center [467, 26] width 474 height 31
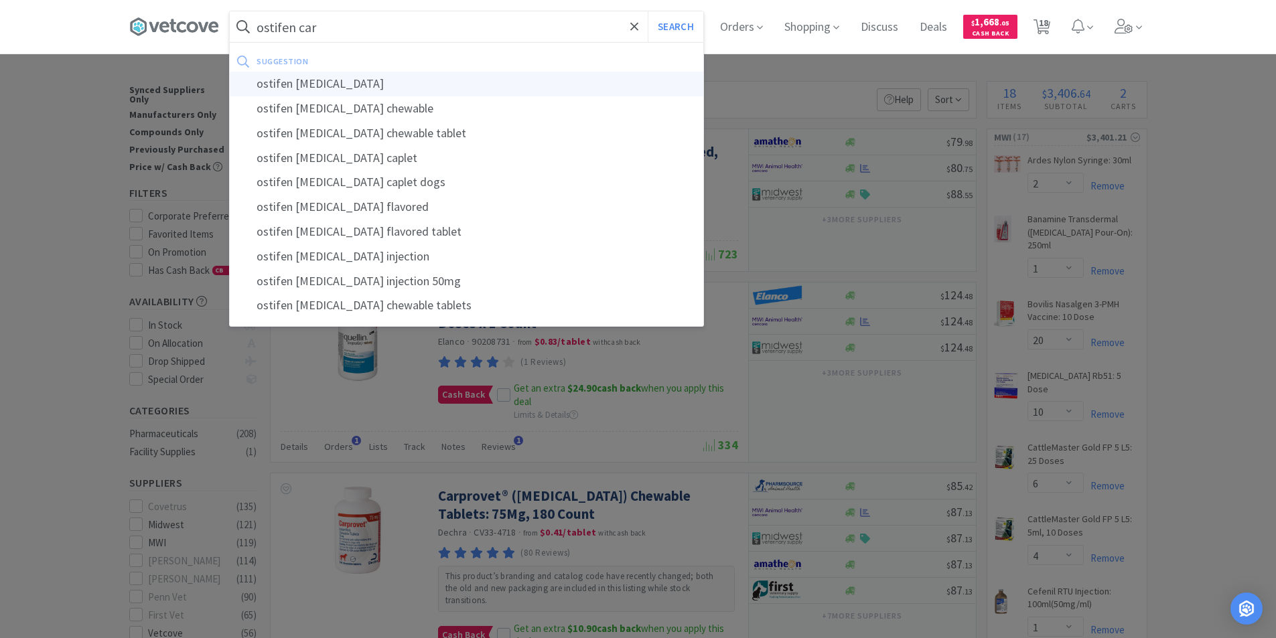
click at [322, 82] on div "ostifen [MEDICAL_DATA]" at bounding box center [467, 84] width 474 height 25
type input "ostifen [MEDICAL_DATA]"
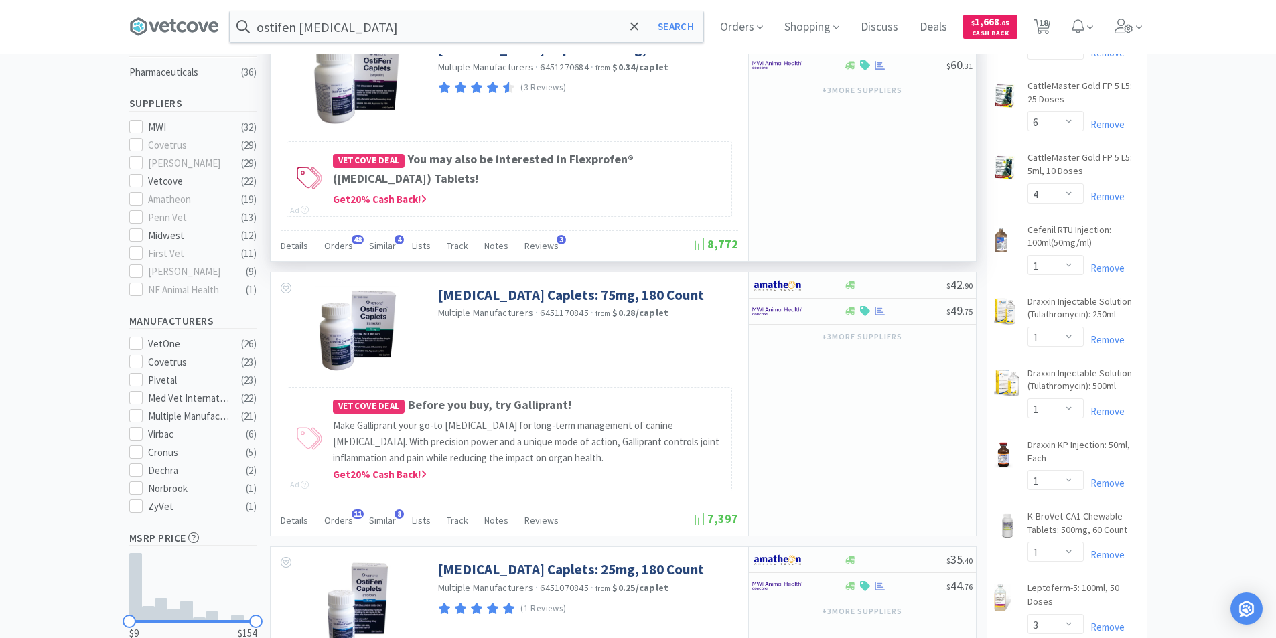
scroll to position [402, 0]
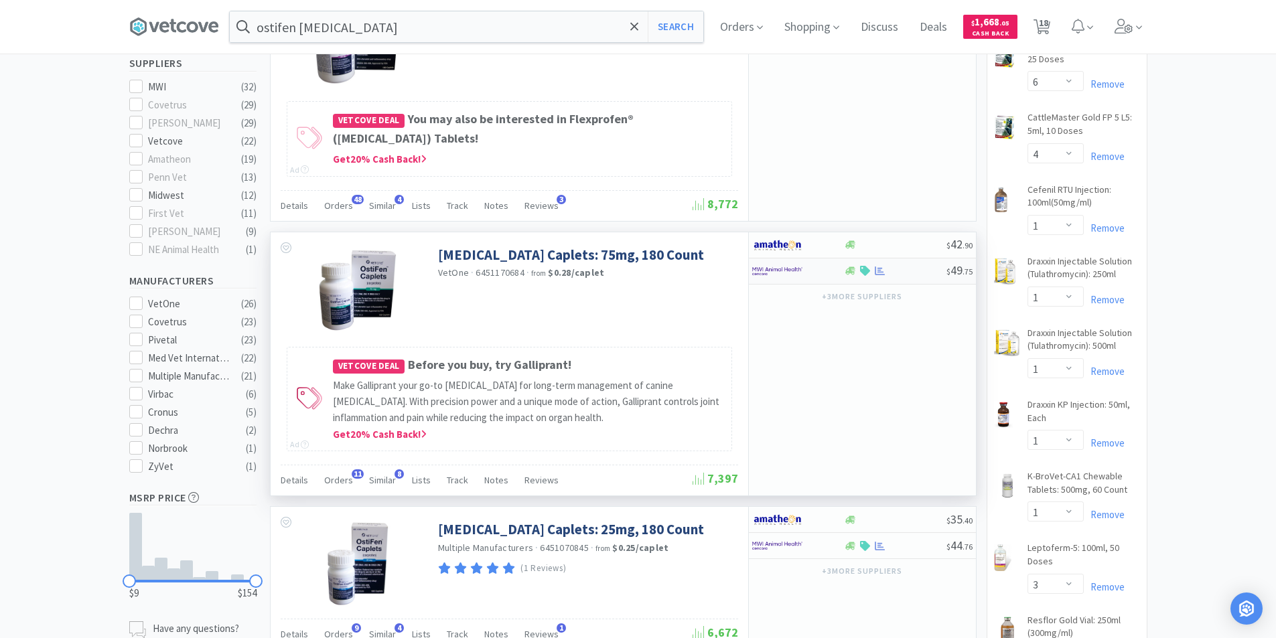
click at [809, 273] on div at bounding box center [789, 271] width 74 height 23
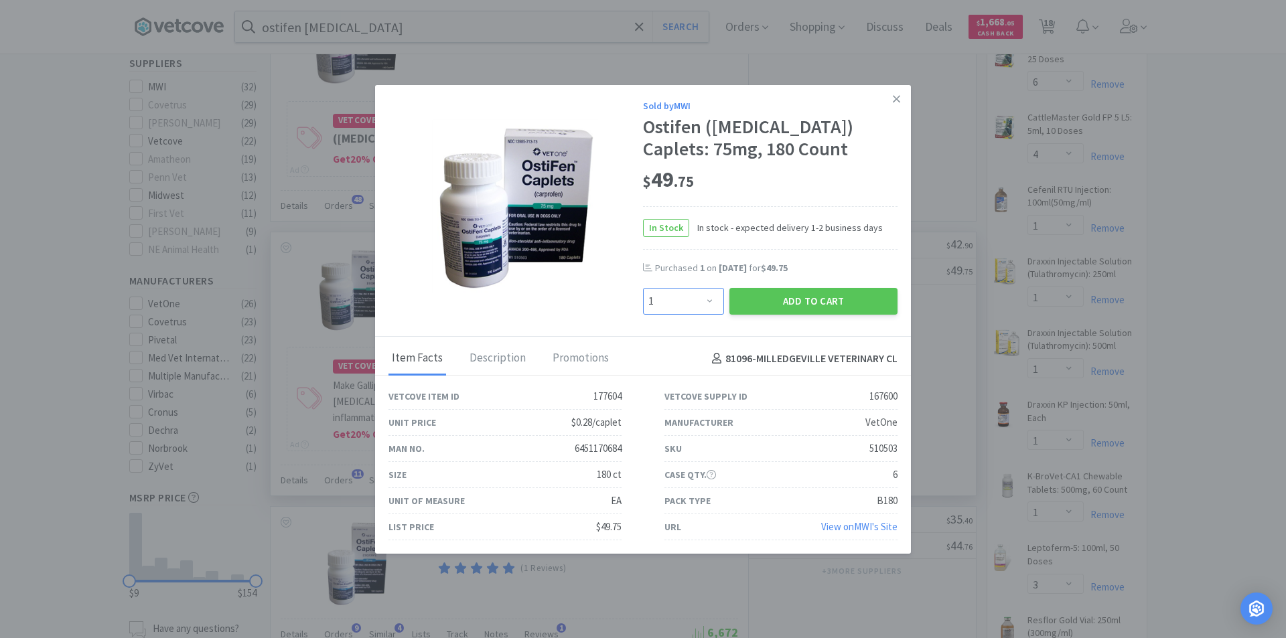
click at [701, 302] on select "Enter Quantity 1 2 3 4 5 6 7 8 9 10 11 12 13 14 15 16 17 18 19 20 Enter Quantity" at bounding box center [683, 301] width 81 height 27
select select "4"
click at [643, 288] on select "Enter Quantity 1 2 3 4 5 6 7 8 9 10 11 12 13 14 15 16 17 18 19 20 Enter Quantity" at bounding box center [683, 301] width 81 height 27
click at [798, 303] on button "Add to Cart" at bounding box center [813, 301] width 168 height 27
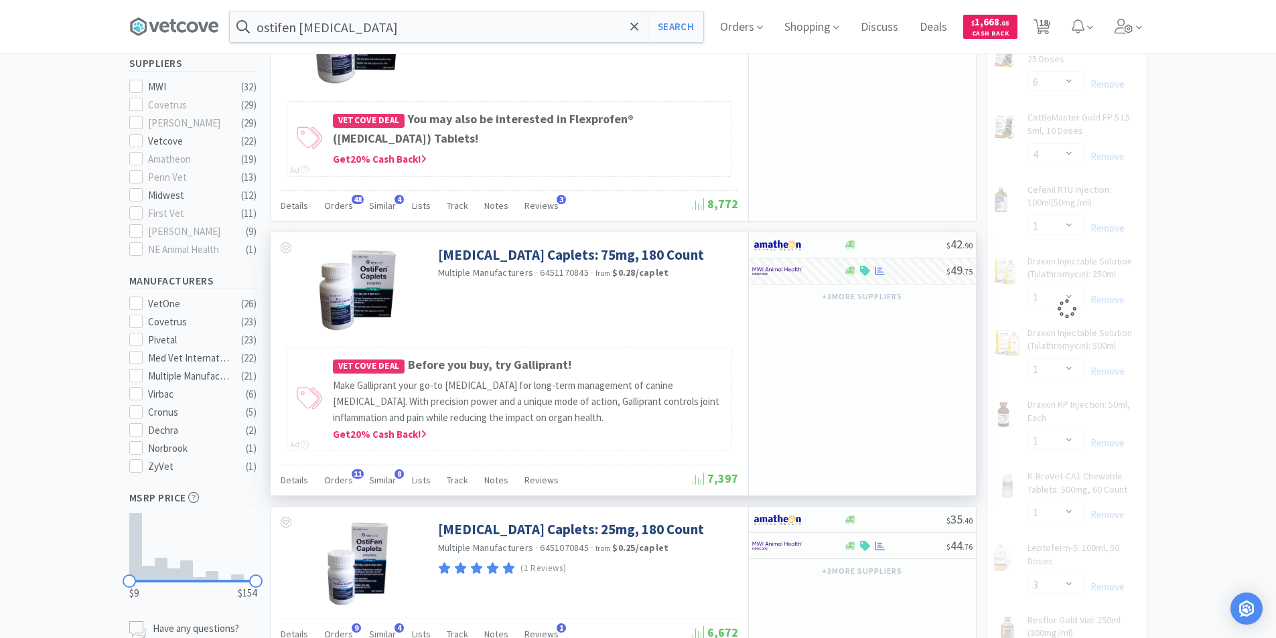
select select "4"
select select "1"
select select "3"
select select "20"
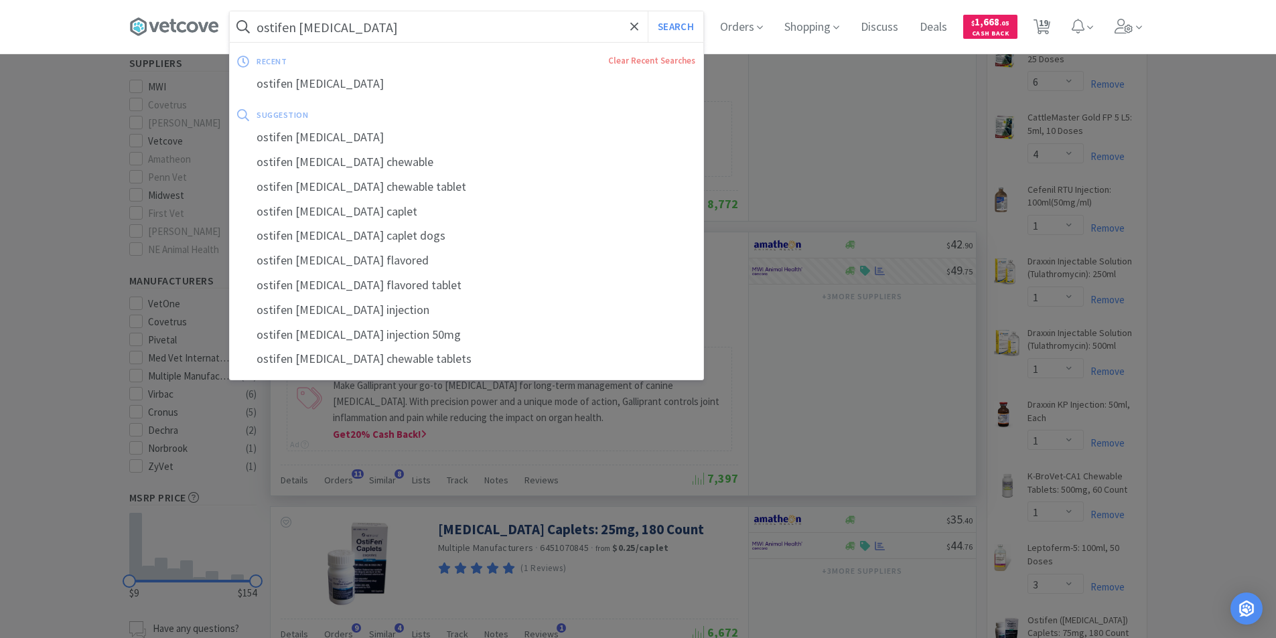
click at [401, 34] on input "ostifen [MEDICAL_DATA]" at bounding box center [467, 26] width 474 height 31
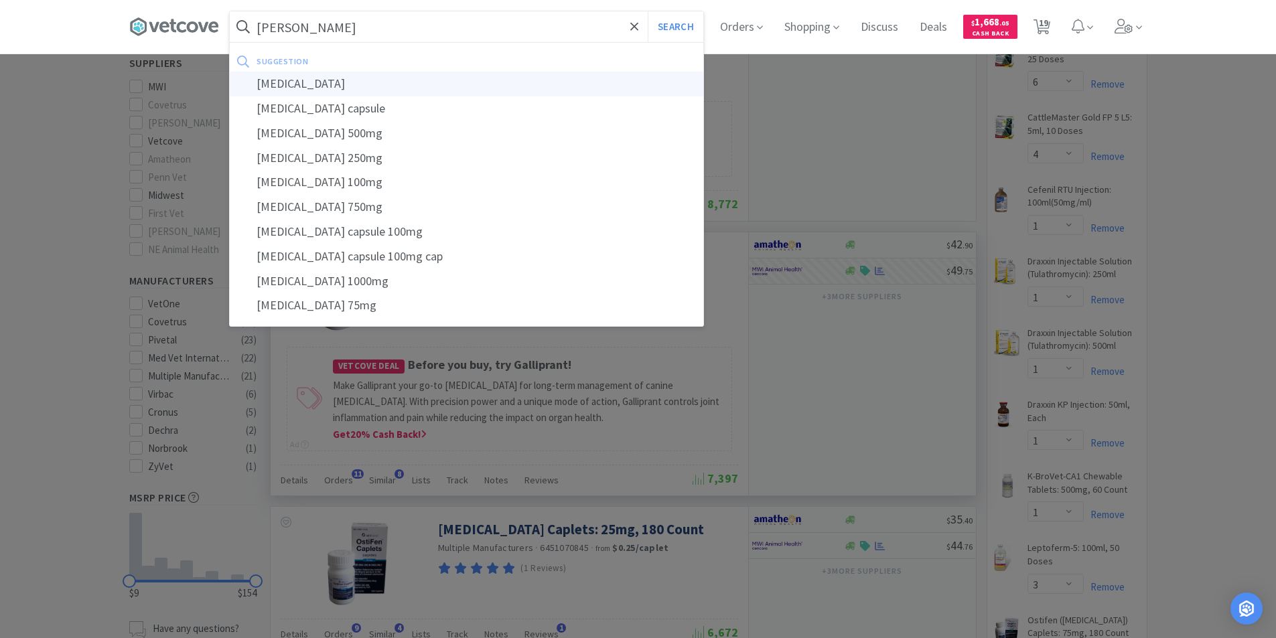
click at [335, 83] on div "[MEDICAL_DATA]" at bounding box center [467, 84] width 474 height 25
type input "[MEDICAL_DATA]"
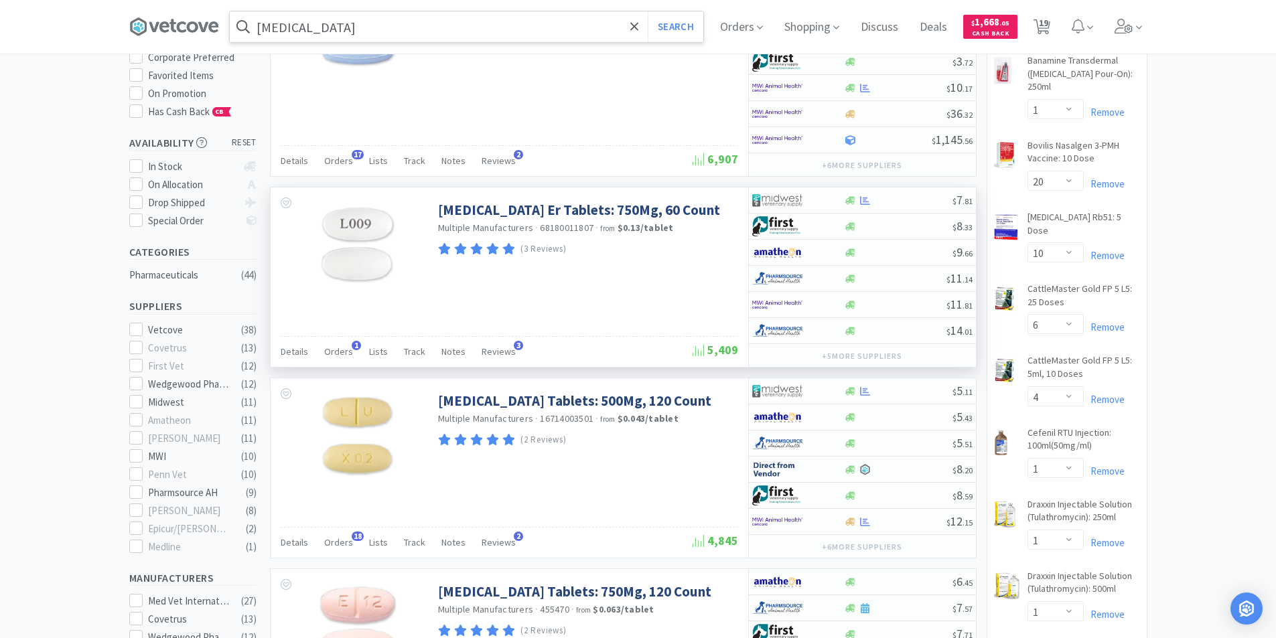
scroll to position [201, 0]
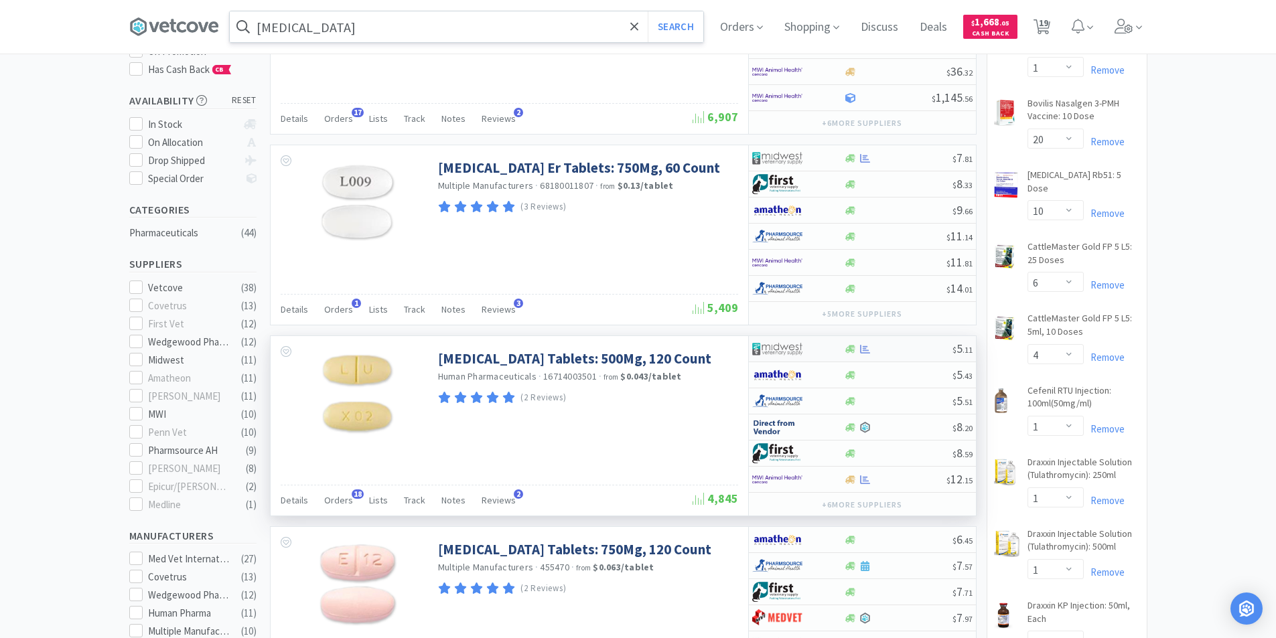
click at [826, 352] on div at bounding box center [798, 349] width 92 height 23
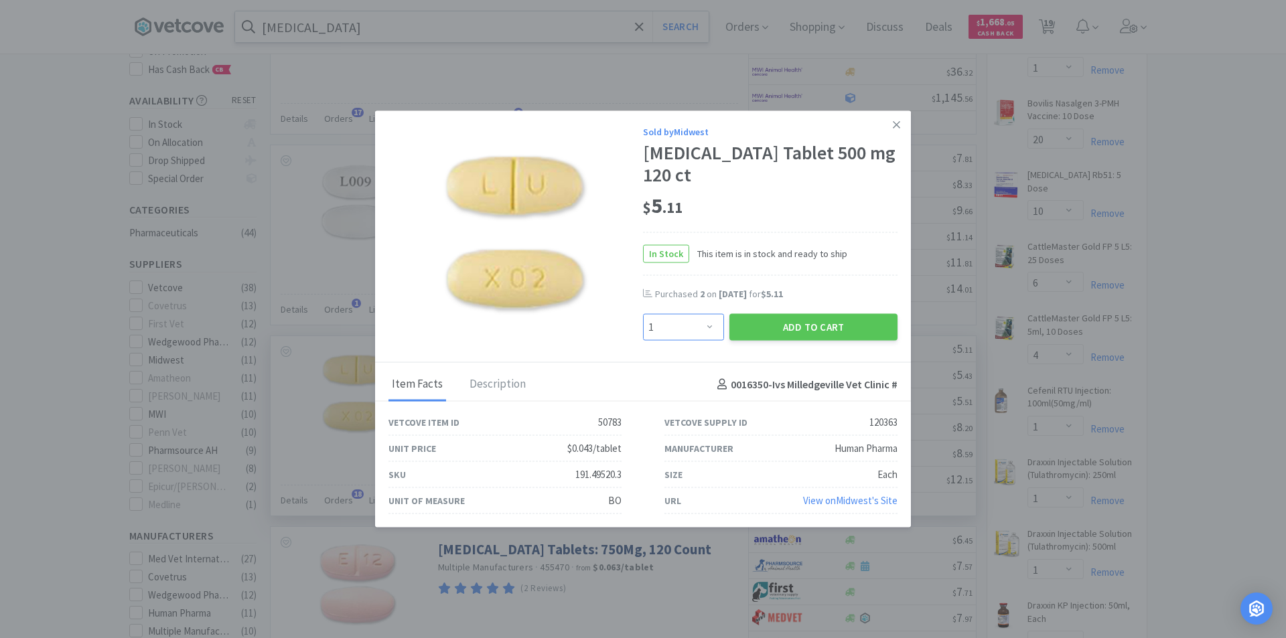
click at [705, 332] on select "Enter Quantity 1 2 3 4 5 6 7 8 9 10 11 12 13 14 15 16 17 18 19 20 Enter Quantity" at bounding box center [683, 327] width 81 height 27
select select "3"
click at [643, 314] on select "Enter Quantity 1 2 3 4 5 6 7 8 9 10 11 12 13 14 15 16 17 18 19 20 Enter Quantity" at bounding box center [683, 327] width 81 height 27
click at [851, 328] on button "Add to Cart" at bounding box center [813, 327] width 168 height 27
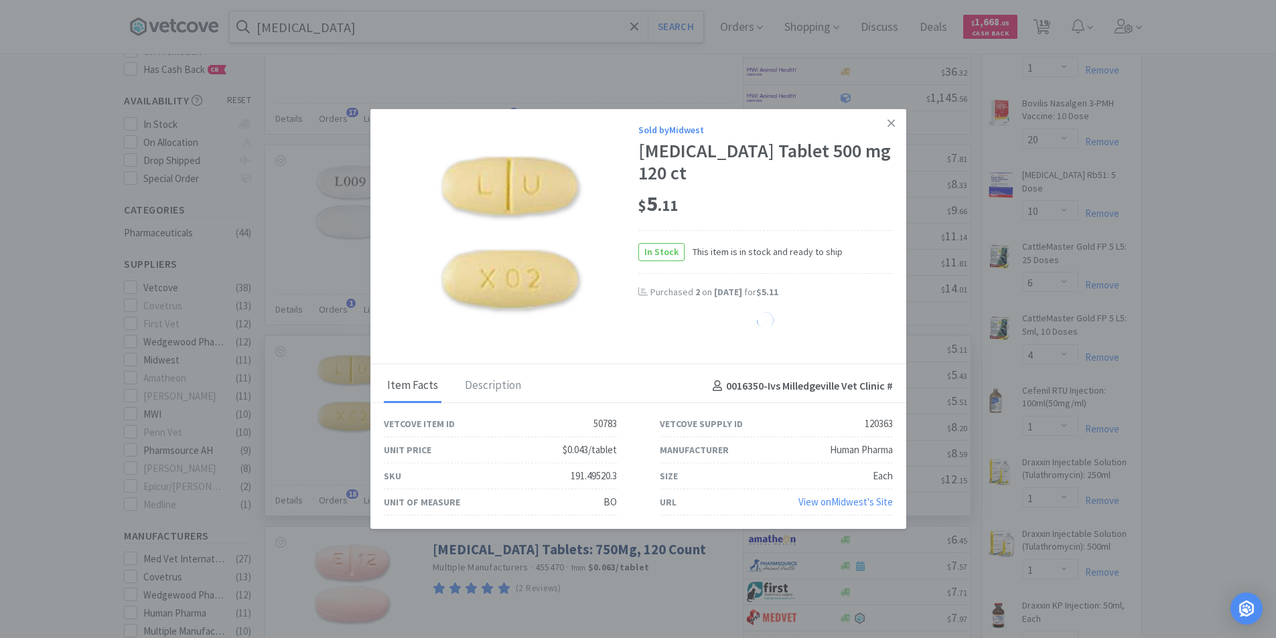
select select "3"
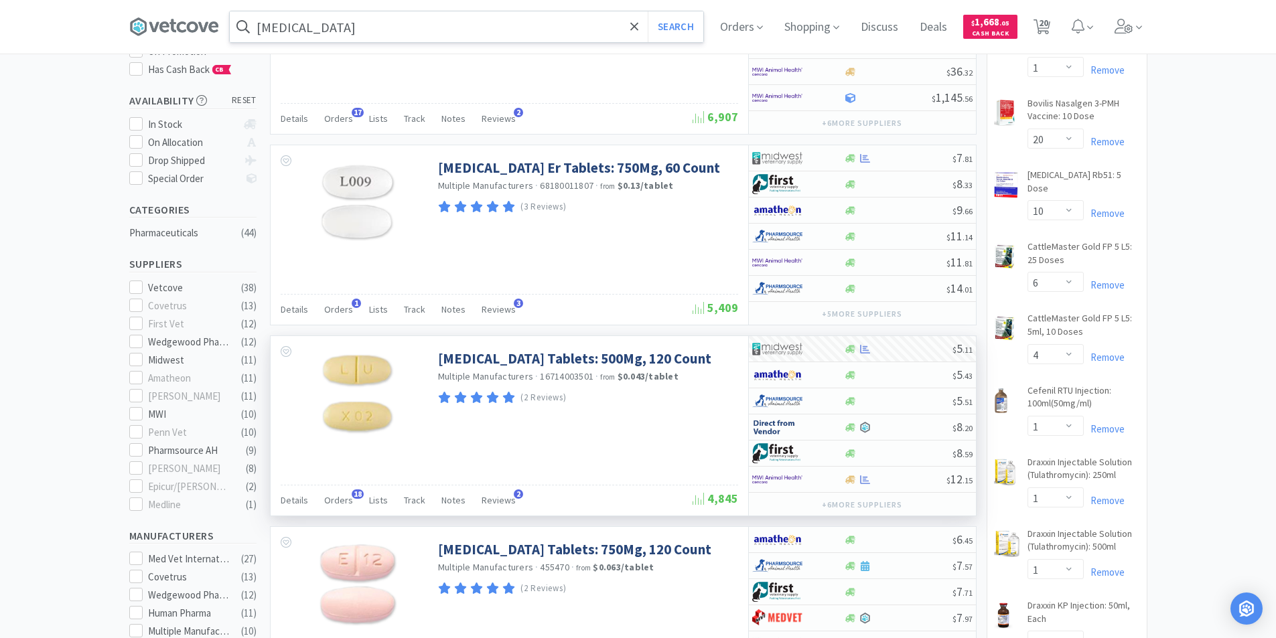
click at [423, 33] on input "[MEDICAL_DATA]" at bounding box center [467, 26] width 474 height 31
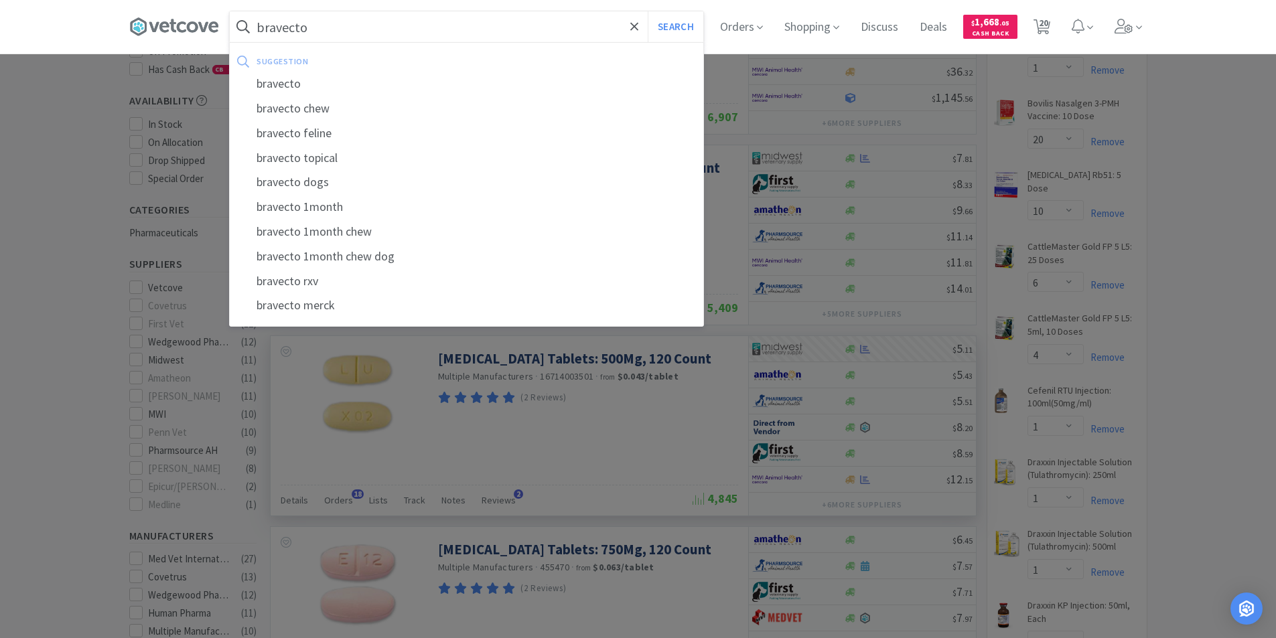
type input "bravecto"
click at [648, 11] on button "Search" at bounding box center [676, 26] width 56 height 31
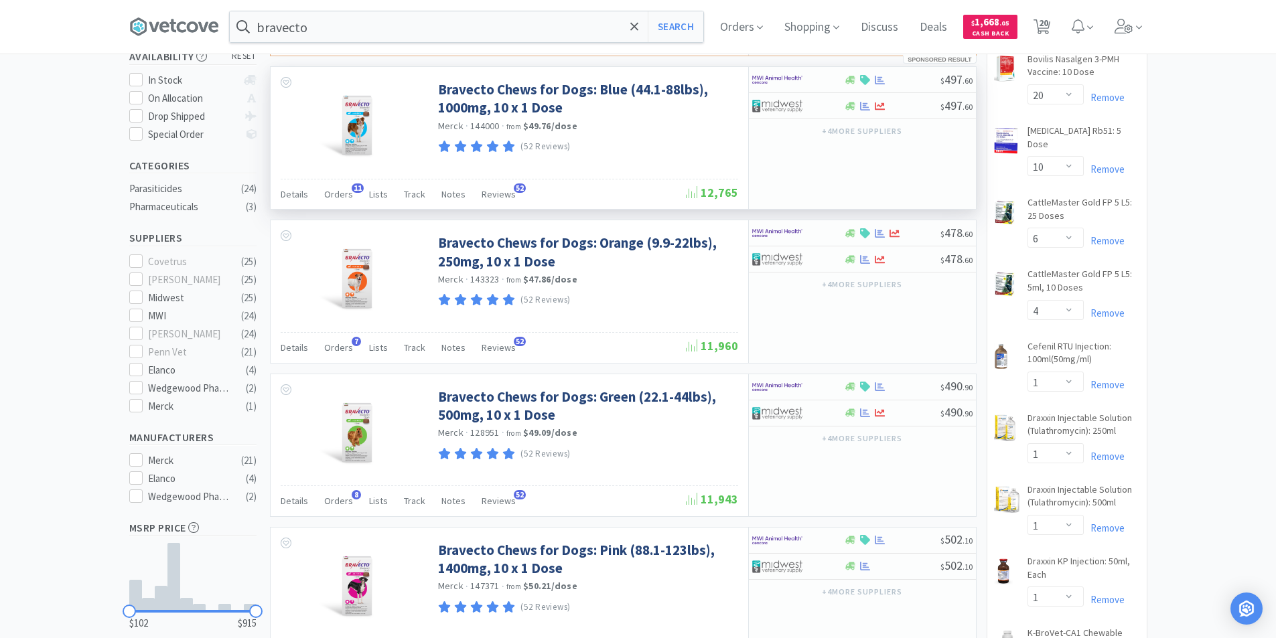
scroll to position [335, 0]
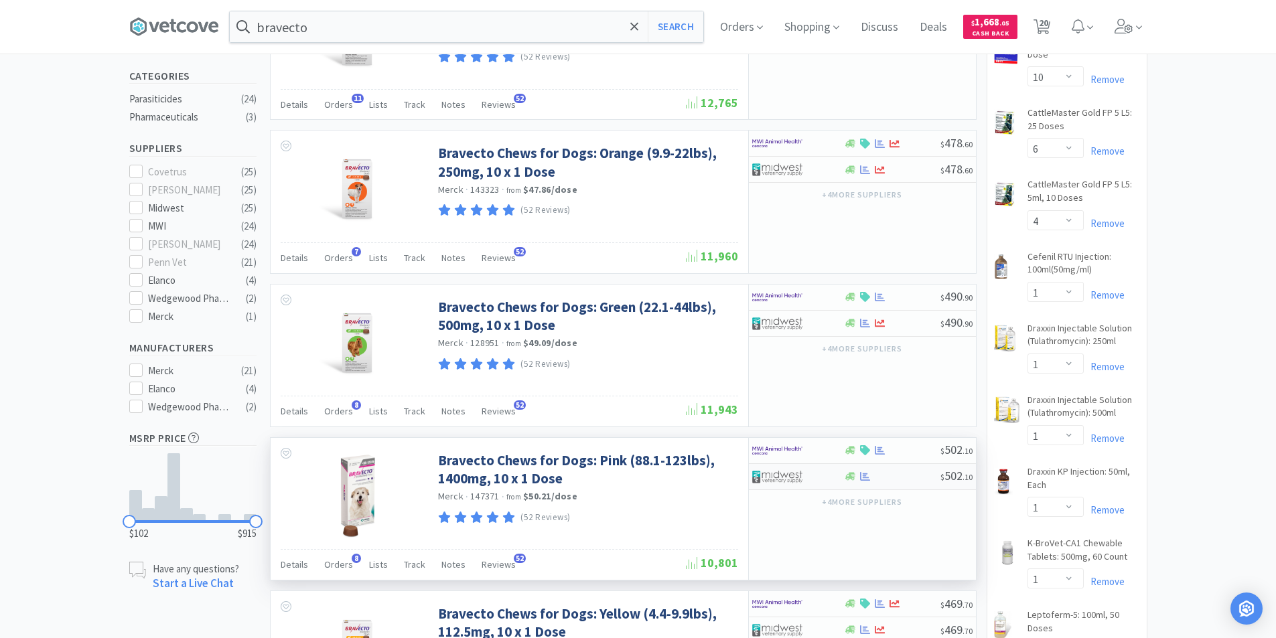
click at [787, 470] on img at bounding box center [777, 477] width 50 height 20
select select "1"
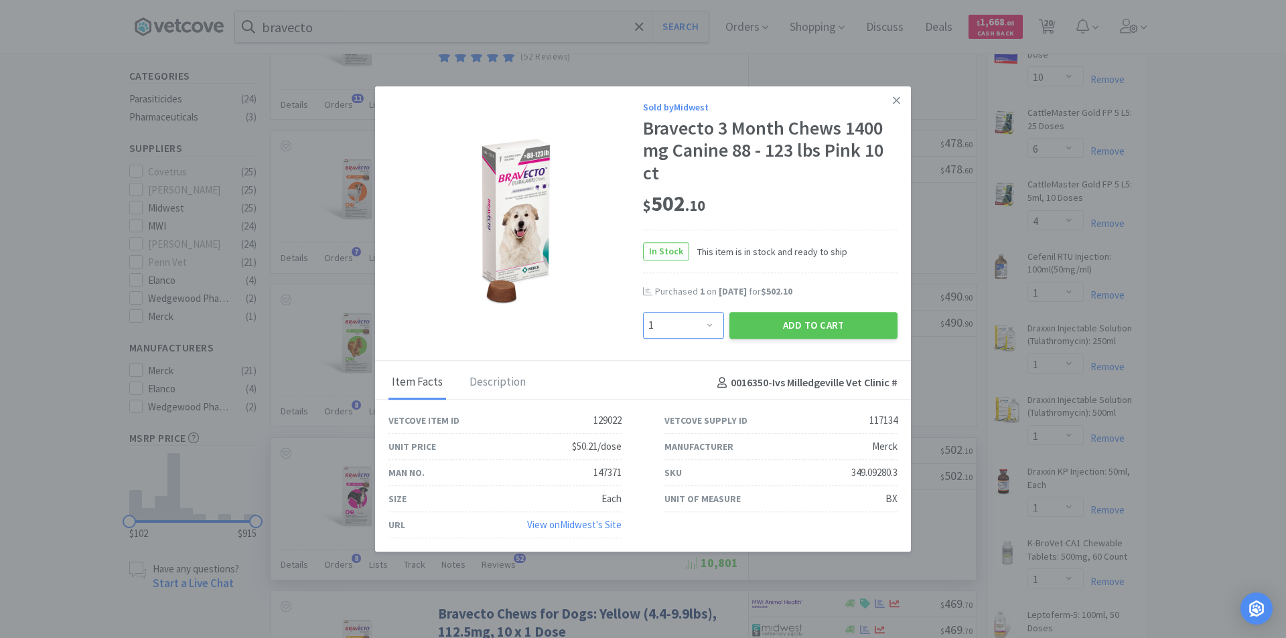
click at [708, 326] on select "Enter Quantity 1 2 3 4 5 6 7 8 9 10 11 12 13 14 15 16 17 18 19 20 Enter Quantity" at bounding box center [683, 325] width 81 height 27
click at [783, 332] on button "Add to Cart" at bounding box center [813, 325] width 168 height 27
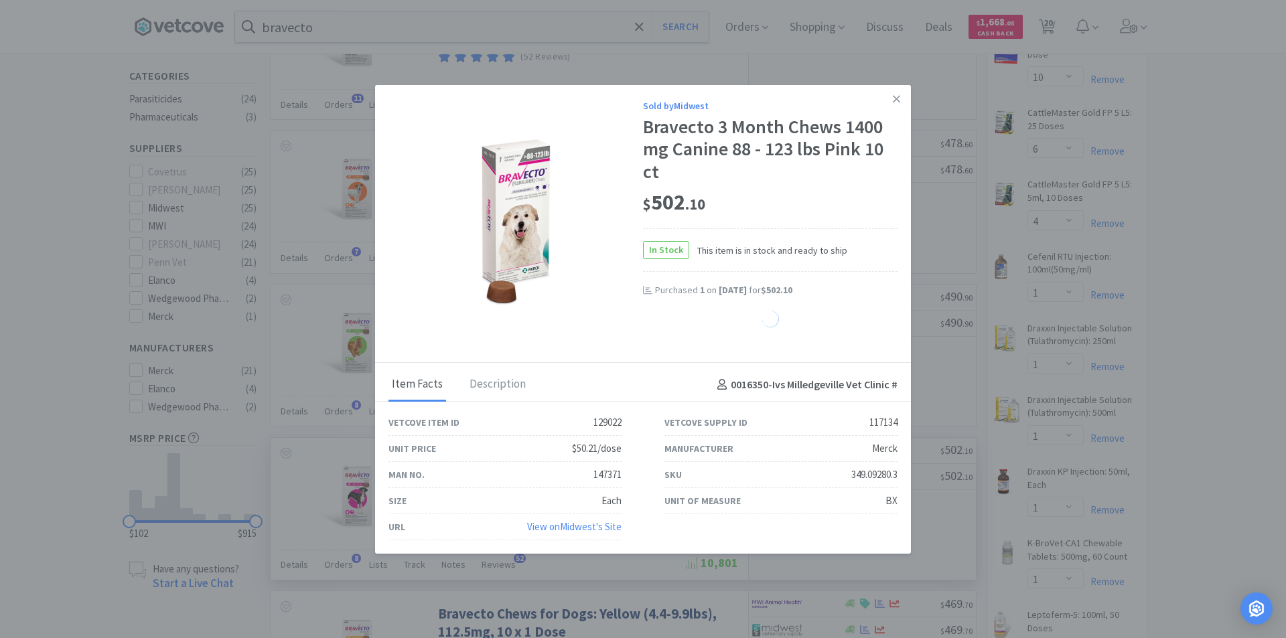
select select "1"
select select "3"
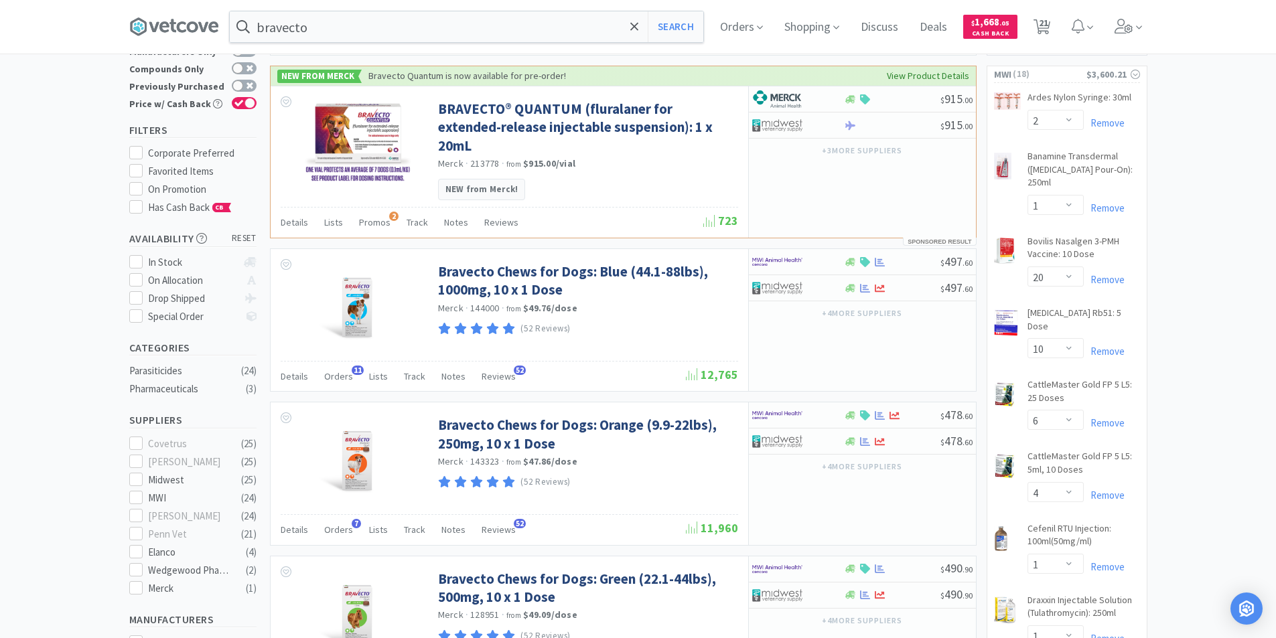
scroll to position [0, 0]
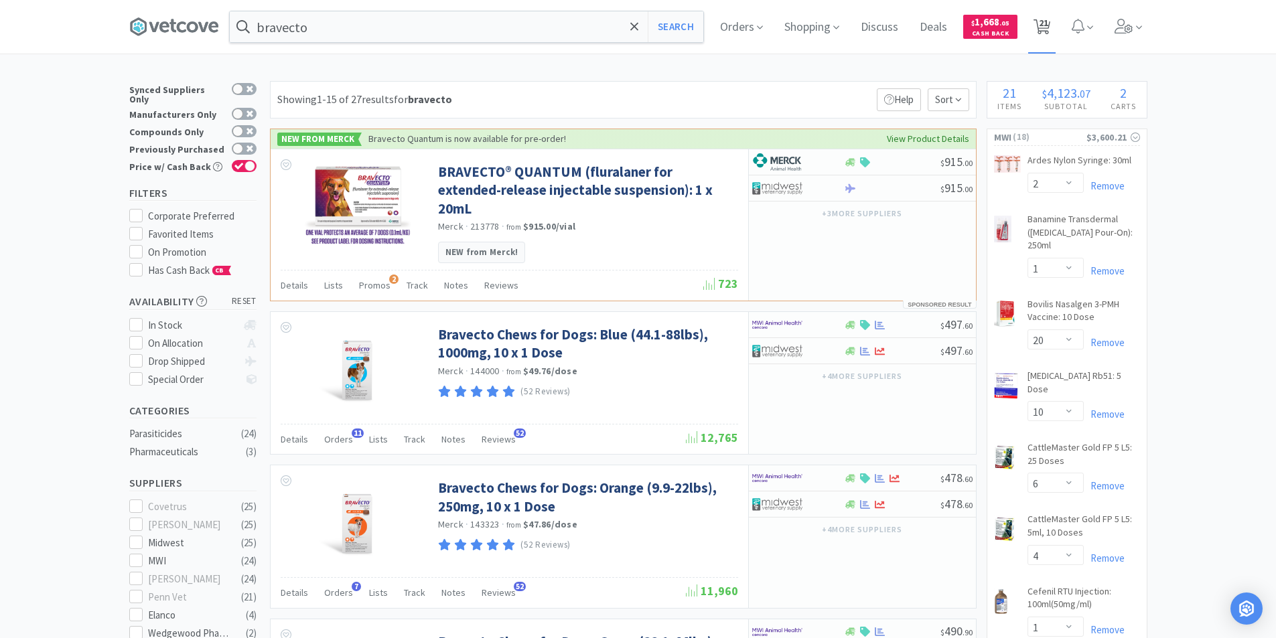
click at [1048, 33] on span "21" at bounding box center [1043, 23] width 9 height 54
select select "2"
select select "1"
select select "20"
select select "10"
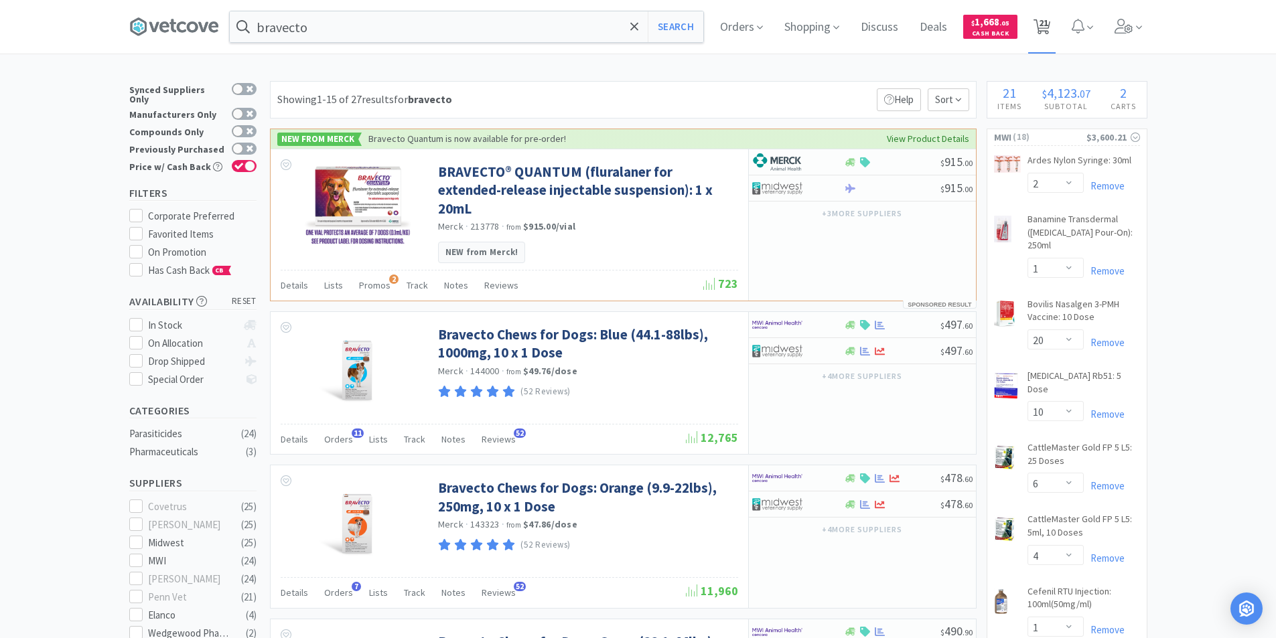
select select "6"
select select "4"
select select "1"
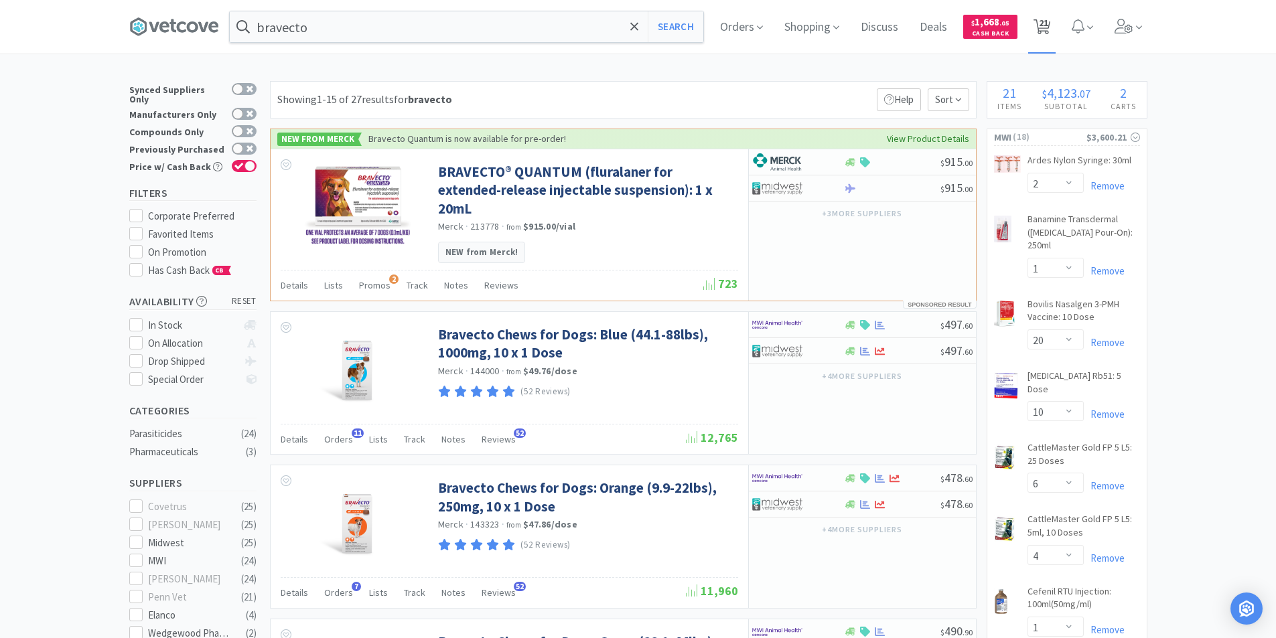
select select "1"
select select "3"
select select "4"
select select "1"
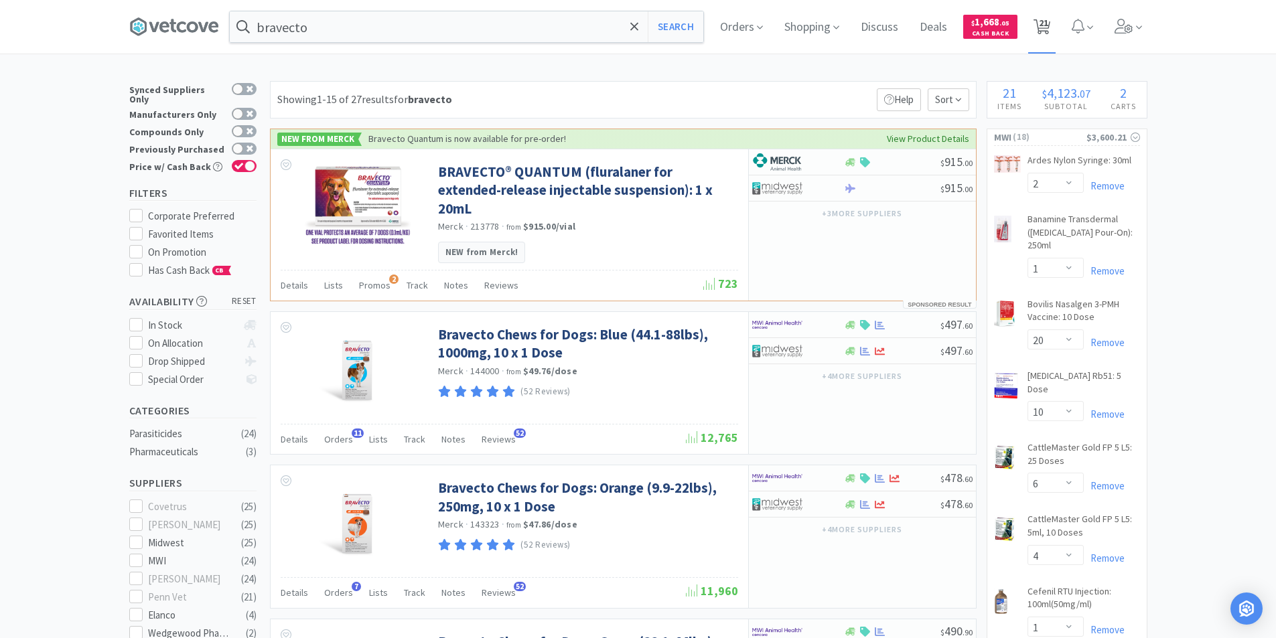
select select "1"
select select "3"
select select "20"
select select "1"
select select "3"
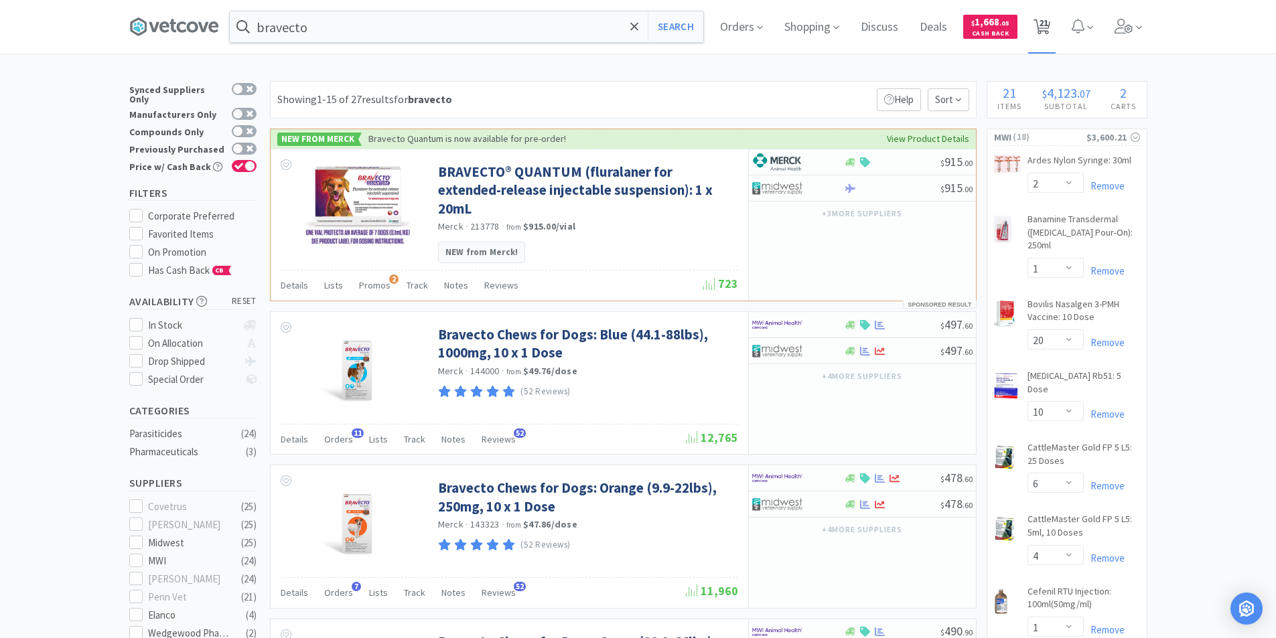
select select "3"
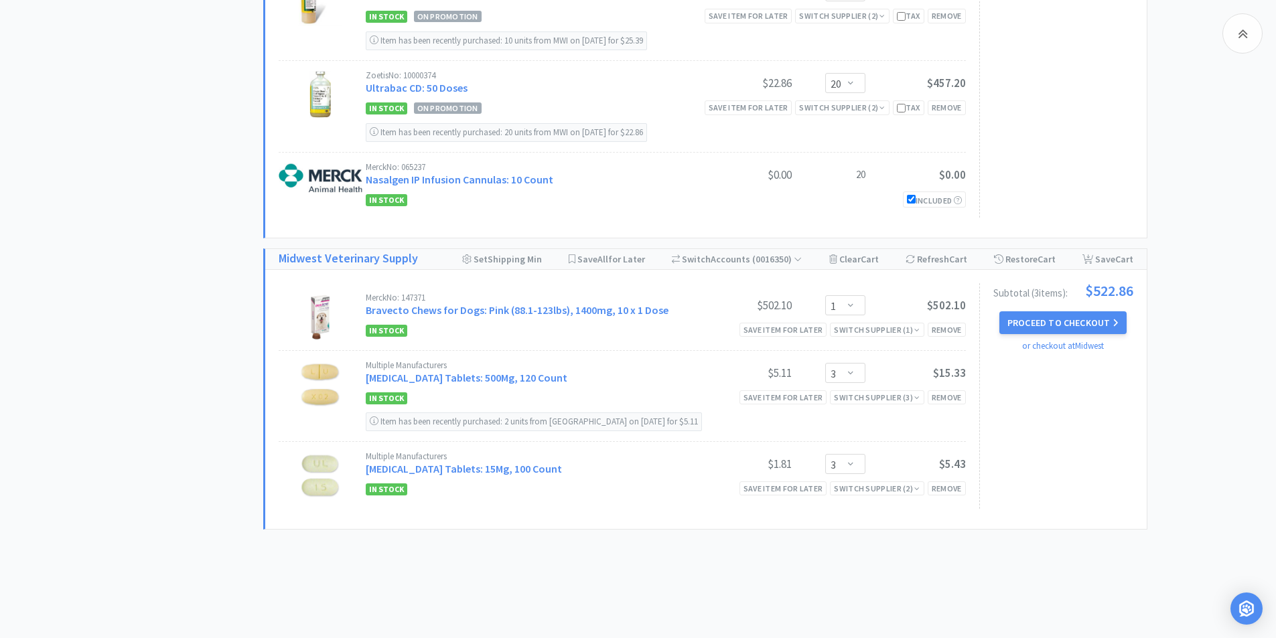
scroll to position [1386, 0]
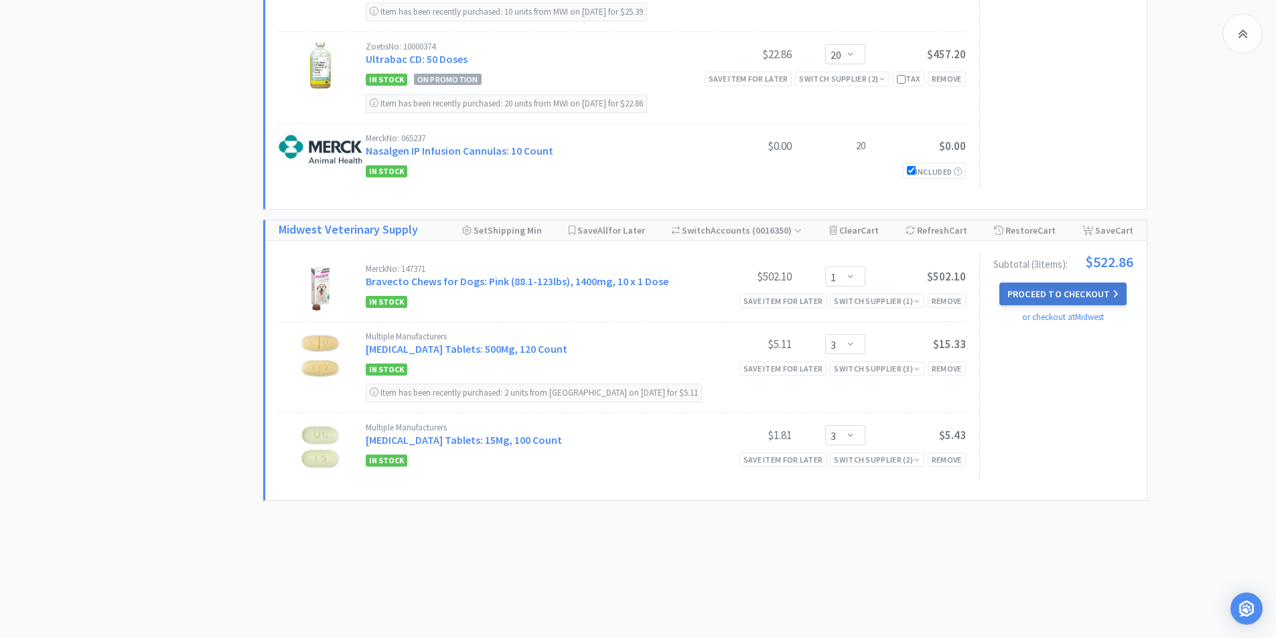
click at [1089, 293] on button "Proceed to Checkout" at bounding box center [1062, 294] width 127 height 23
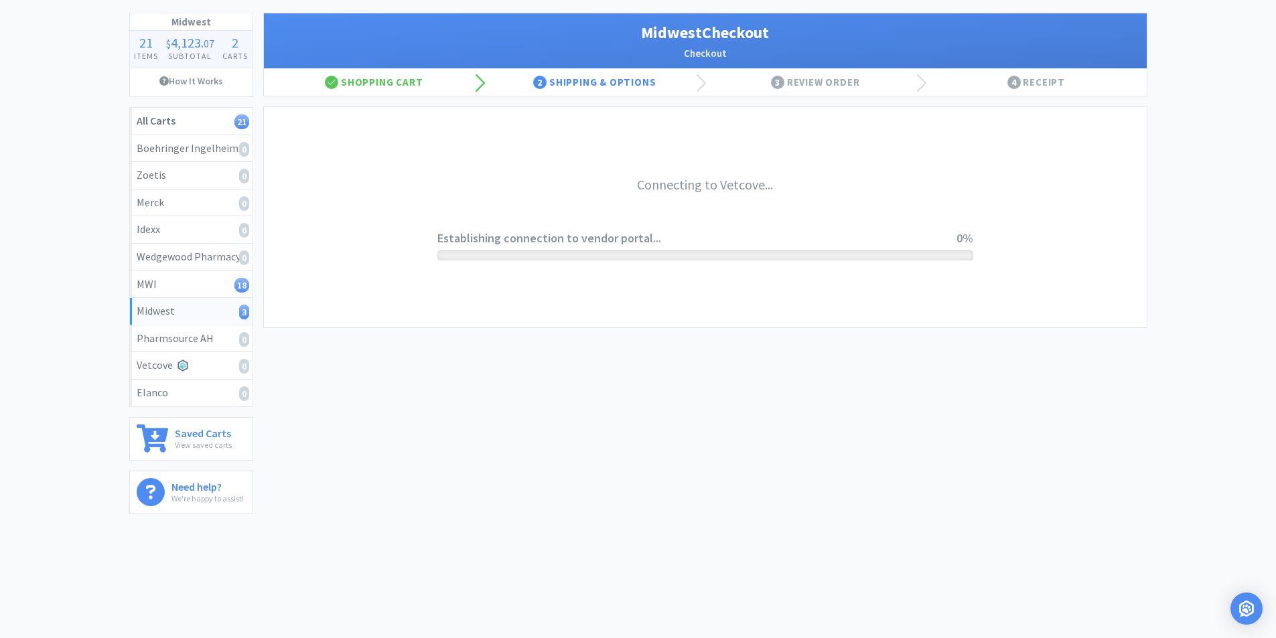
scroll to position [68, 0]
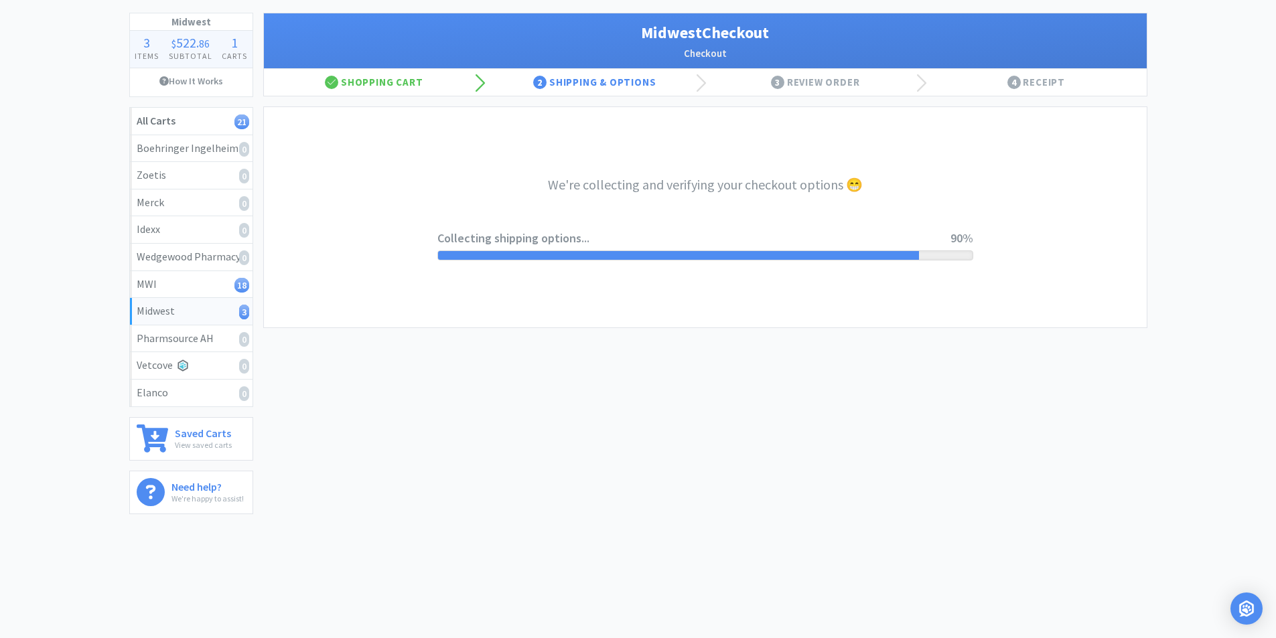
select select "3"
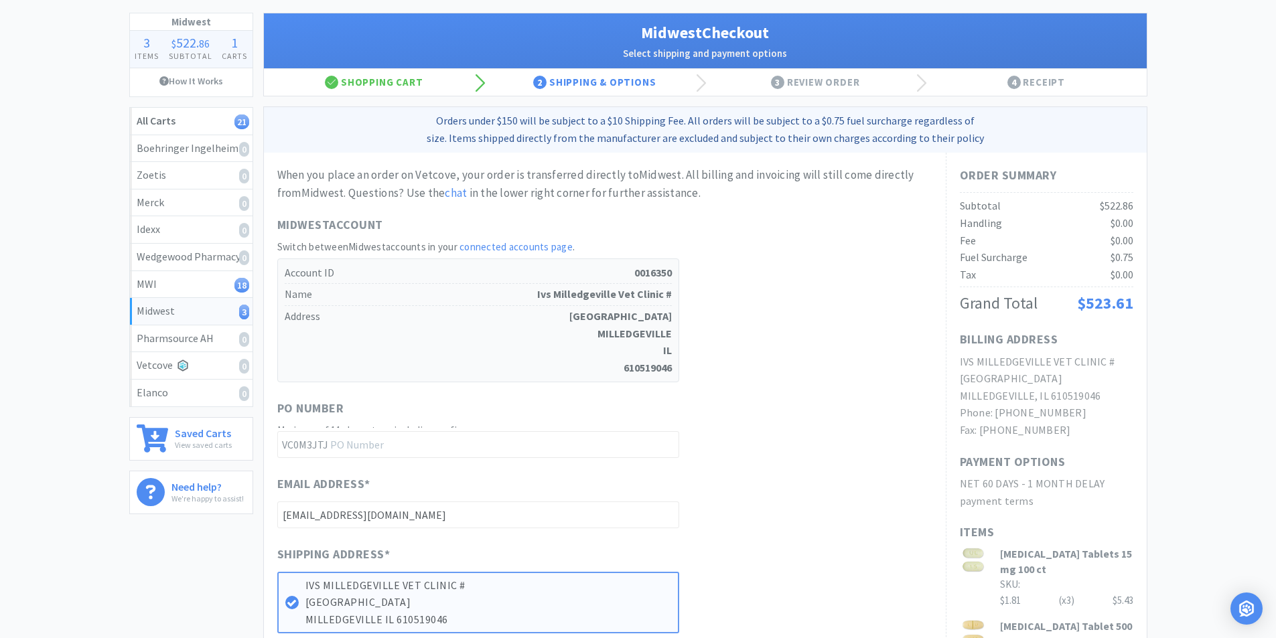
scroll to position [0, 0]
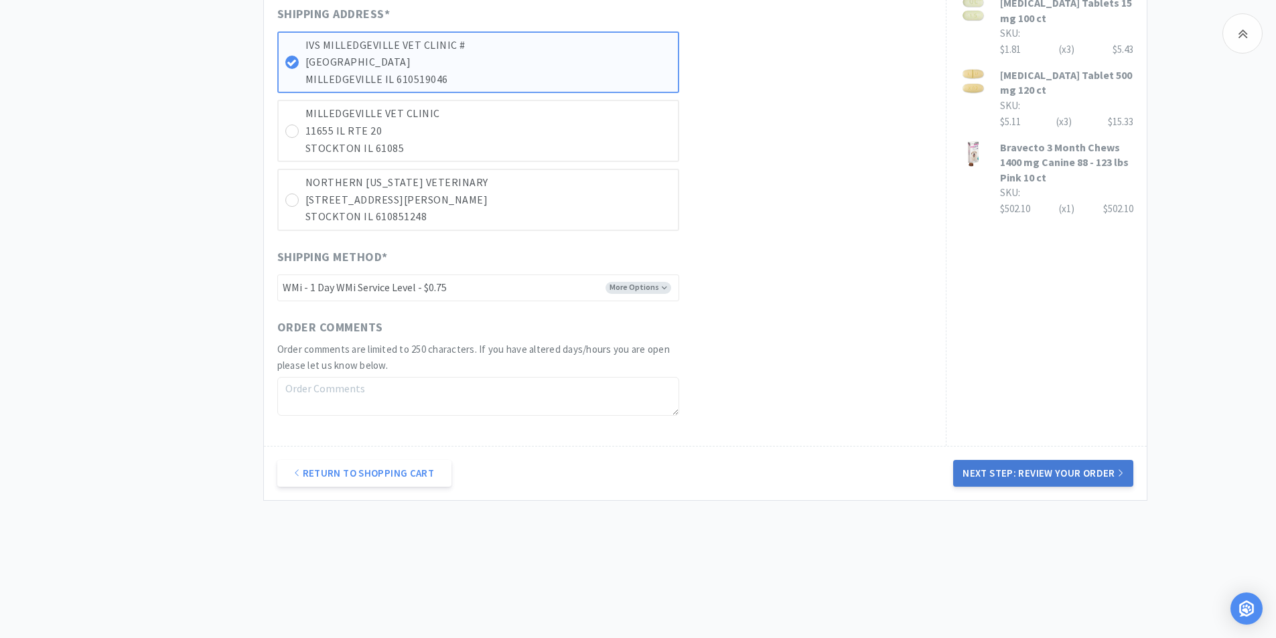
click at [1011, 476] on button "Next Step: Review Your Order" at bounding box center [1043, 473] width 180 height 27
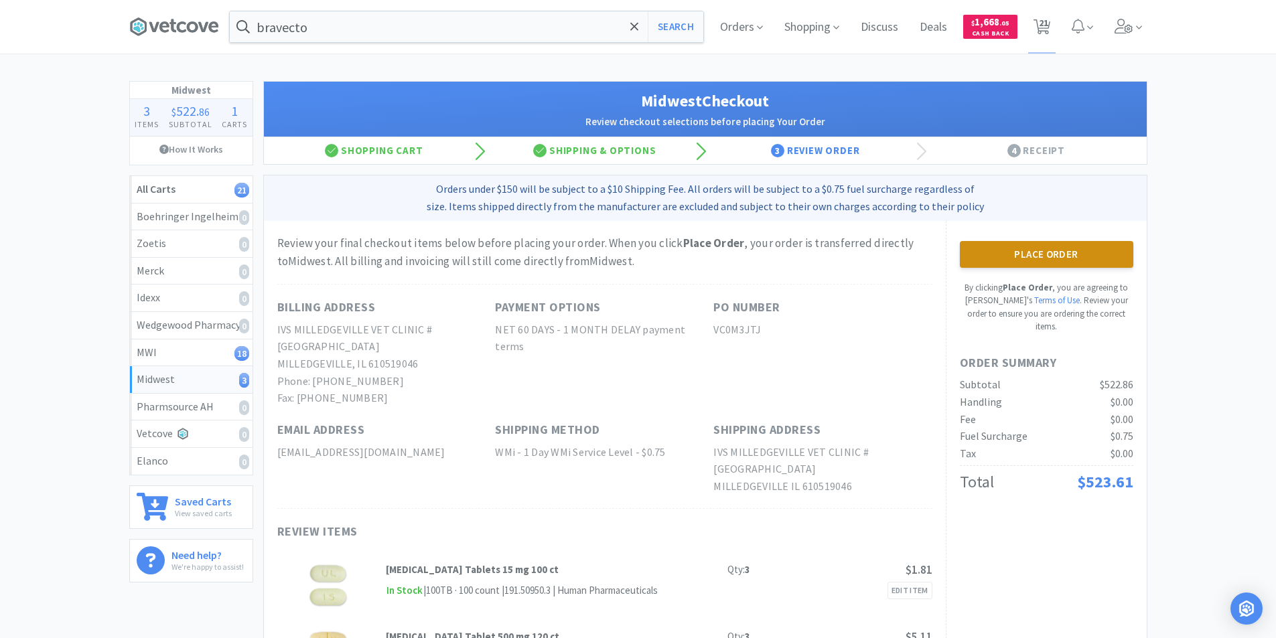
click at [1052, 249] on button "Place Order" at bounding box center [1046, 254] width 173 height 27
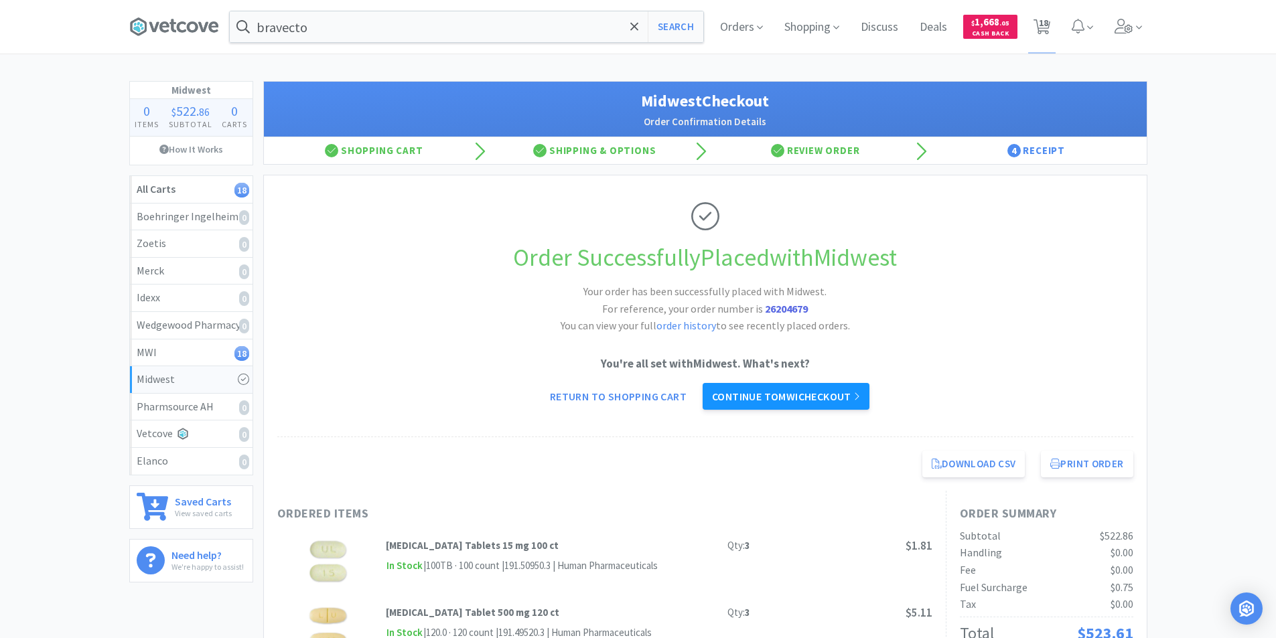
click at [811, 395] on link "Continue to MWI checkout" at bounding box center [786, 396] width 167 height 27
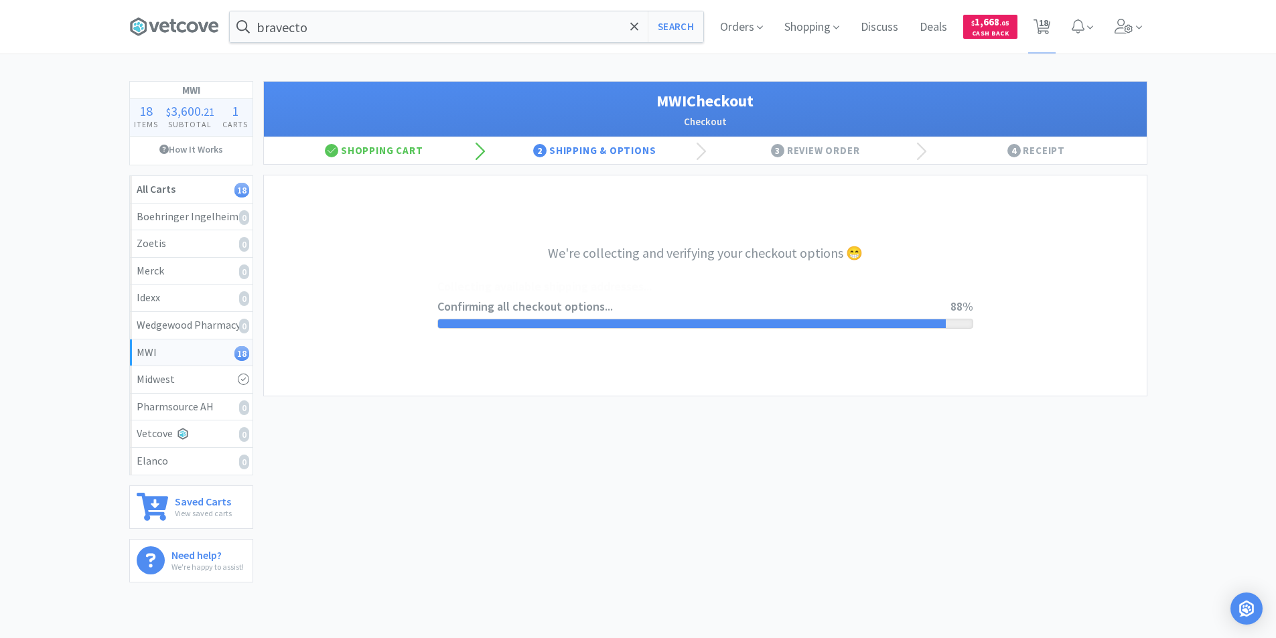
select select "STD_"
select select "FDX"
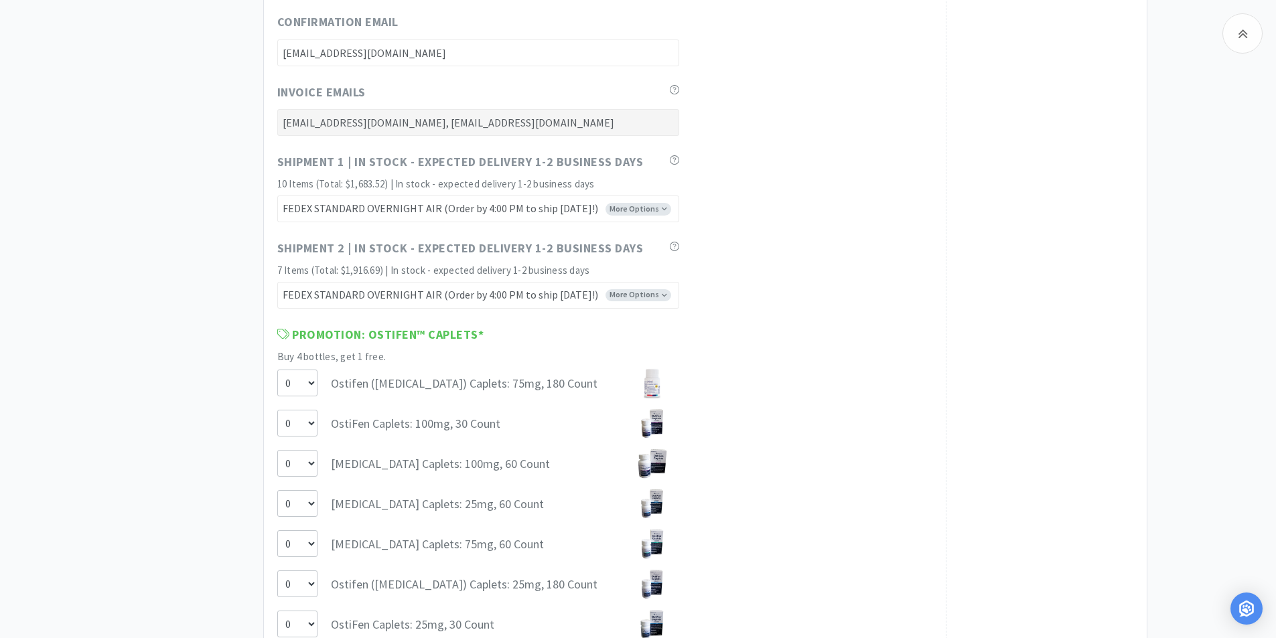
scroll to position [6699, 0]
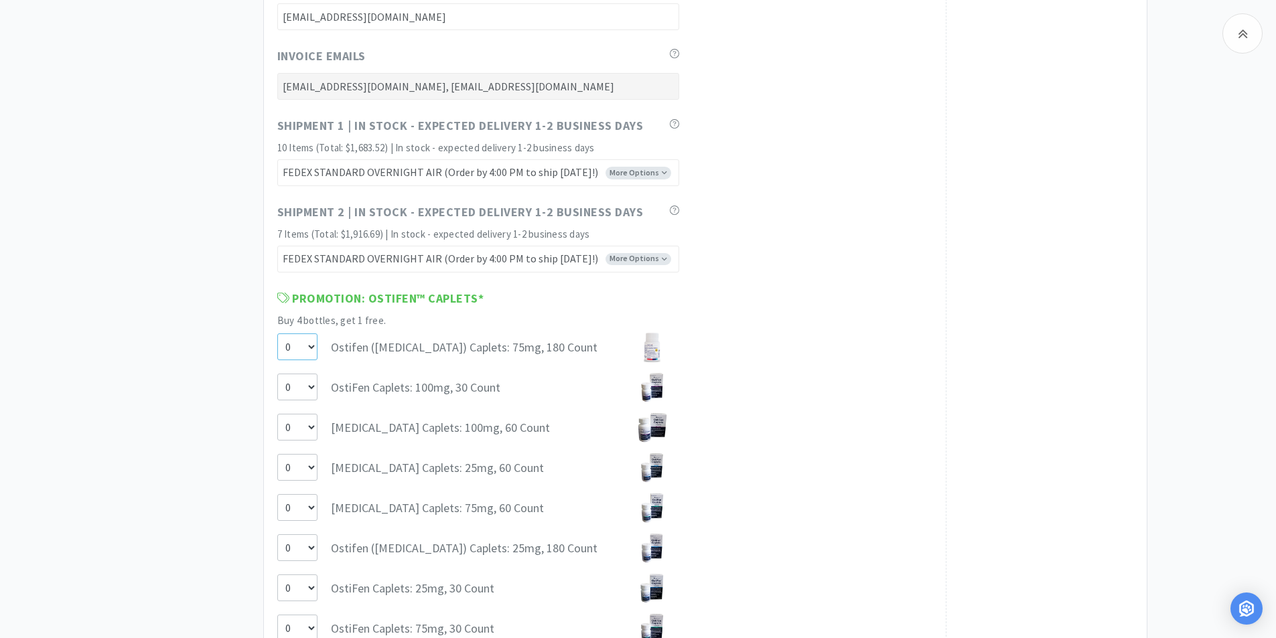
click at [307, 349] on select "0 1" at bounding box center [297, 347] width 40 height 27
select select "1"
click at [277, 334] on select "0 1" at bounding box center [297, 347] width 40 height 27
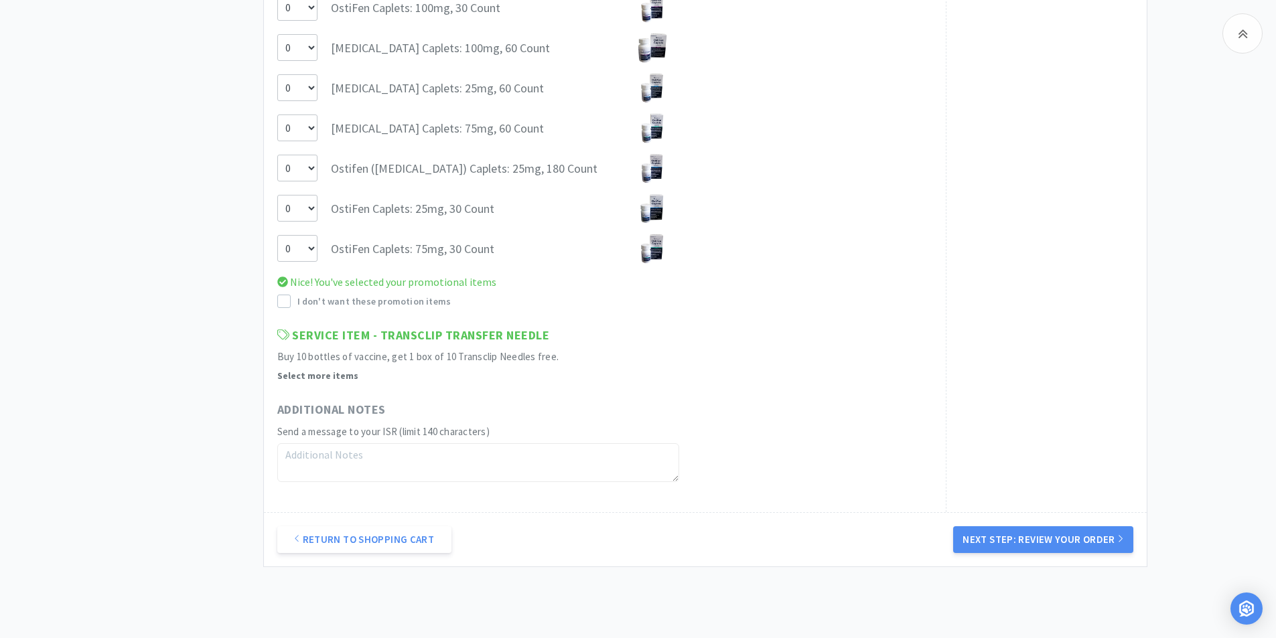
scroll to position [7101, 0]
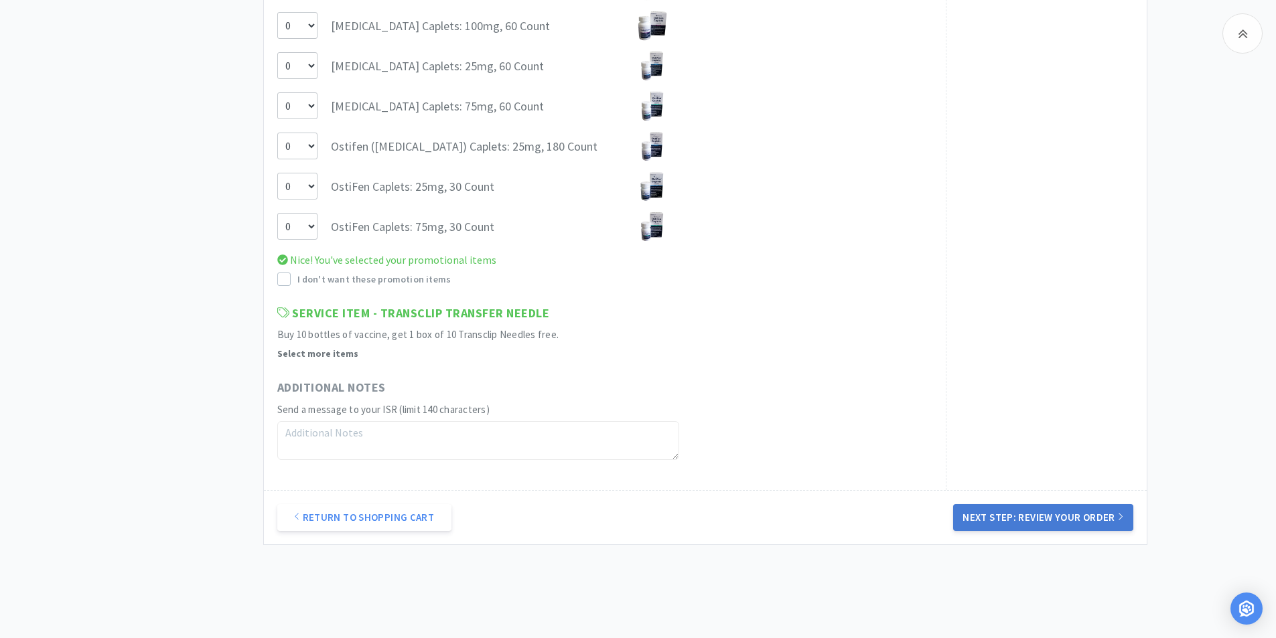
click at [984, 517] on button "Next Step: Review Your Order" at bounding box center [1043, 517] width 180 height 27
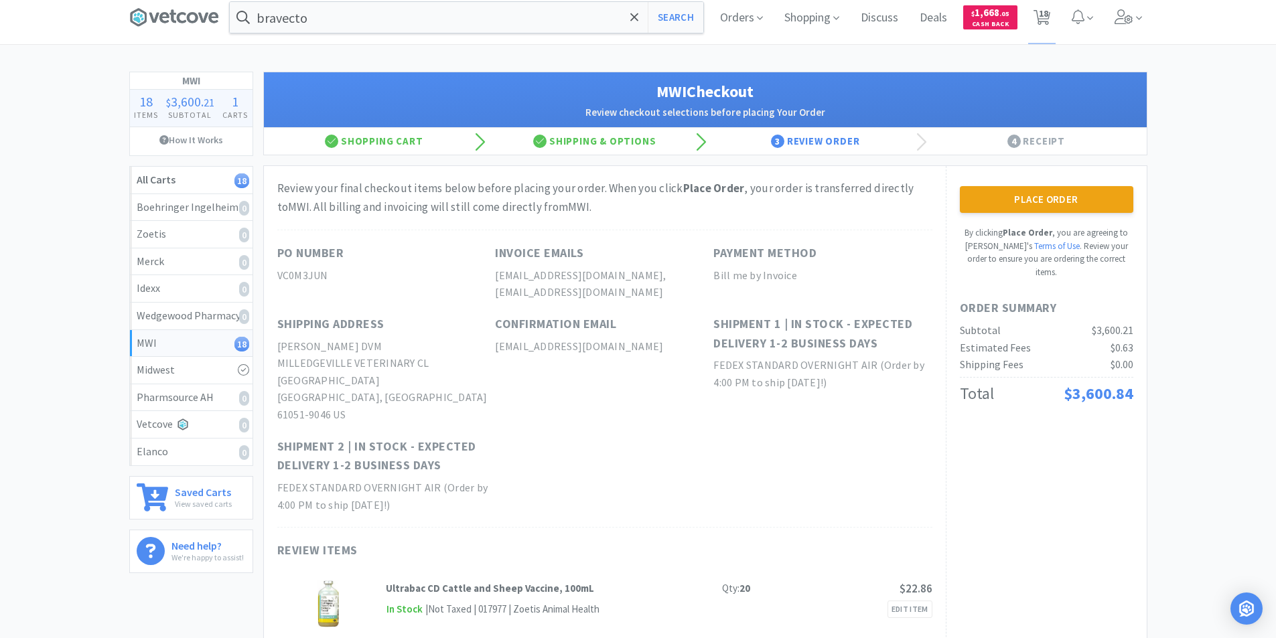
scroll to position [0, 0]
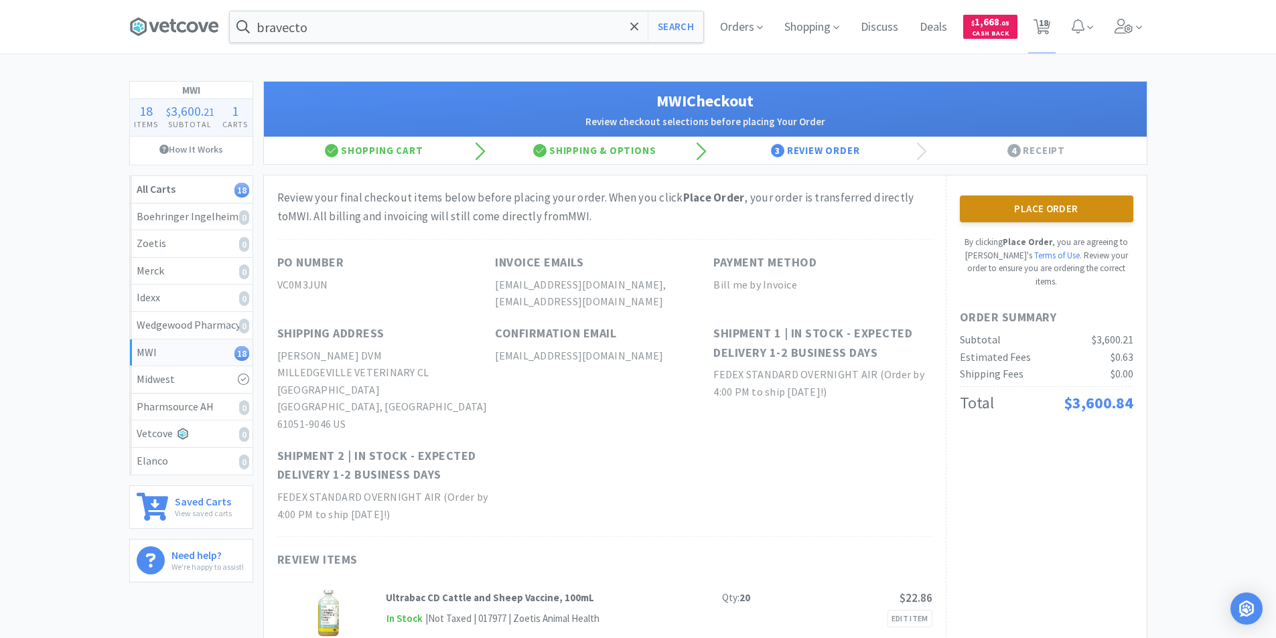
click at [1020, 210] on button "Place Order" at bounding box center [1046, 209] width 173 height 27
